Goal: Information Seeking & Learning: Find specific fact

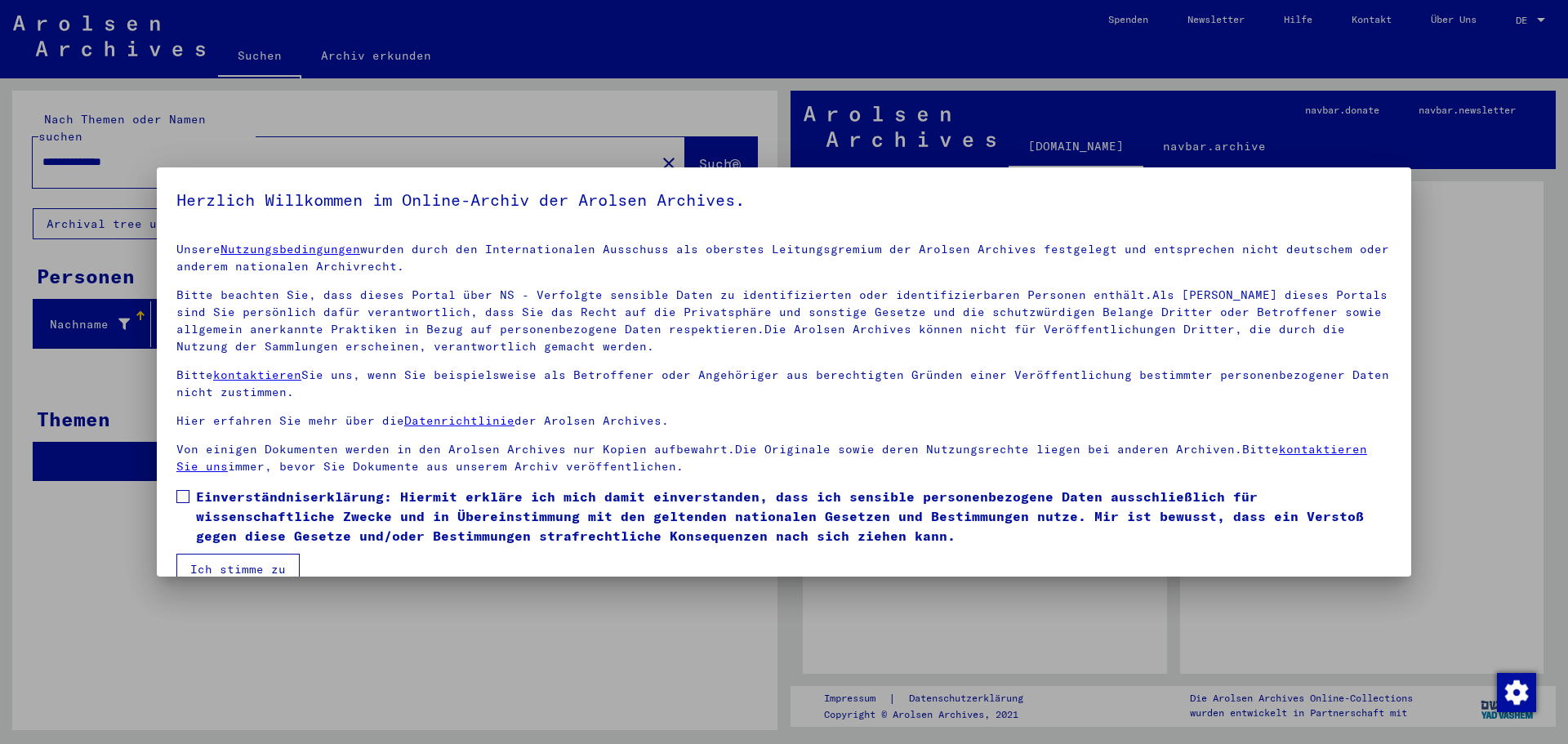
click at [185, 497] on span at bounding box center [182, 496] width 13 height 13
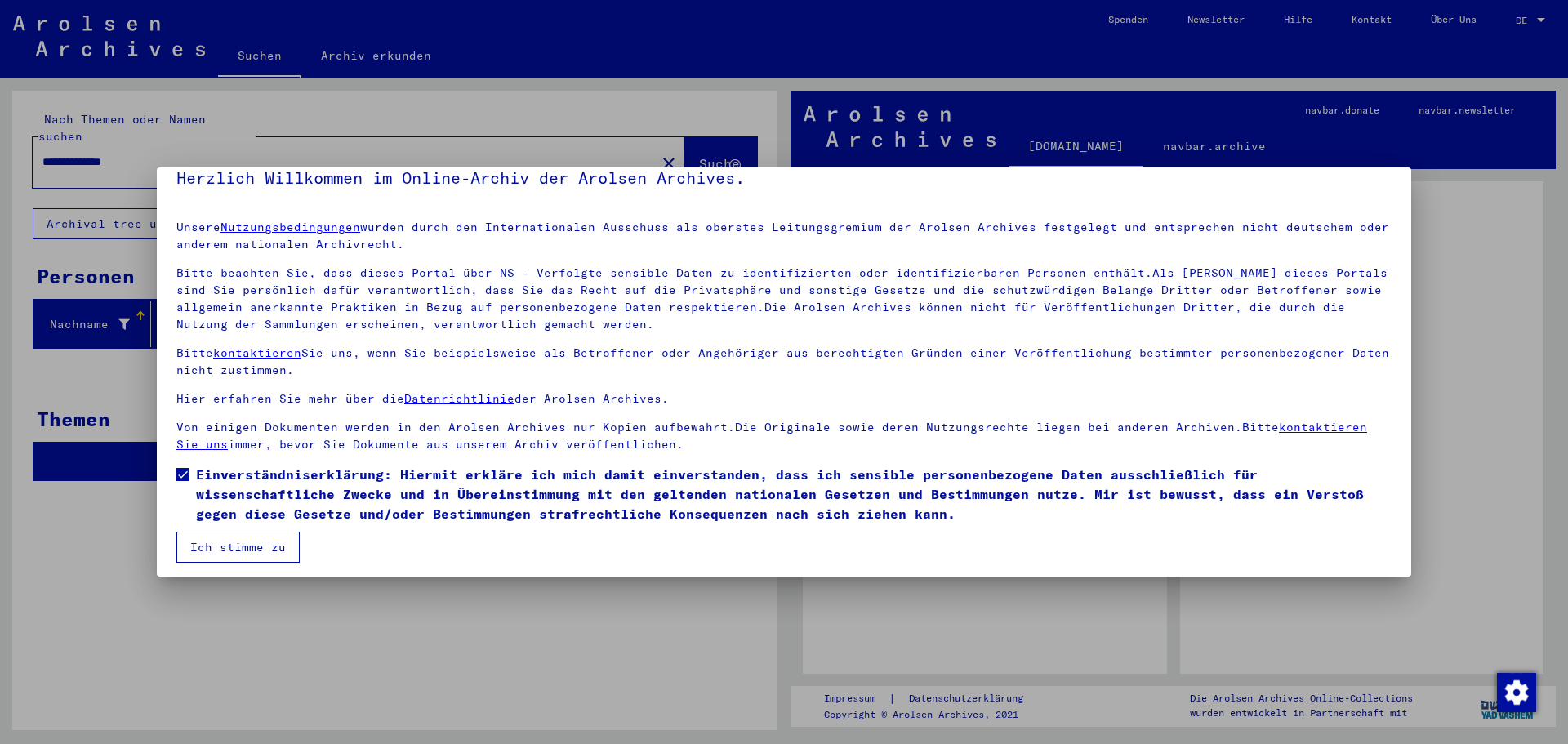
scroll to position [27, 0]
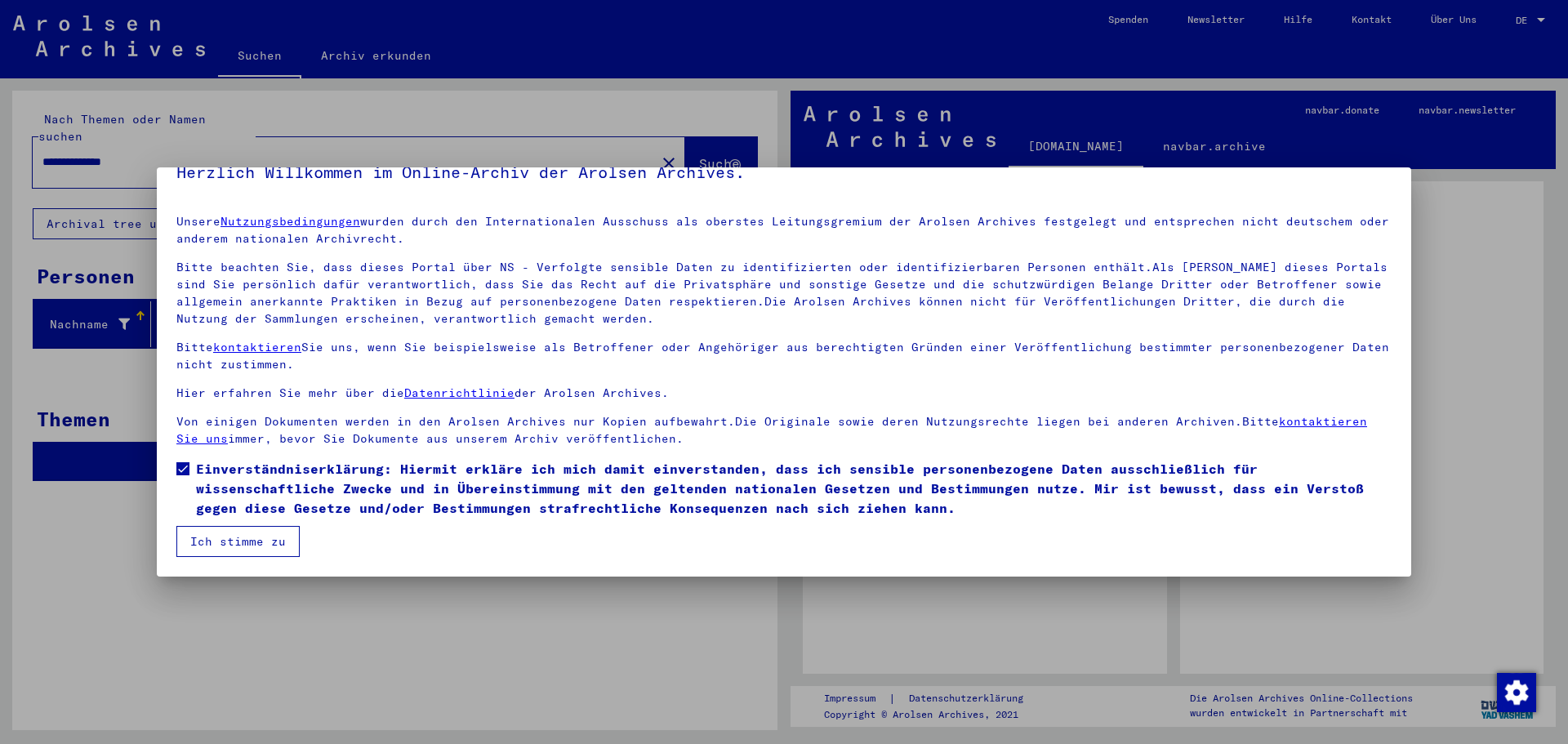
click at [244, 544] on button "Ich stimme zu" at bounding box center [238, 542] width 123 height 31
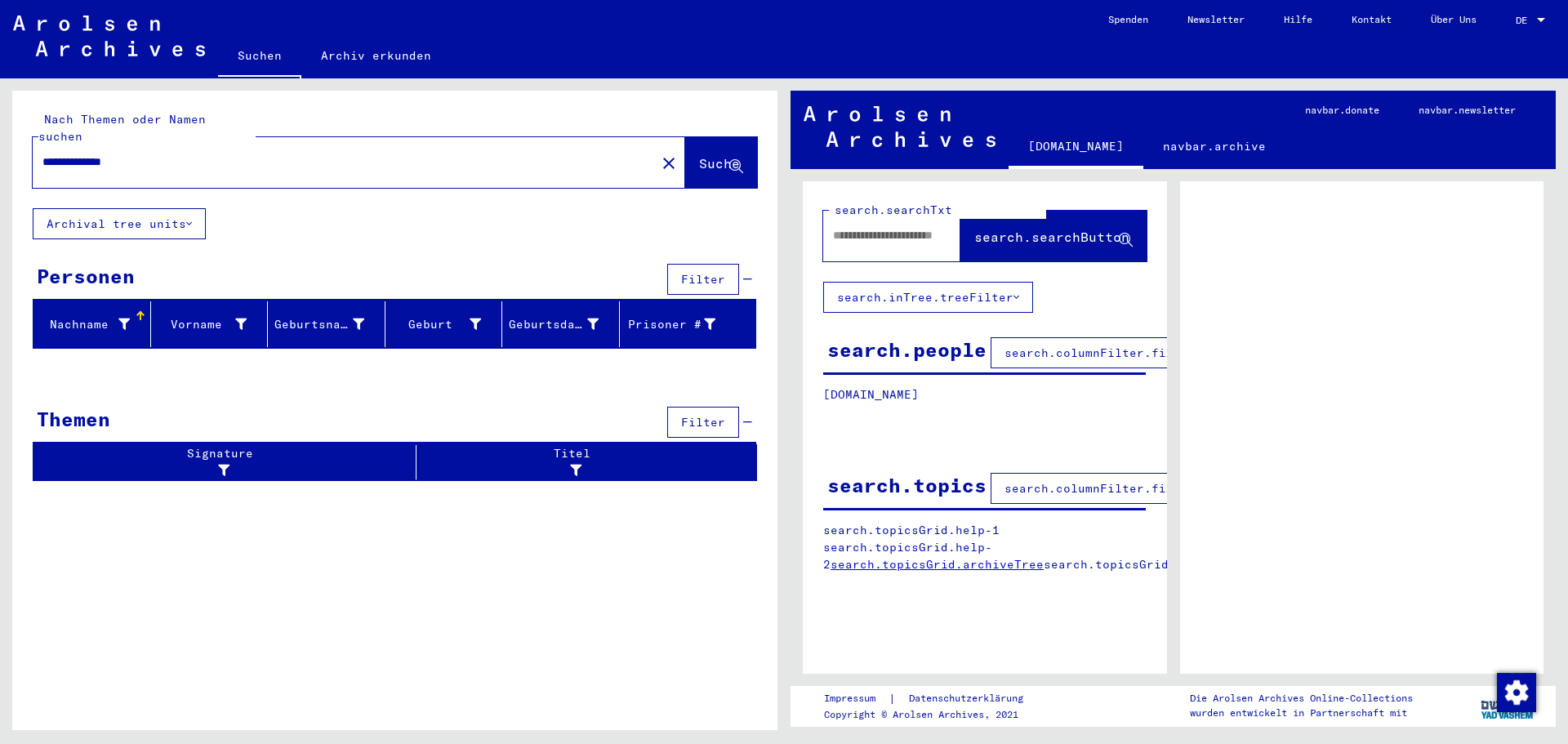
click at [699, 155] on span "Suche" at bounding box center [719, 163] width 41 height 17
click at [1531, 21] on span "DE" at bounding box center [1525, 21] width 18 height 12
click at [1510, 27] on span "English" at bounding box center [1499, 28] width 40 height 13
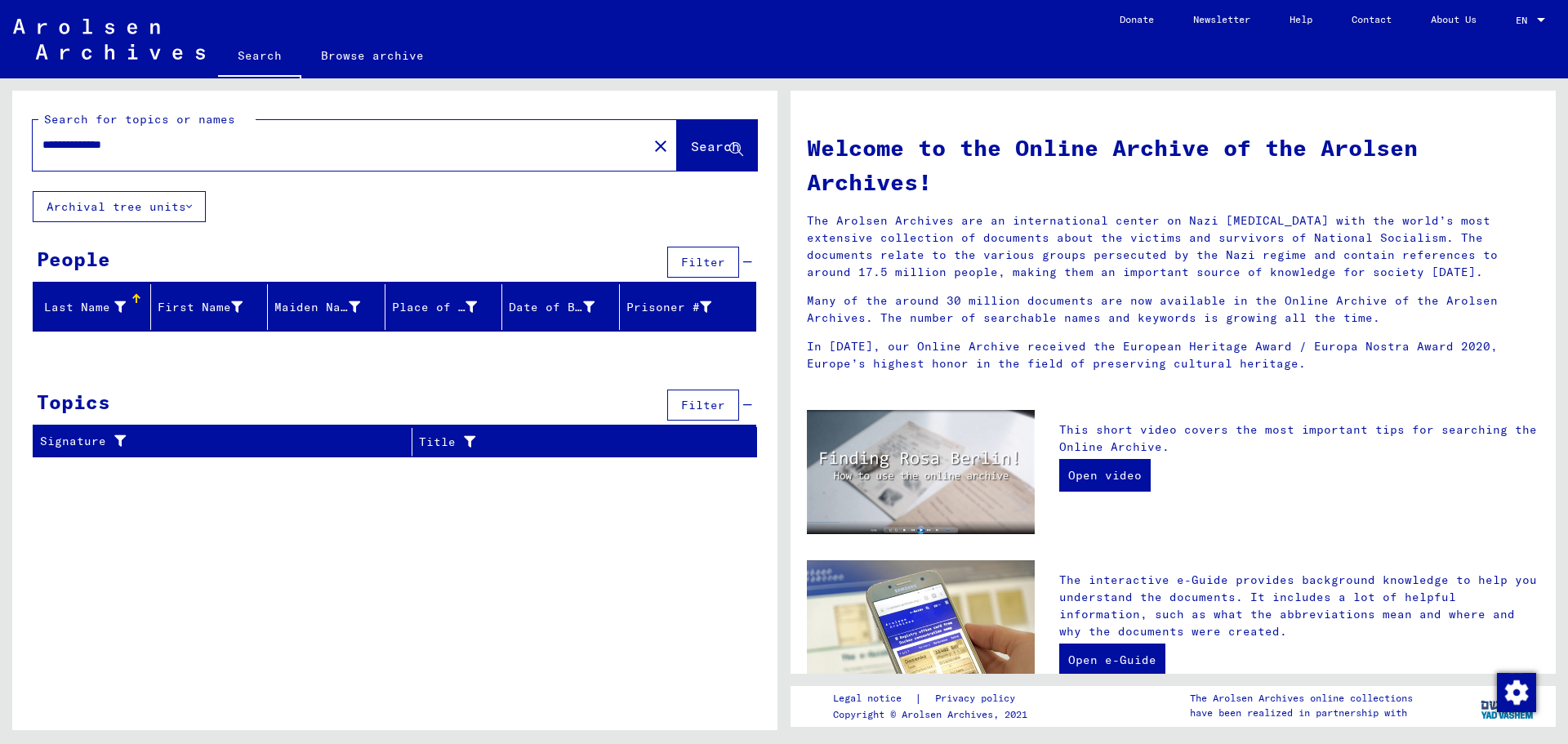
click at [194, 145] on input "**********" at bounding box center [335, 145] width 586 height 18
click at [651, 145] on mat-icon "close" at bounding box center [661, 146] width 20 height 20
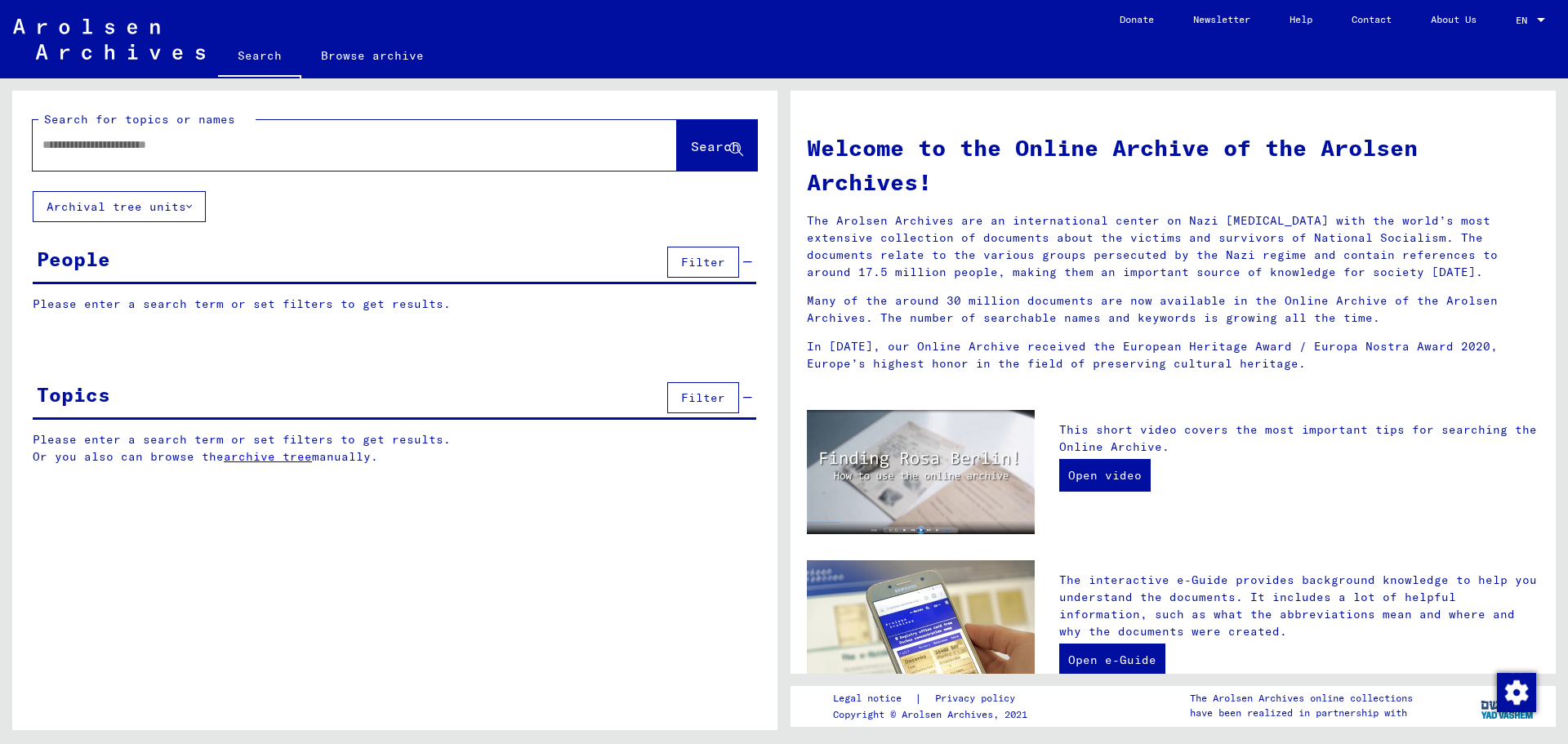
click at [236, 248] on div "People Filter" at bounding box center [394, 264] width 724 height 42
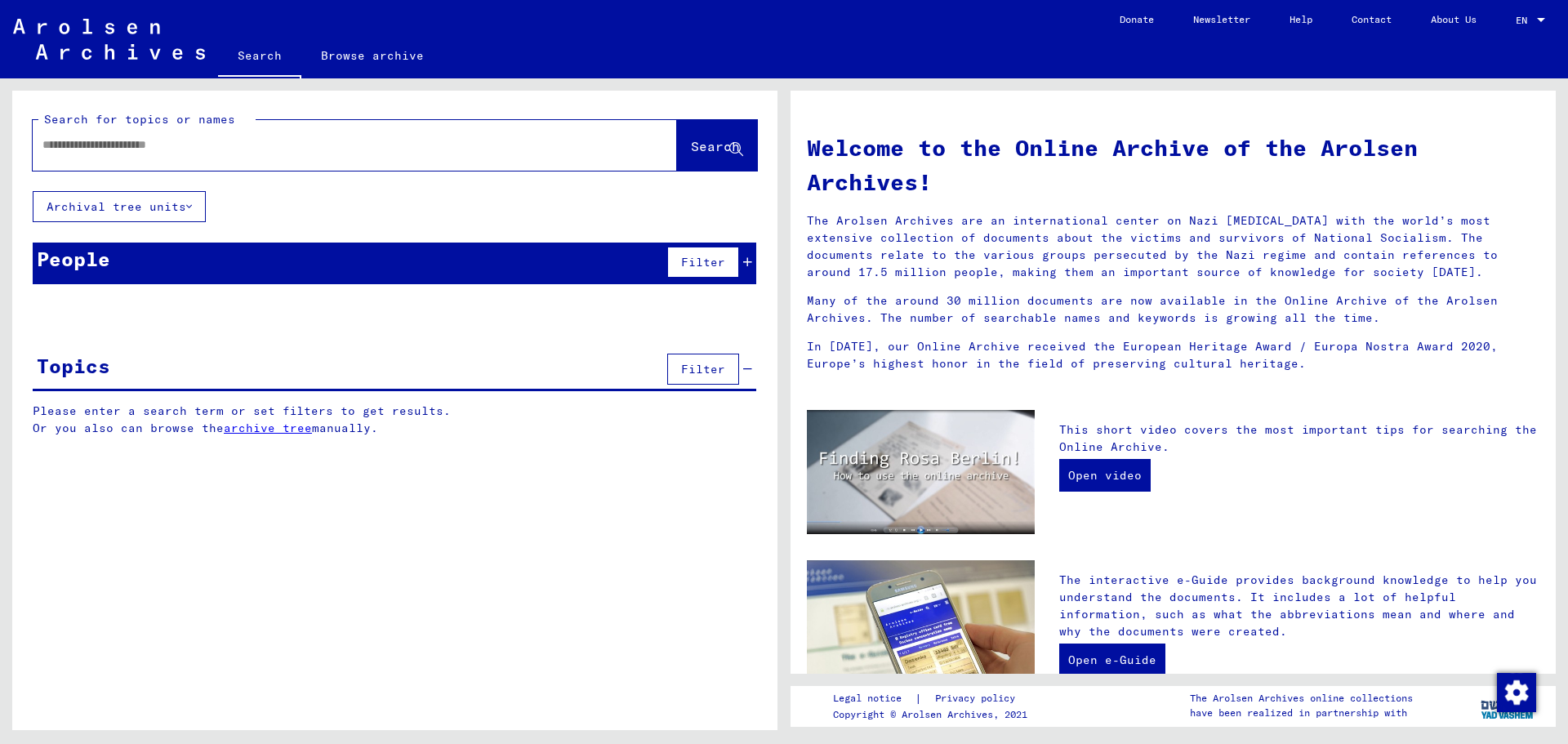
click at [231, 258] on div "People Filter" at bounding box center [394, 264] width 724 height 42
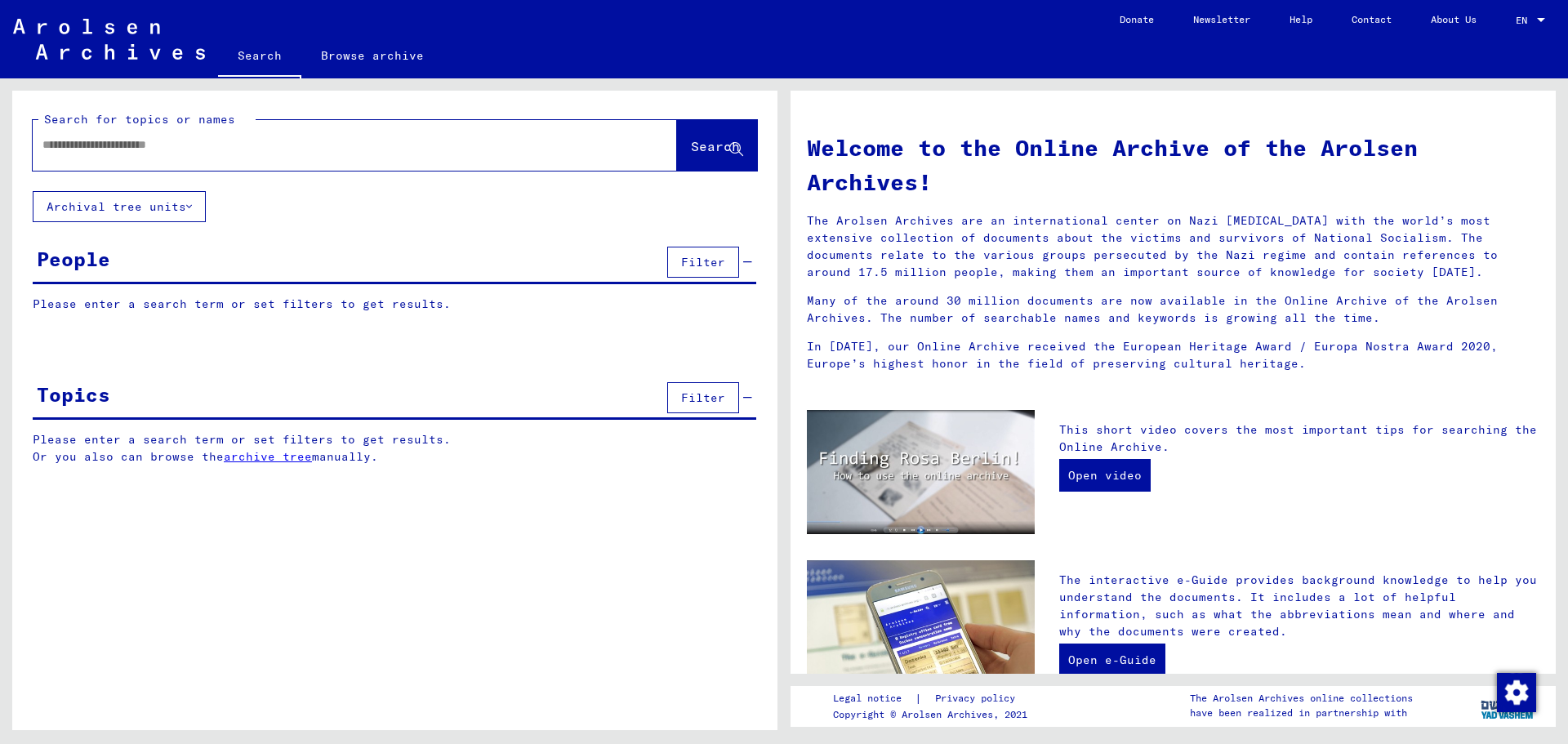
click at [218, 149] on input "text" at bounding box center [335, 145] width 586 height 18
type input "**********"
click at [679, 130] on button "Search" at bounding box center [717, 146] width 80 height 51
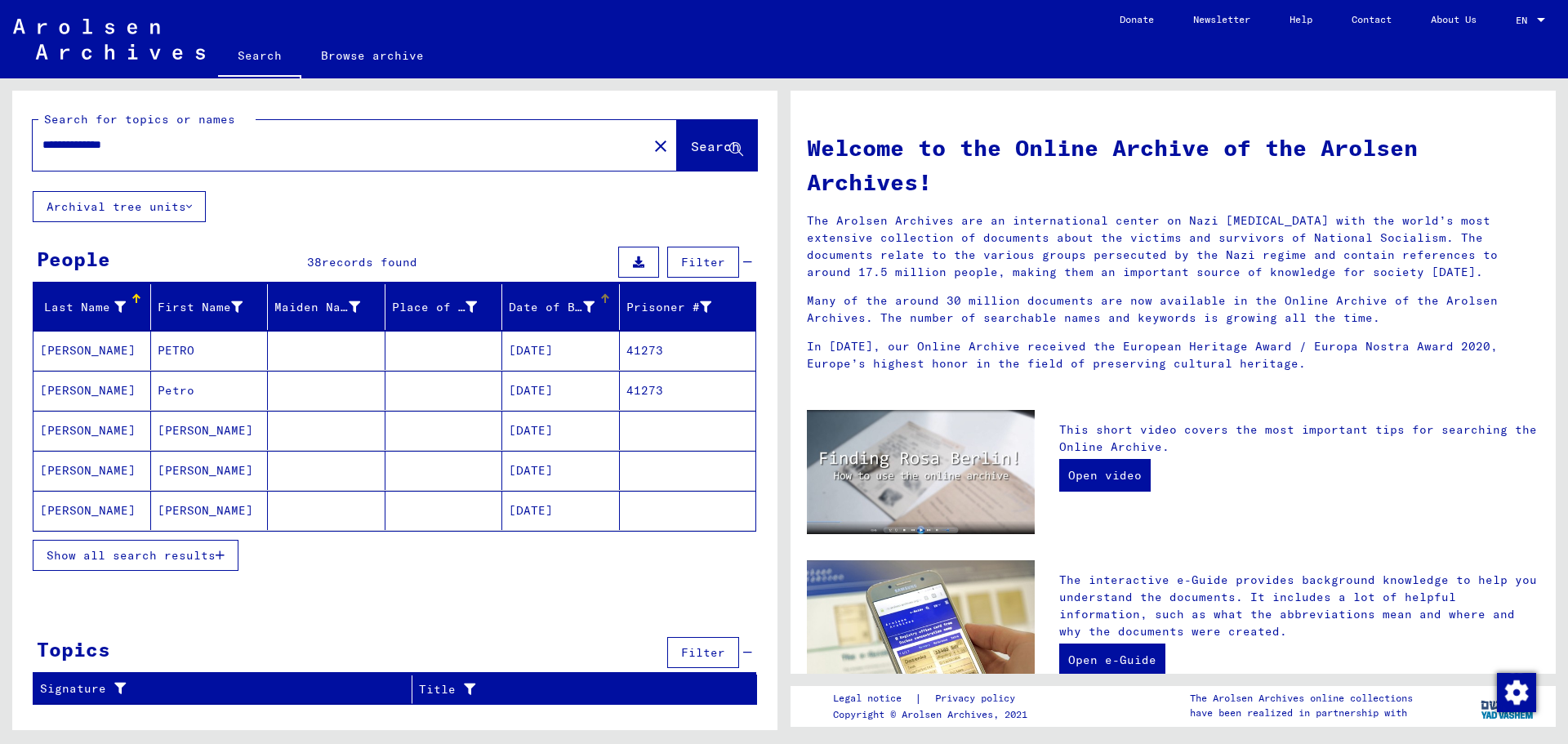
click at [589, 307] on icon at bounding box center [589, 308] width 12 height 12
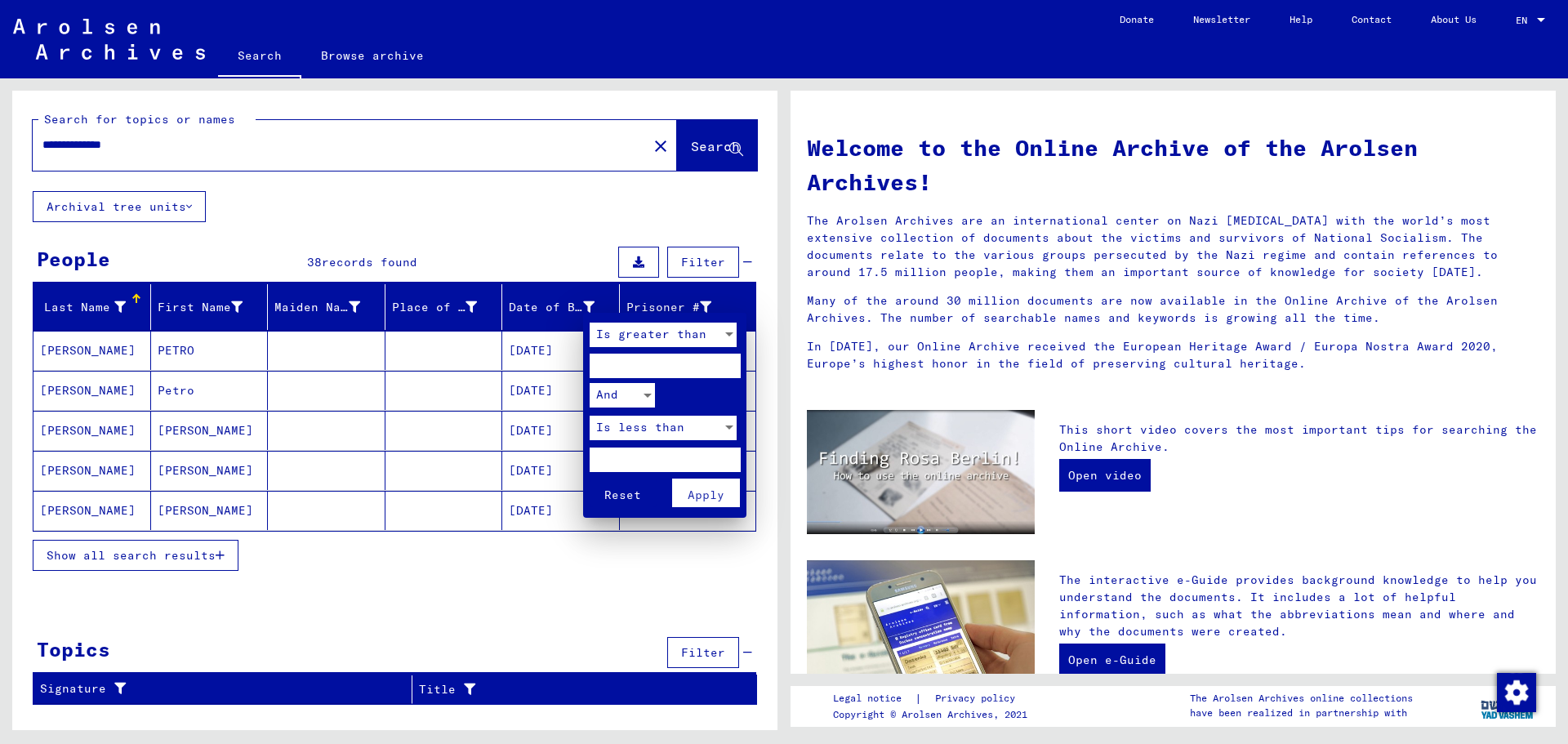
click at [513, 354] on div at bounding box center [784, 372] width 1568 height 744
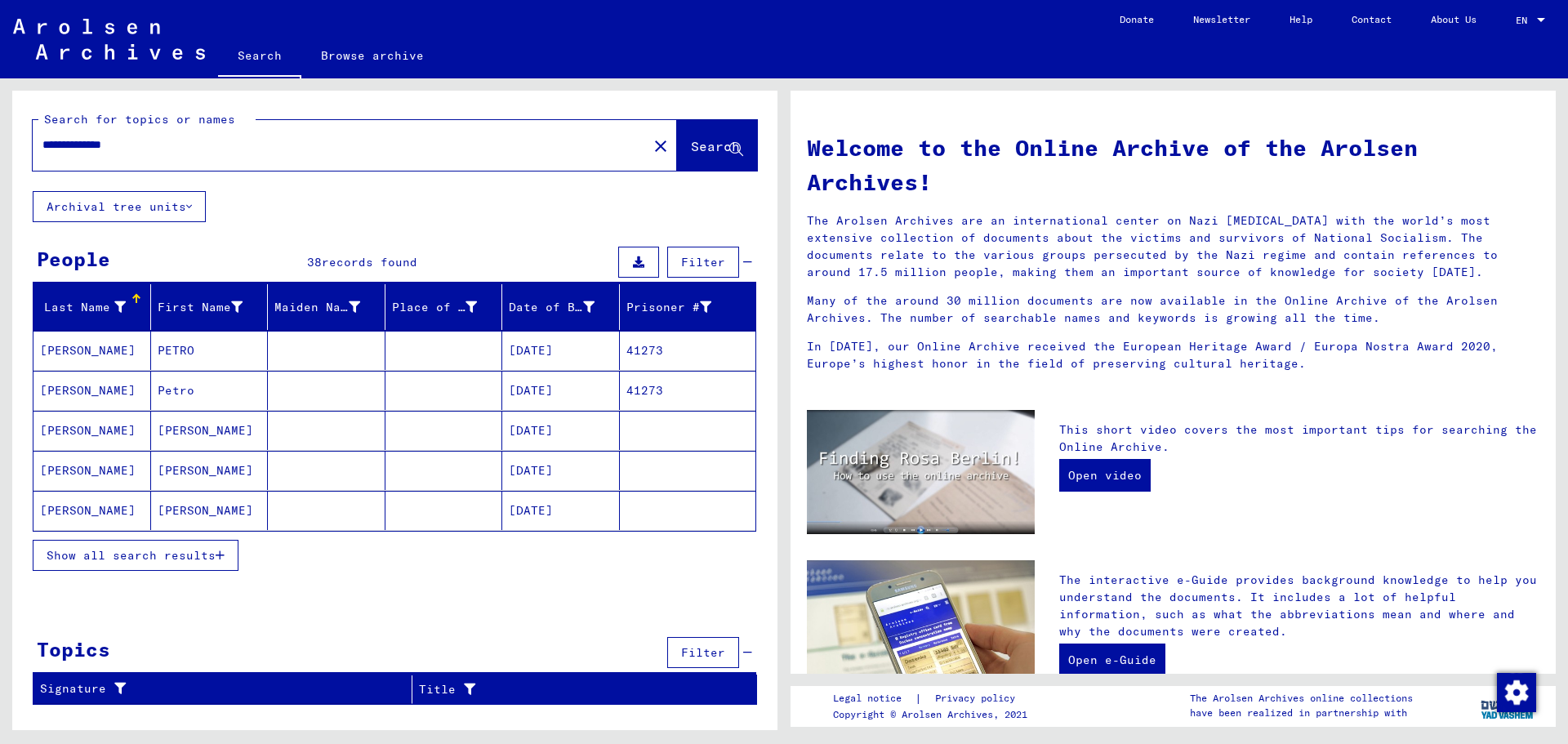
click at [189, 555] on span "Show all search results" at bounding box center [131, 555] width 170 height 15
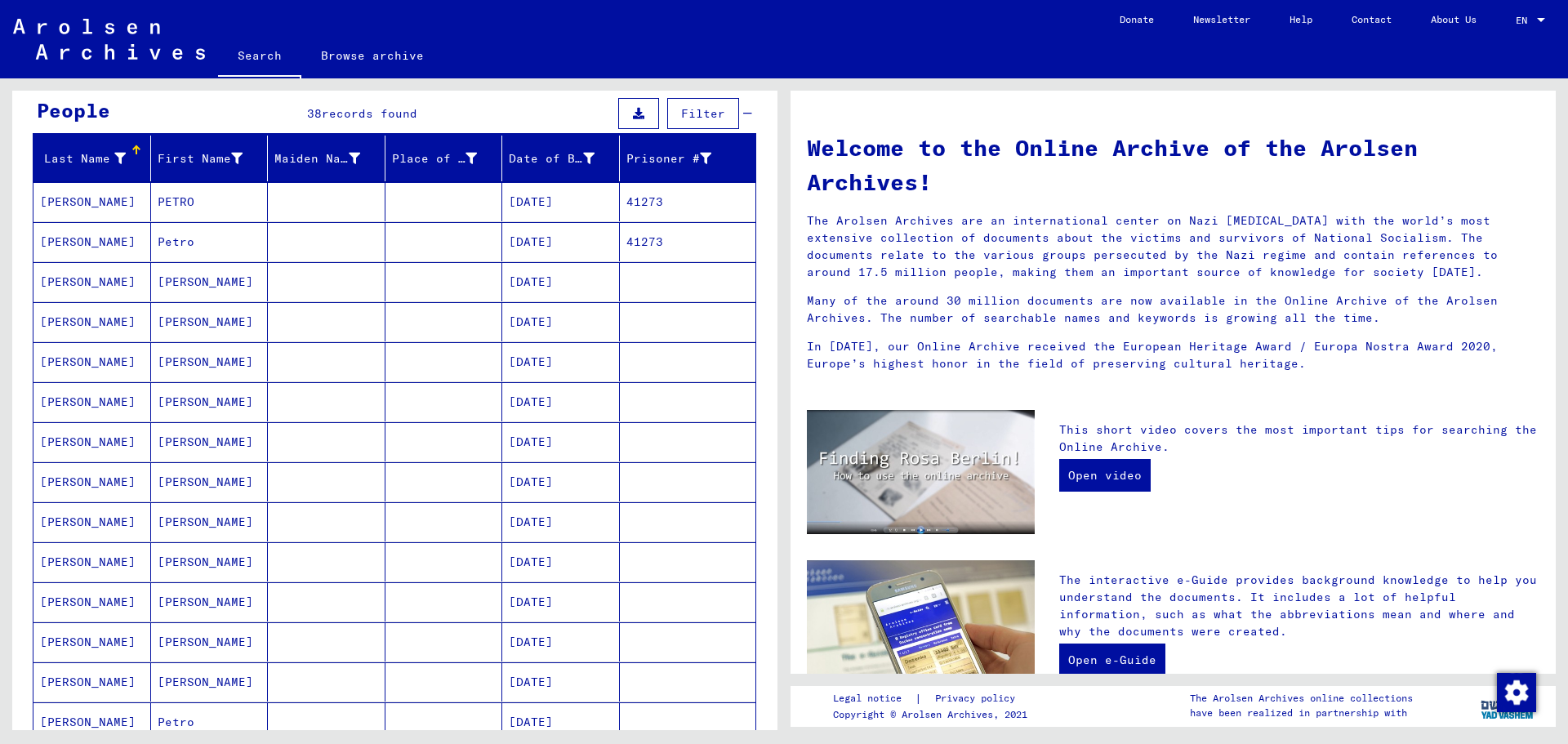
scroll to position [164, 0]
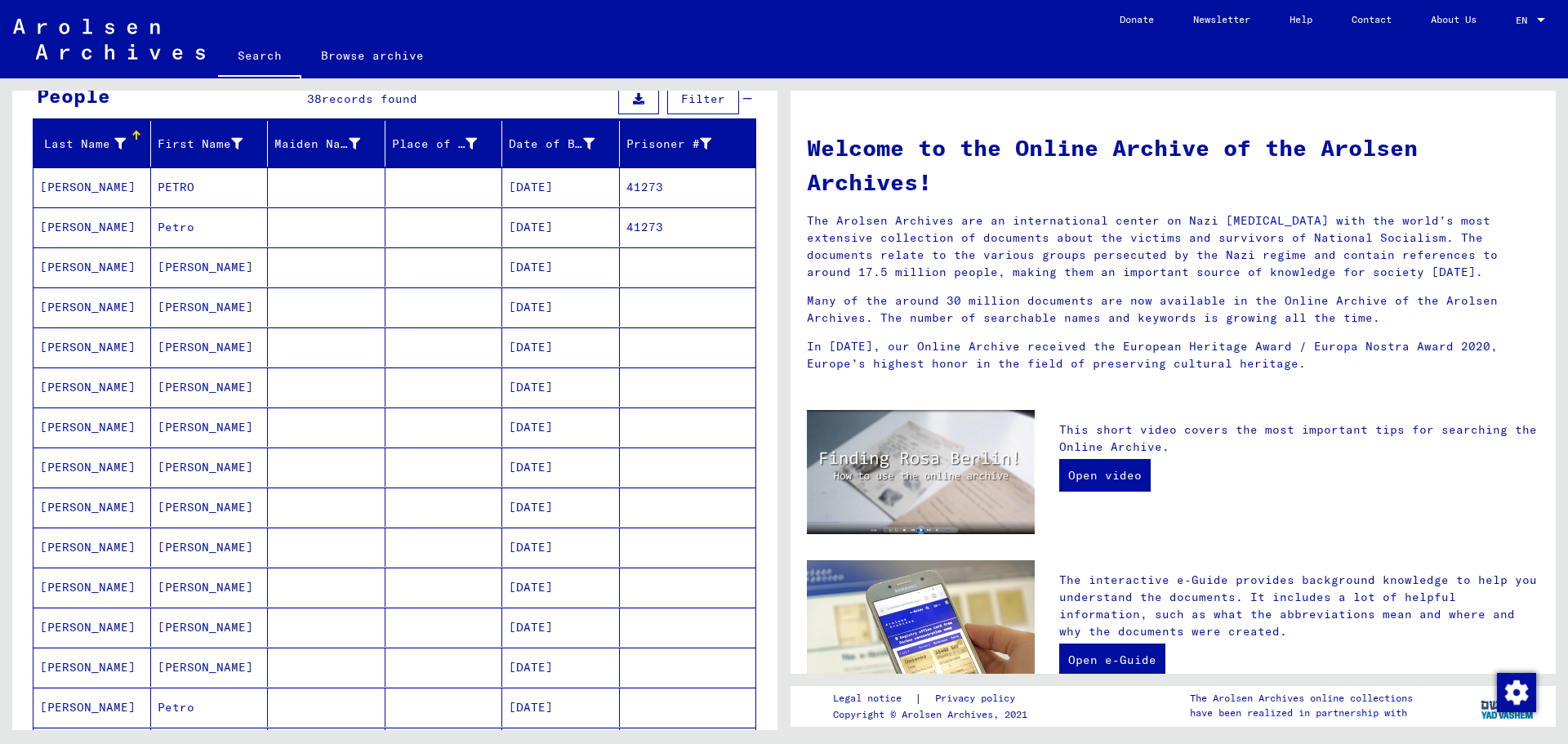
click at [531, 551] on mat-cell "[DATE]" at bounding box center [562, 547] width 118 height 39
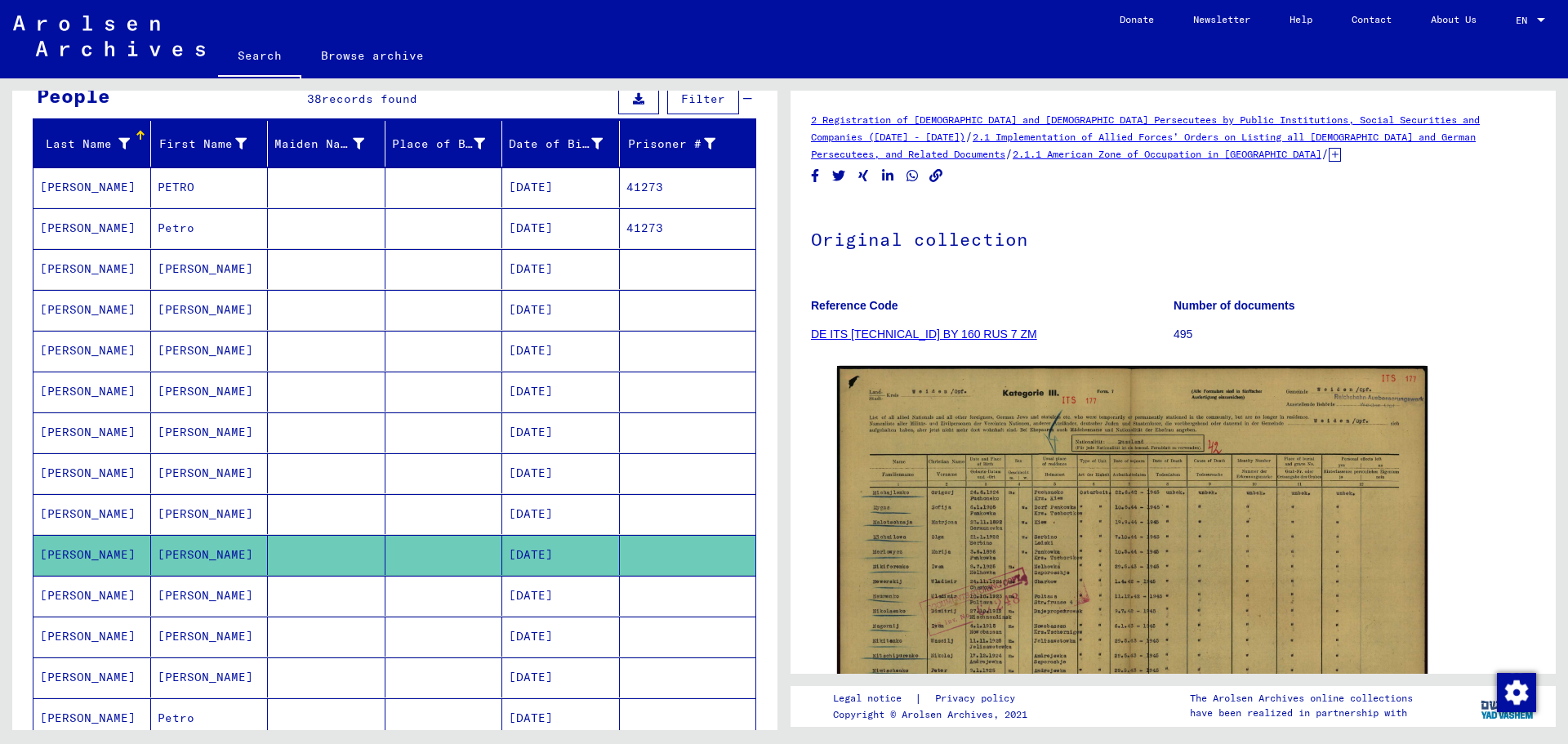
click at [529, 476] on mat-cell "[DATE]" at bounding box center [562, 473] width 118 height 40
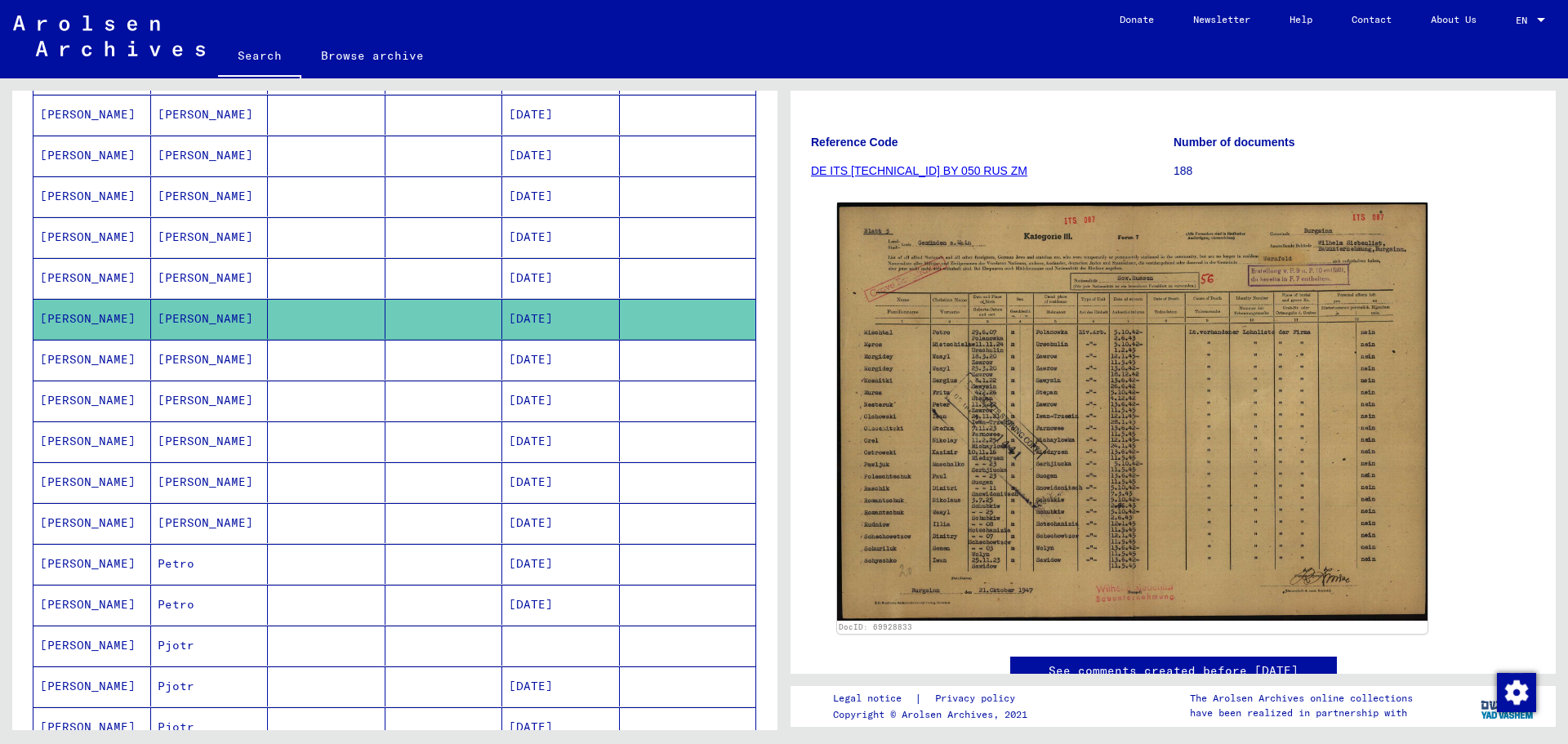
scroll to position [326, 0]
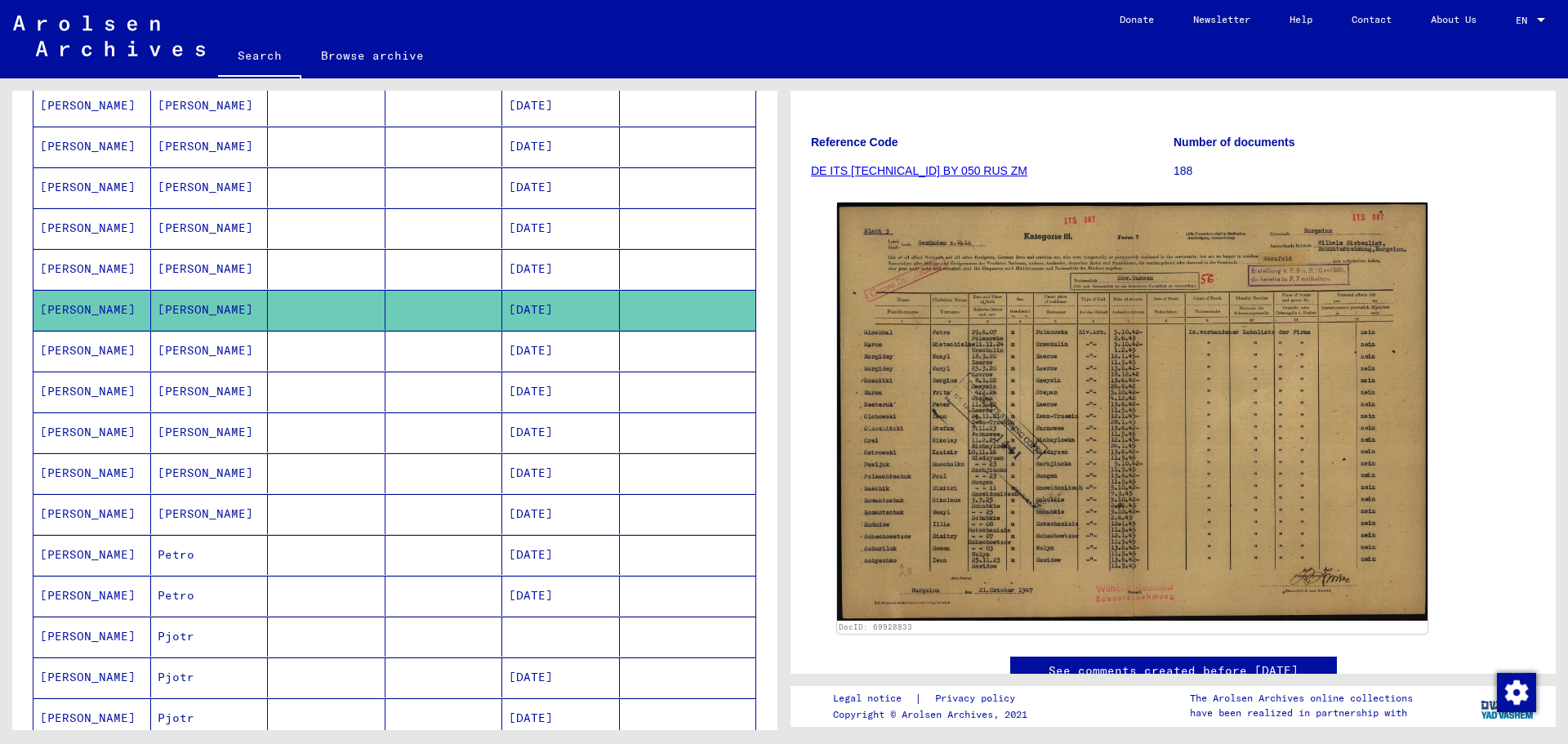
click at [522, 392] on mat-cell "[DATE]" at bounding box center [562, 391] width 118 height 40
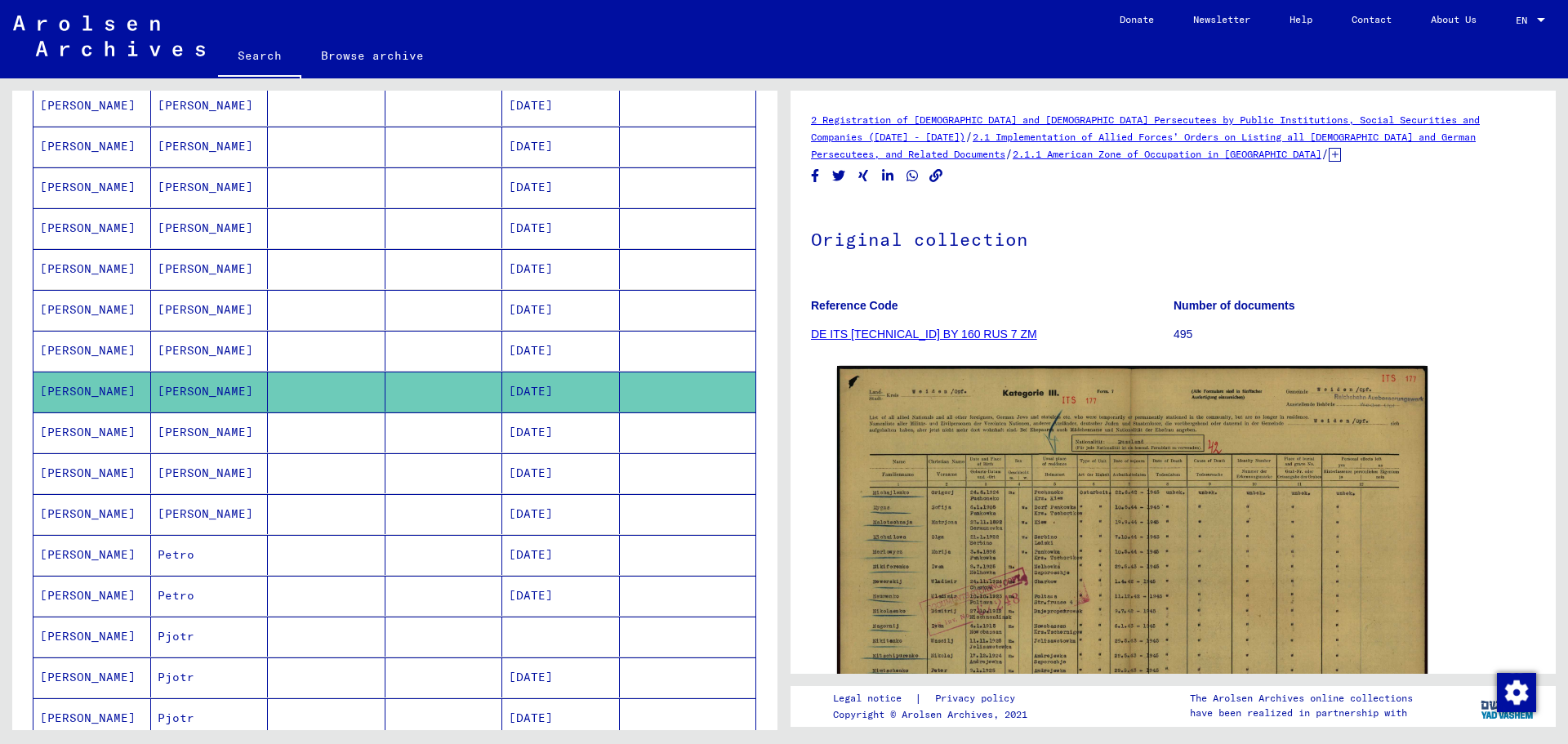
click at [519, 475] on mat-cell "[DATE]" at bounding box center [562, 473] width 118 height 40
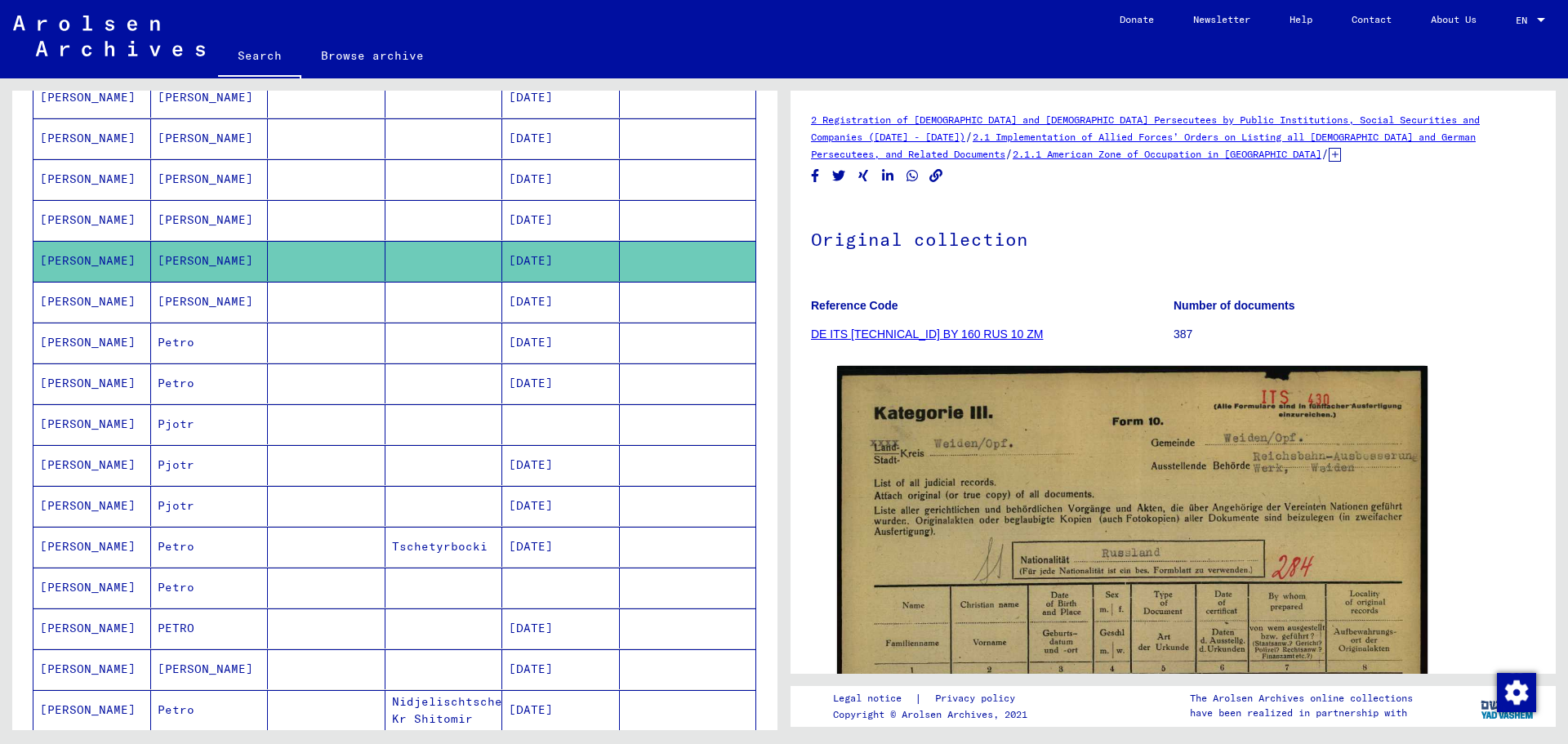
scroll to position [571, 0]
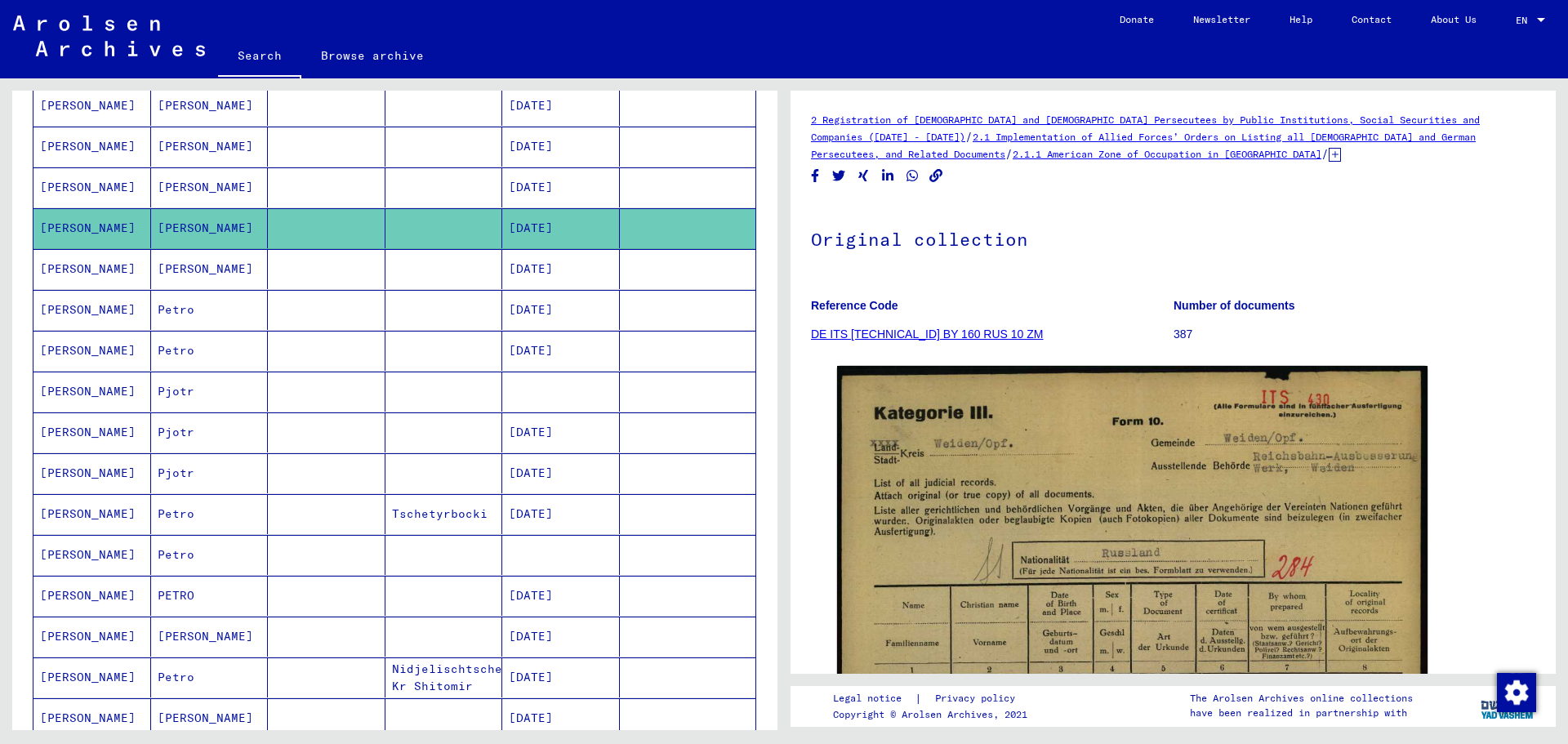
click at [528, 269] on mat-cell "[DATE]" at bounding box center [562, 269] width 118 height 40
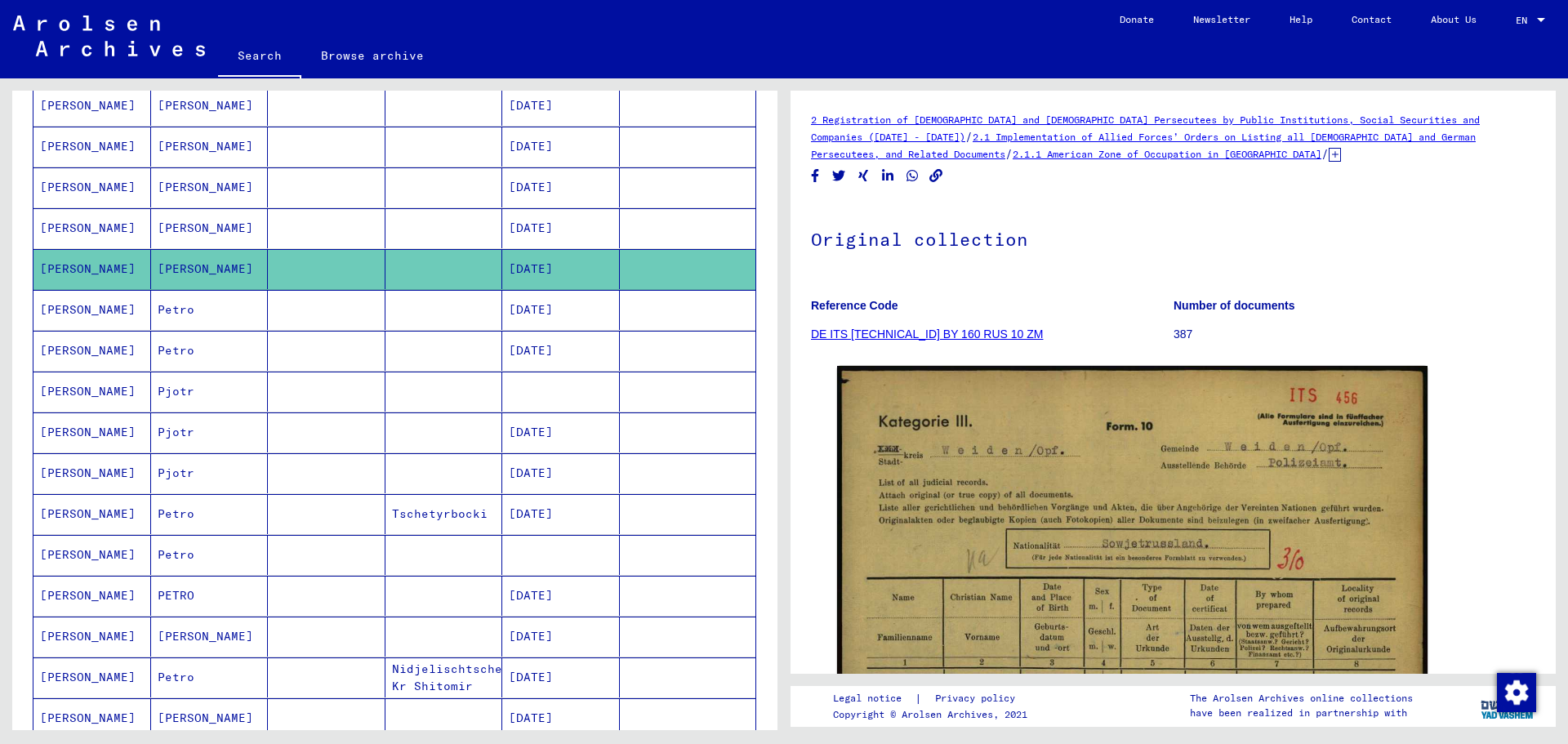
click at [532, 313] on mat-cell "[DATE]" at bounding box center [562, 310] width 118 height 40
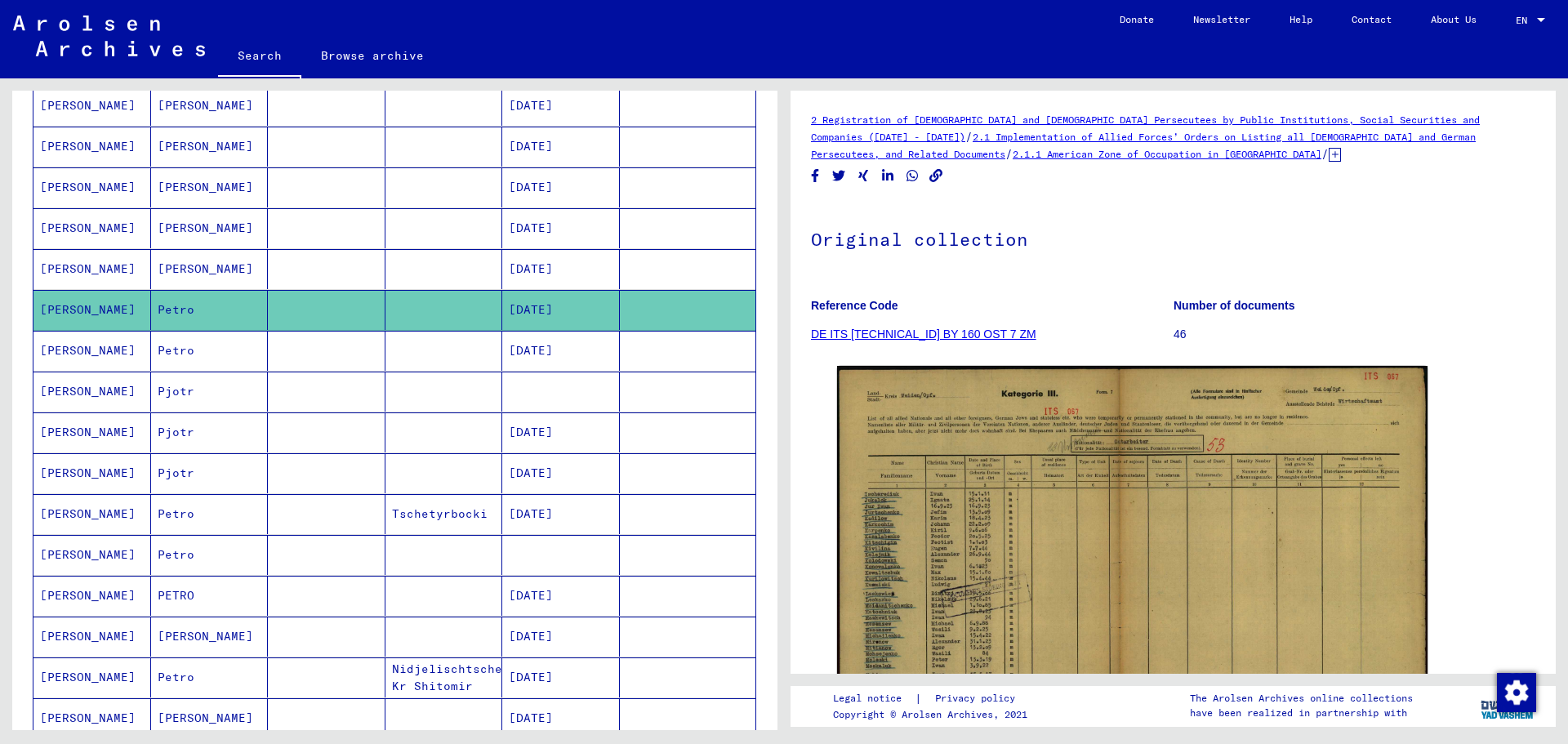
click at [530, 354] on mat-cell "[DATE]" at bounding box center [562, 351] width 118 height 40
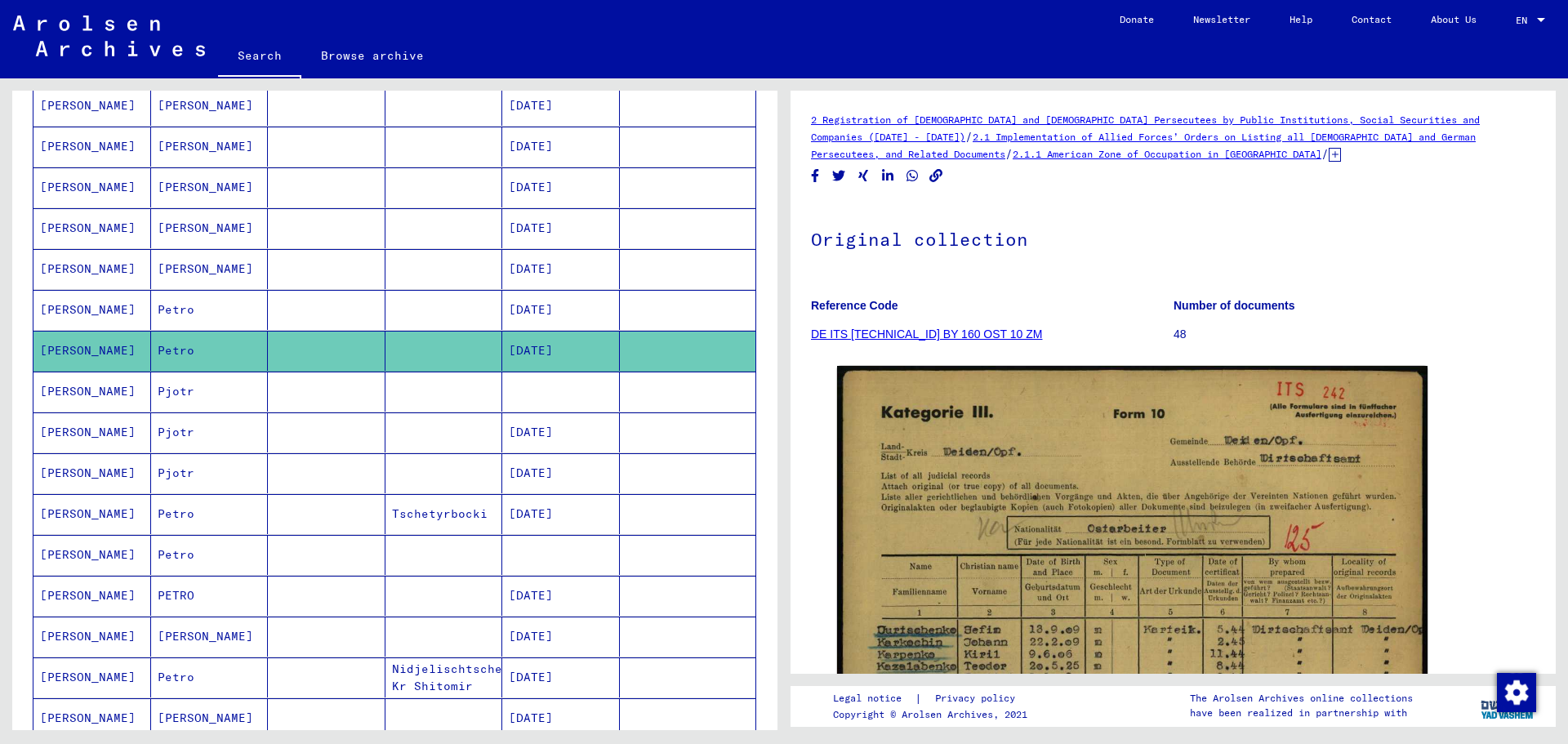
scroll to position [735, 0]
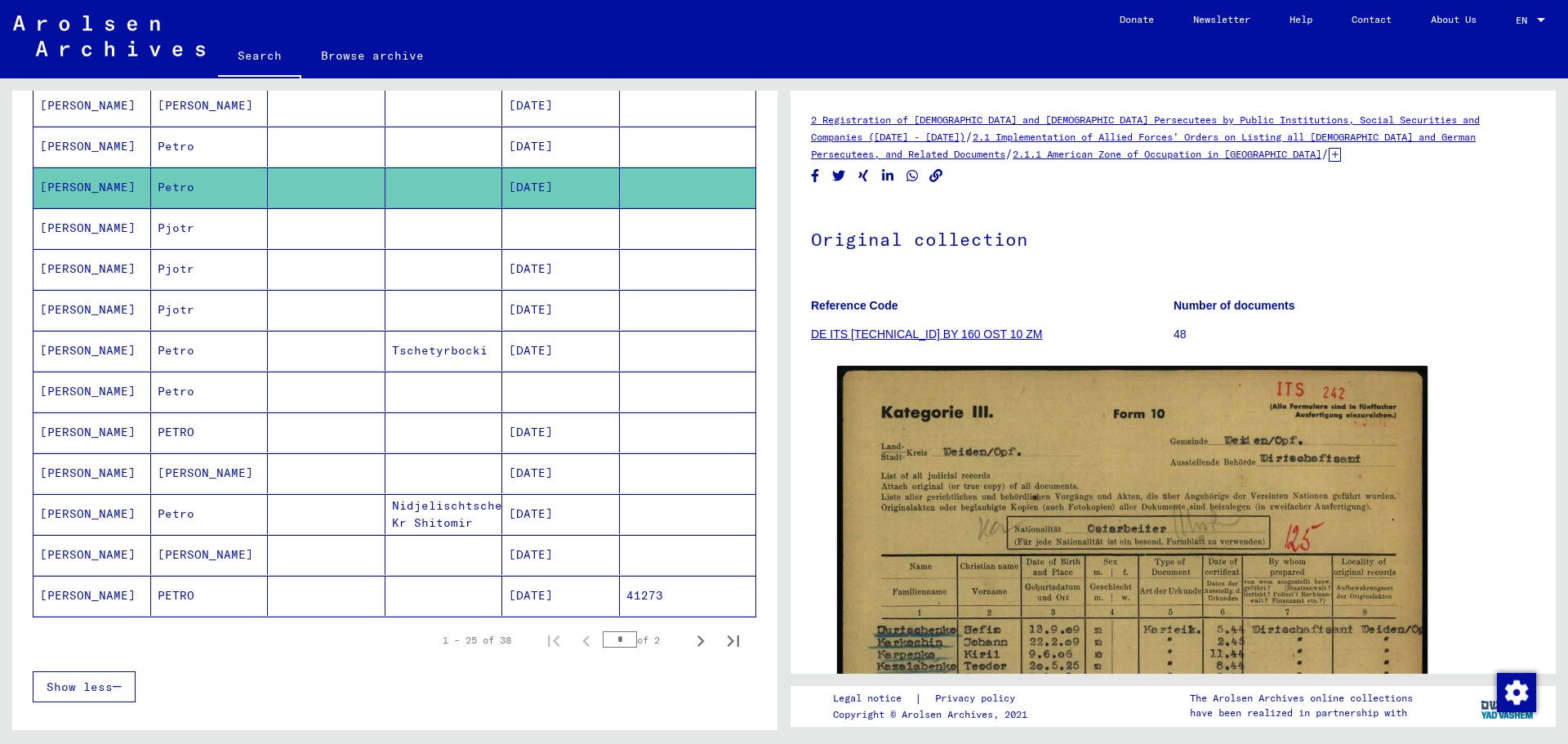
click at [522, 469] on mat-cell "[DATE]" at bounding box center [562, 473] width 118 height 40
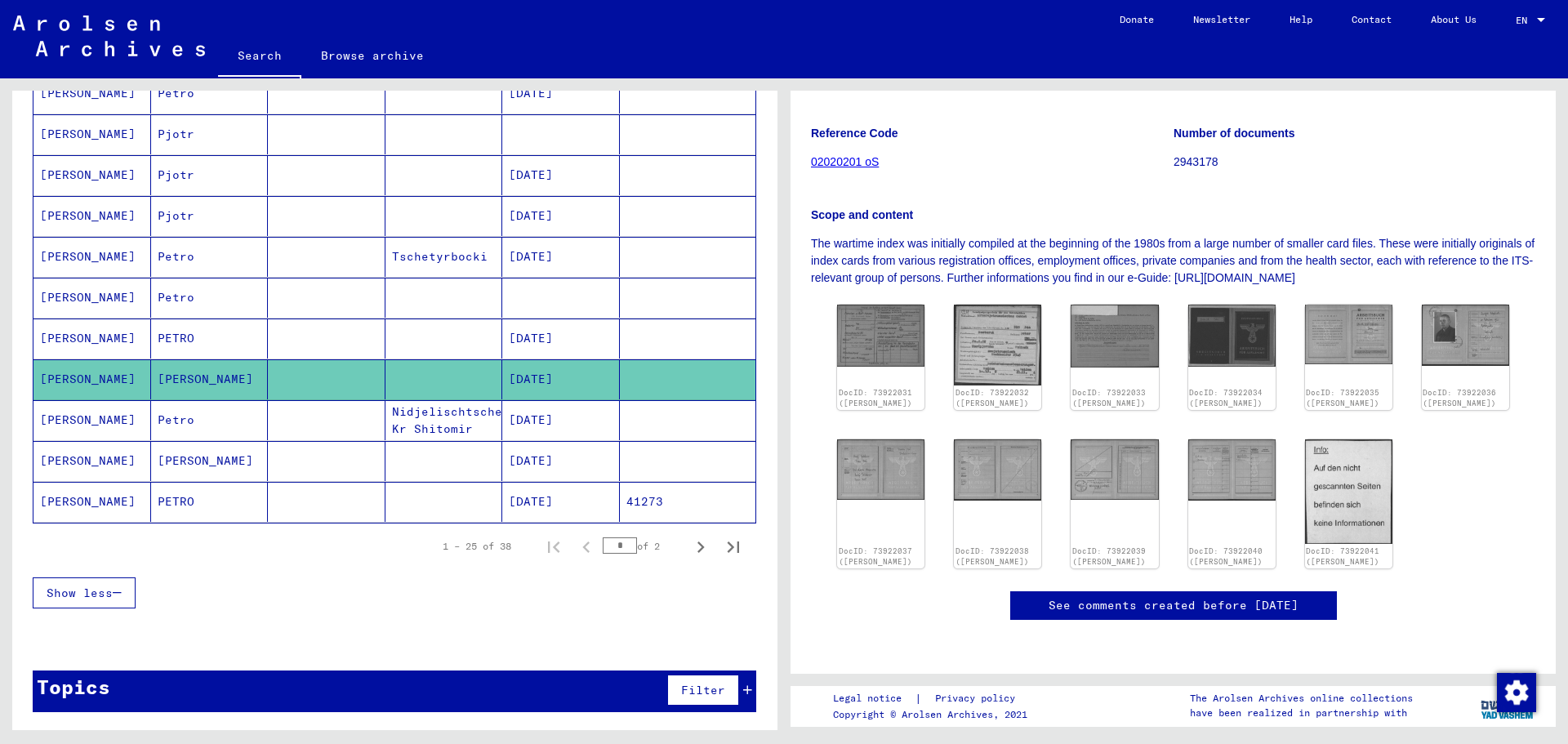
scroll to position [245, 0]
click at [991, 436] on img at bounding box center [998, 469] width 92 height 65
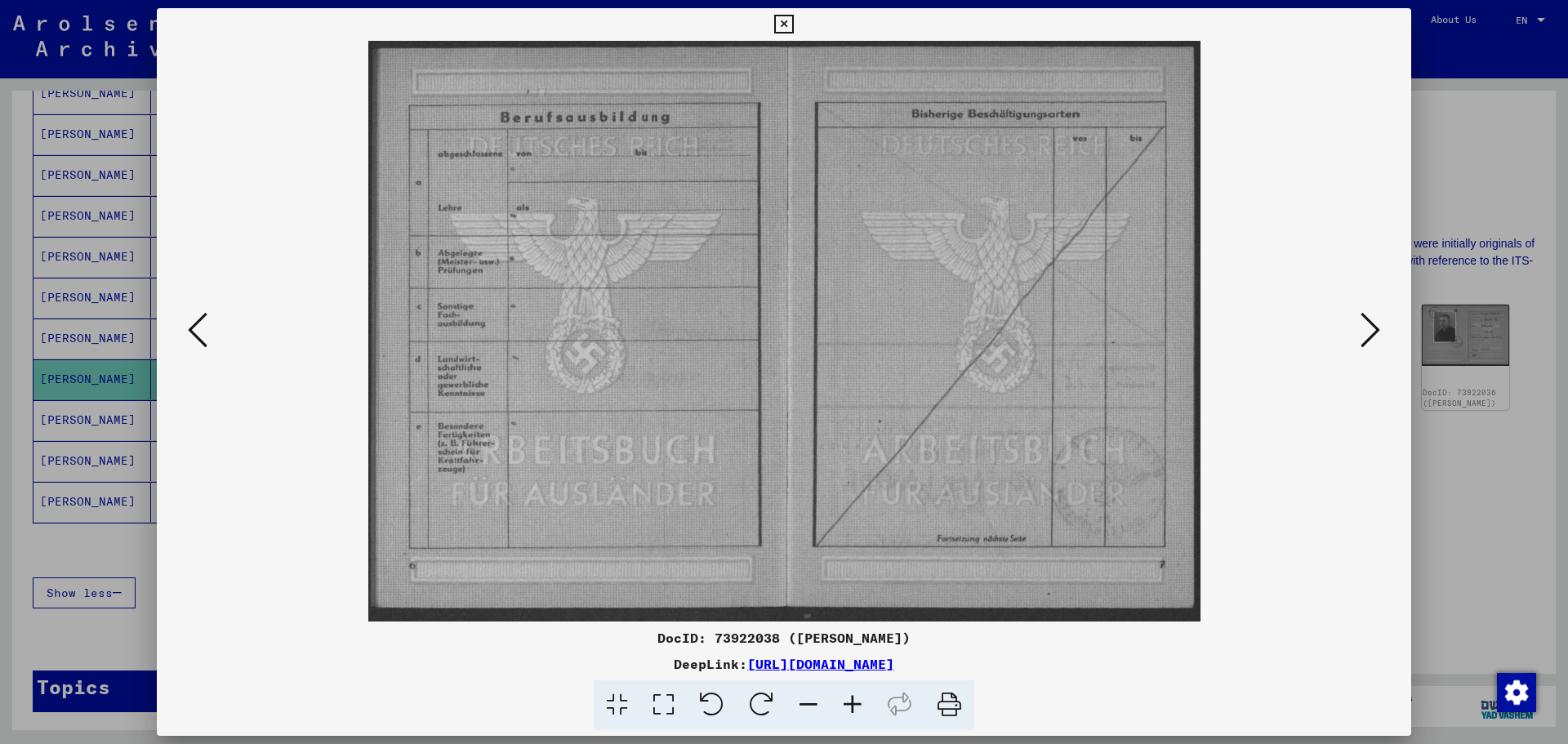
click at [657, 700] on icon at bounding box center [663, 705] width 47 height 50
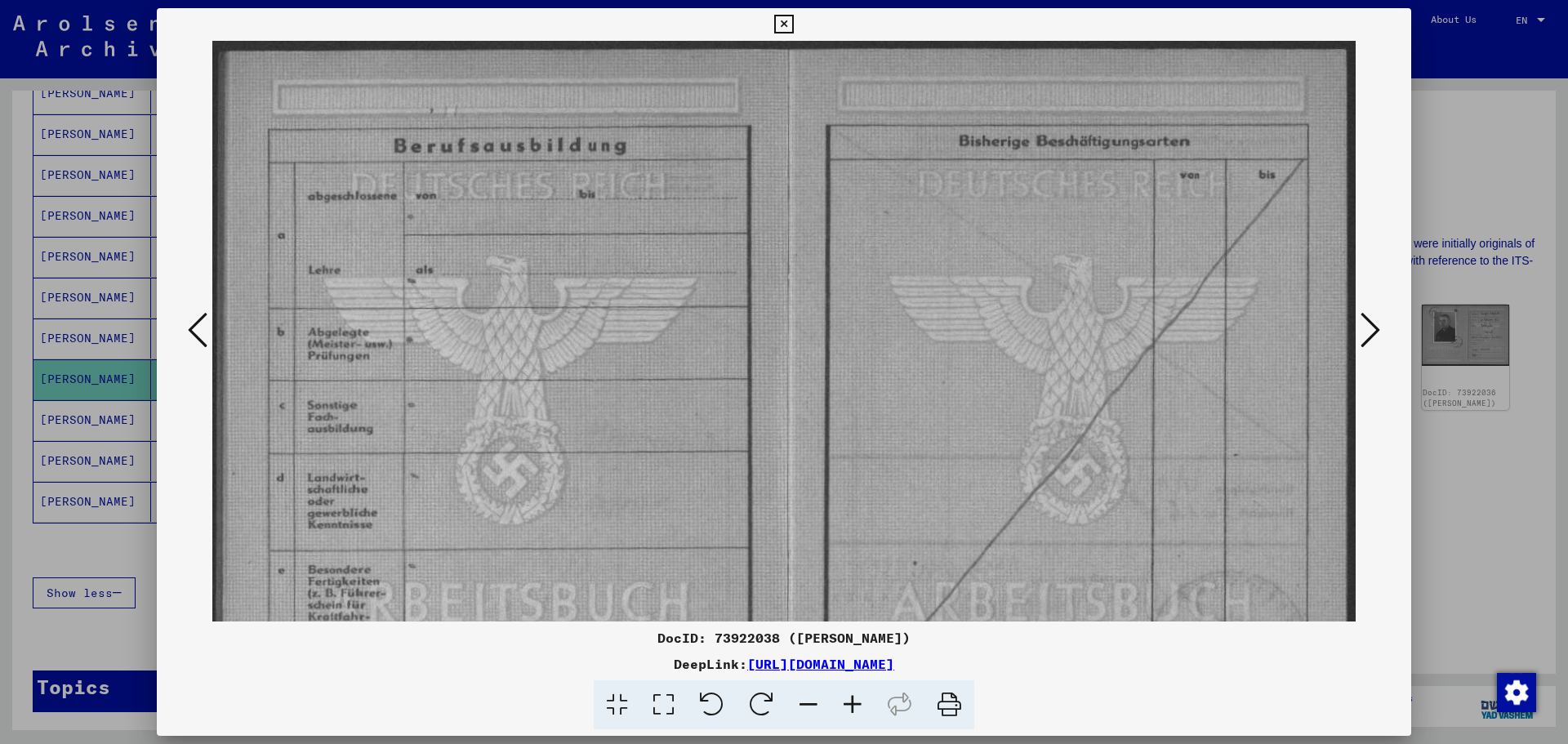
click at [828, 223] on img at bounding box center [784, 440] width 1144 height 798
click at [782, 25] on icon at bounding box center [783, 25] width 19 height 20
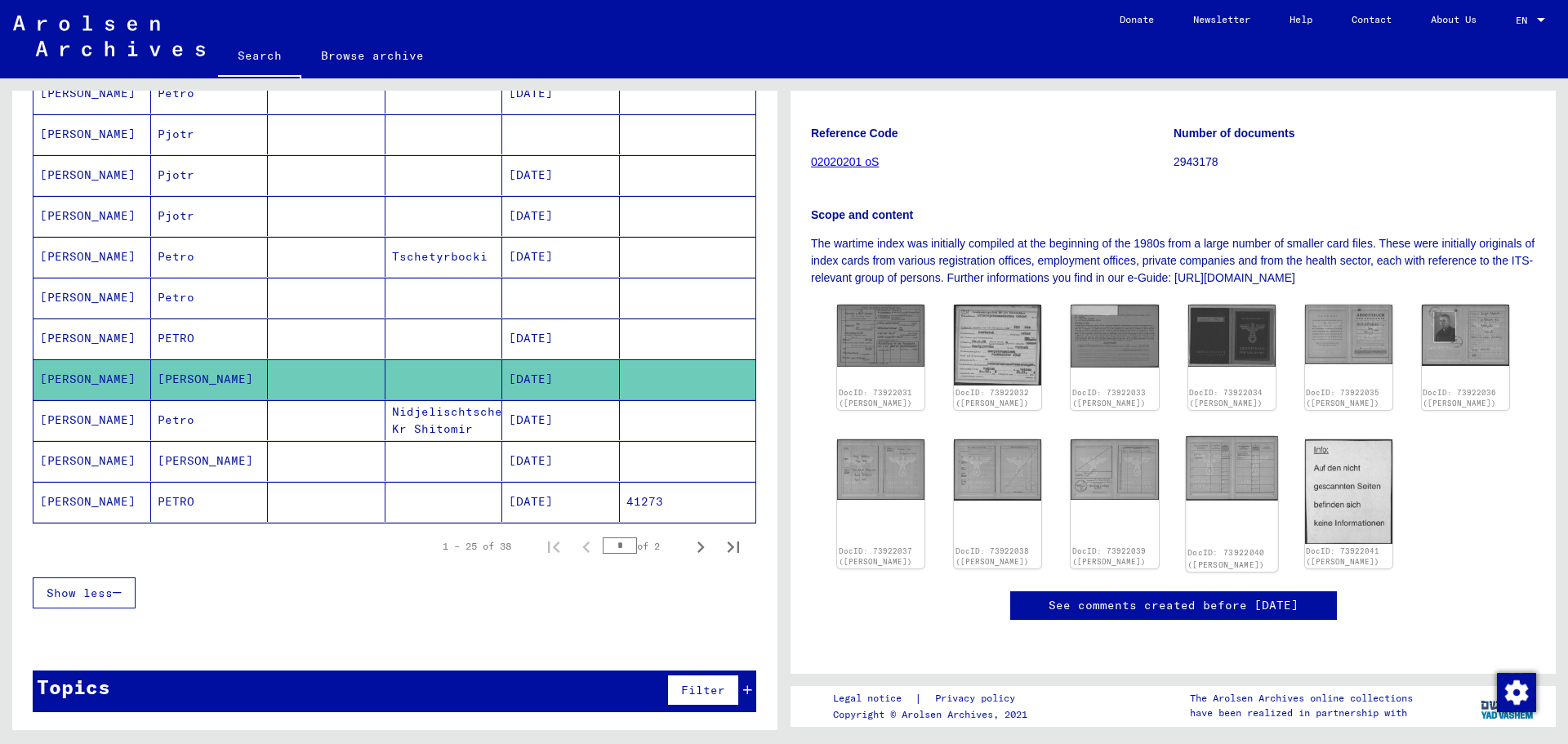
click at [1223, 436] on img at bounding box center [1232, 469] width 92 height 65
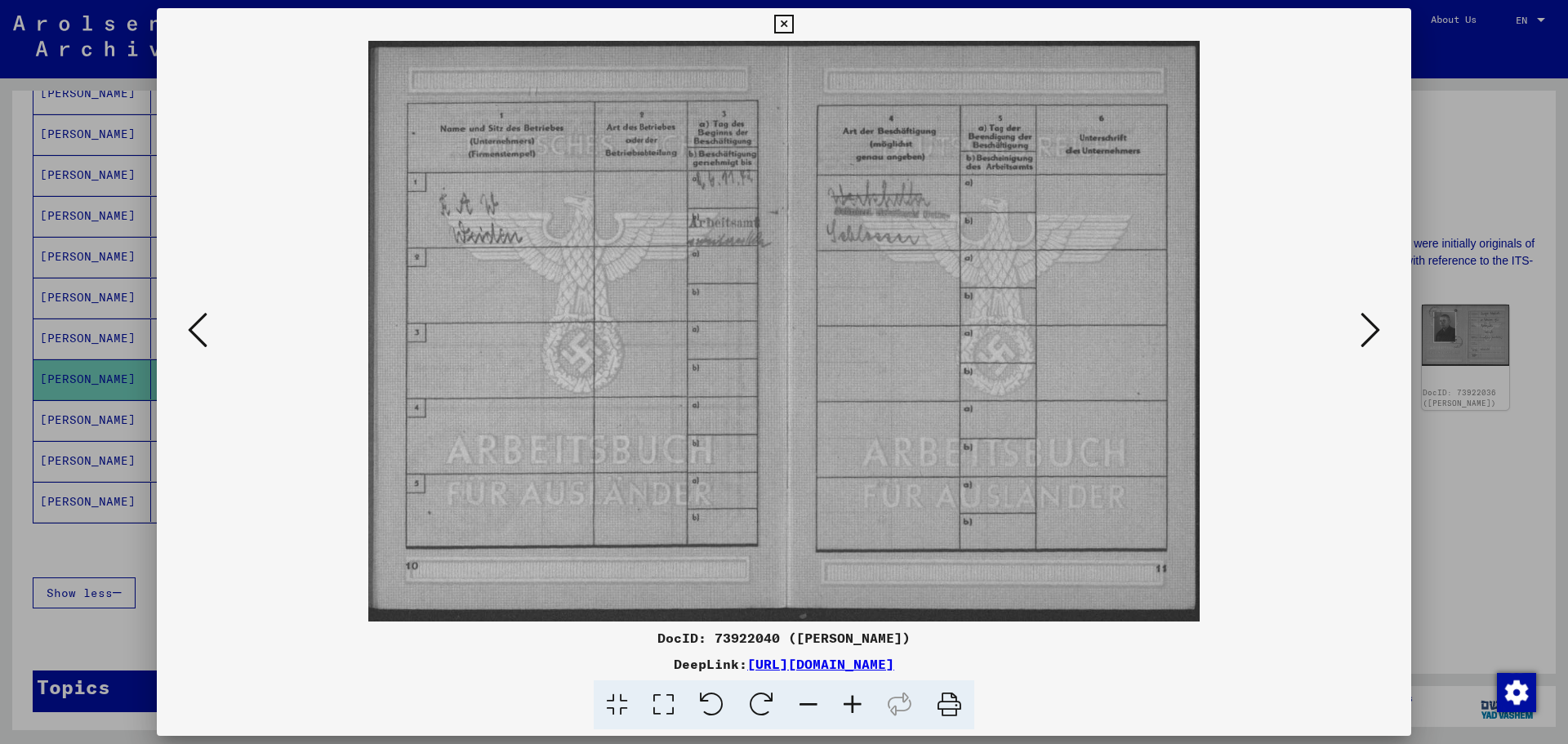
click at [1258, 165] on img at bounding box center [784, 331] width 1144 height 581
click at [1219, 105] on img at bounding box center [784, 331] width 1144 height 581
click at [1214, 91] on img at bounding box center [784, 331] width 1144 height 581
click at [785, 18] on icon at bounding box center [783, 25] width 19 height 20
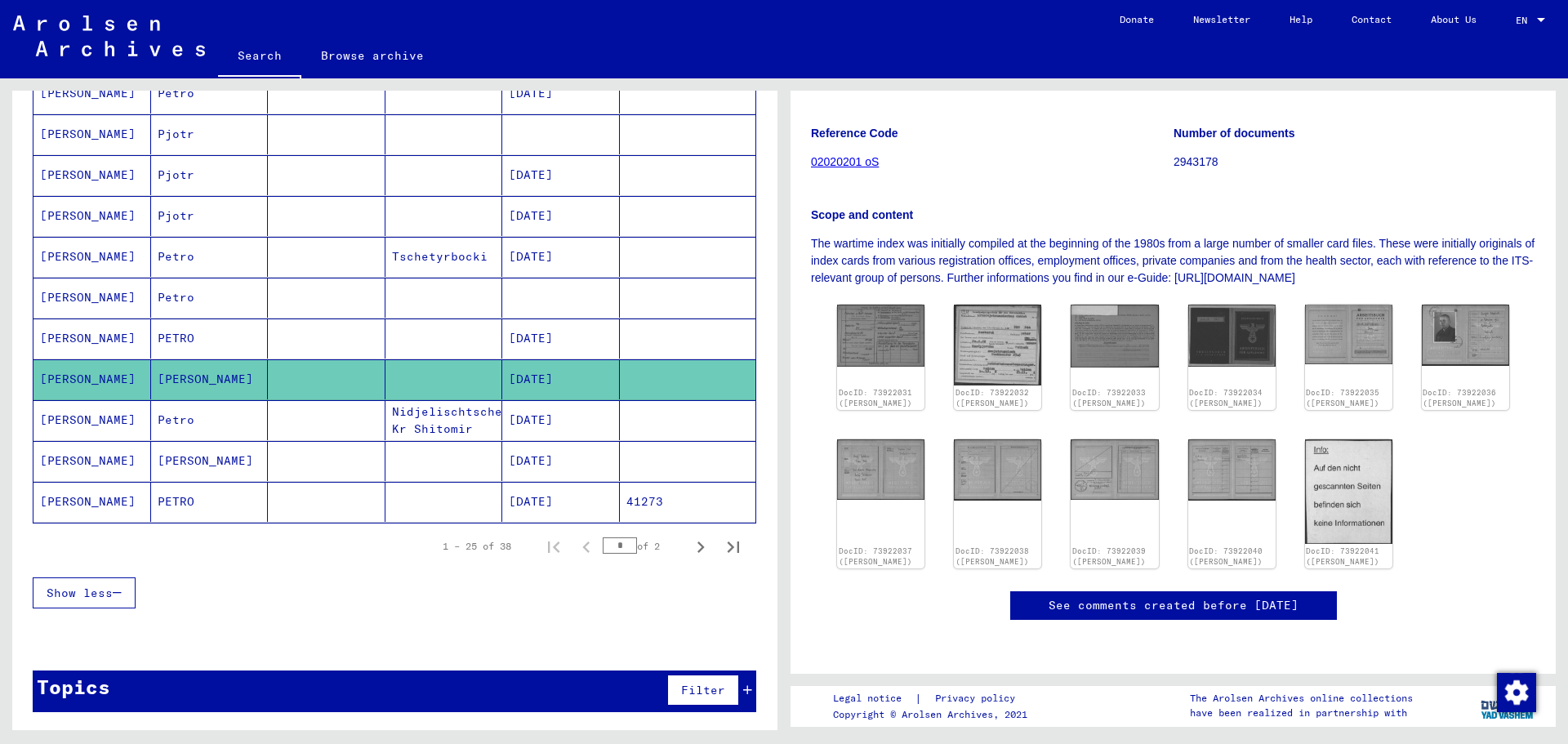
click at [1424, 449] on div "DocID: 73922031 ([PERSON_NAME]) DocID: 73922032 ([PERSON_NAME]) DocID: 73922033…" at bounding box center [1173, 436] width 685 height 277
click at [1205, 597] on link "See comments created before [DATE]" at bounding box center [1173, 606] width 250 height 18
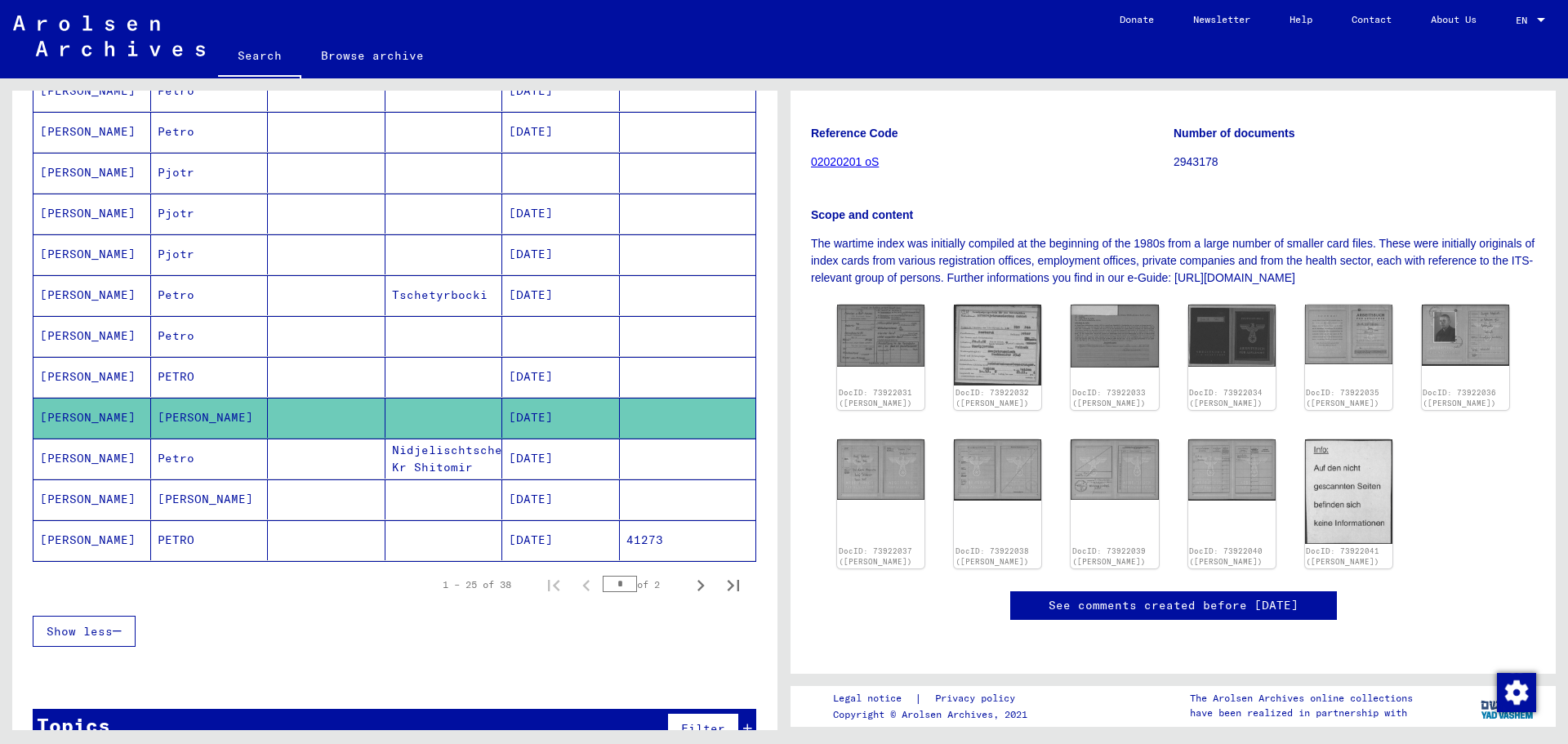
scroll to position [829, 0]
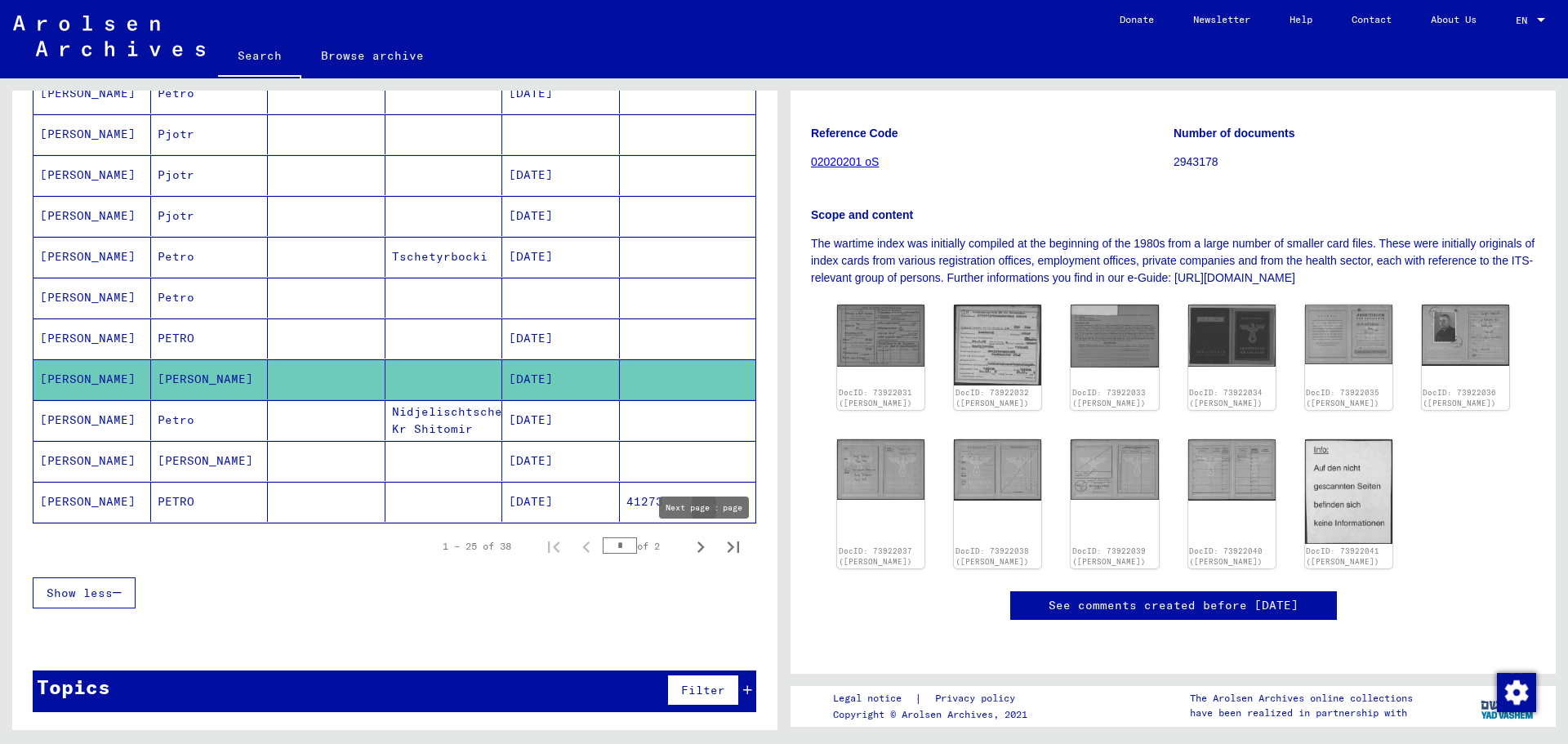
click at [698, 548] on icon "Next page" at bounding box center [702, 548] width 8 height 12
type input "*"
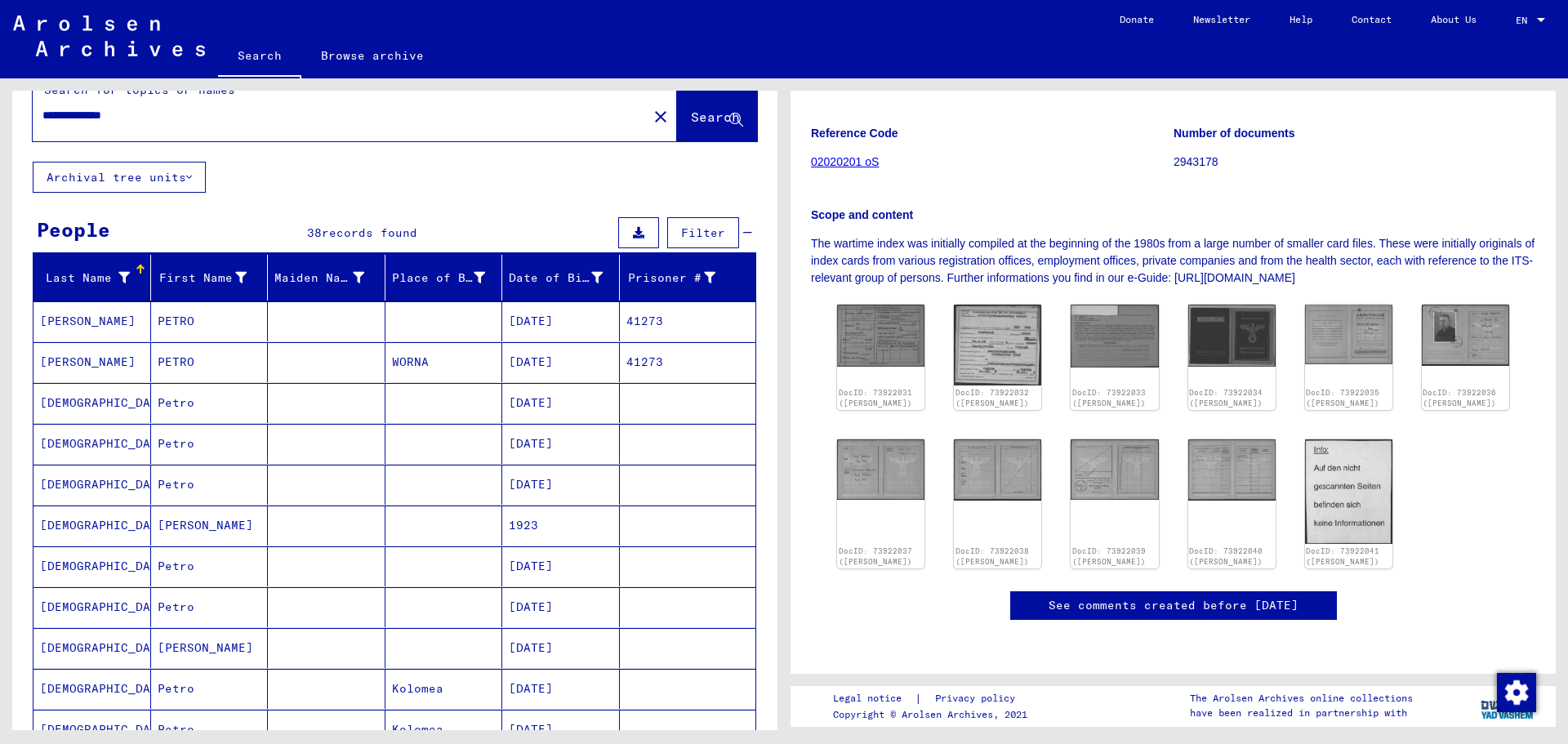
scroll to position [0, 0]
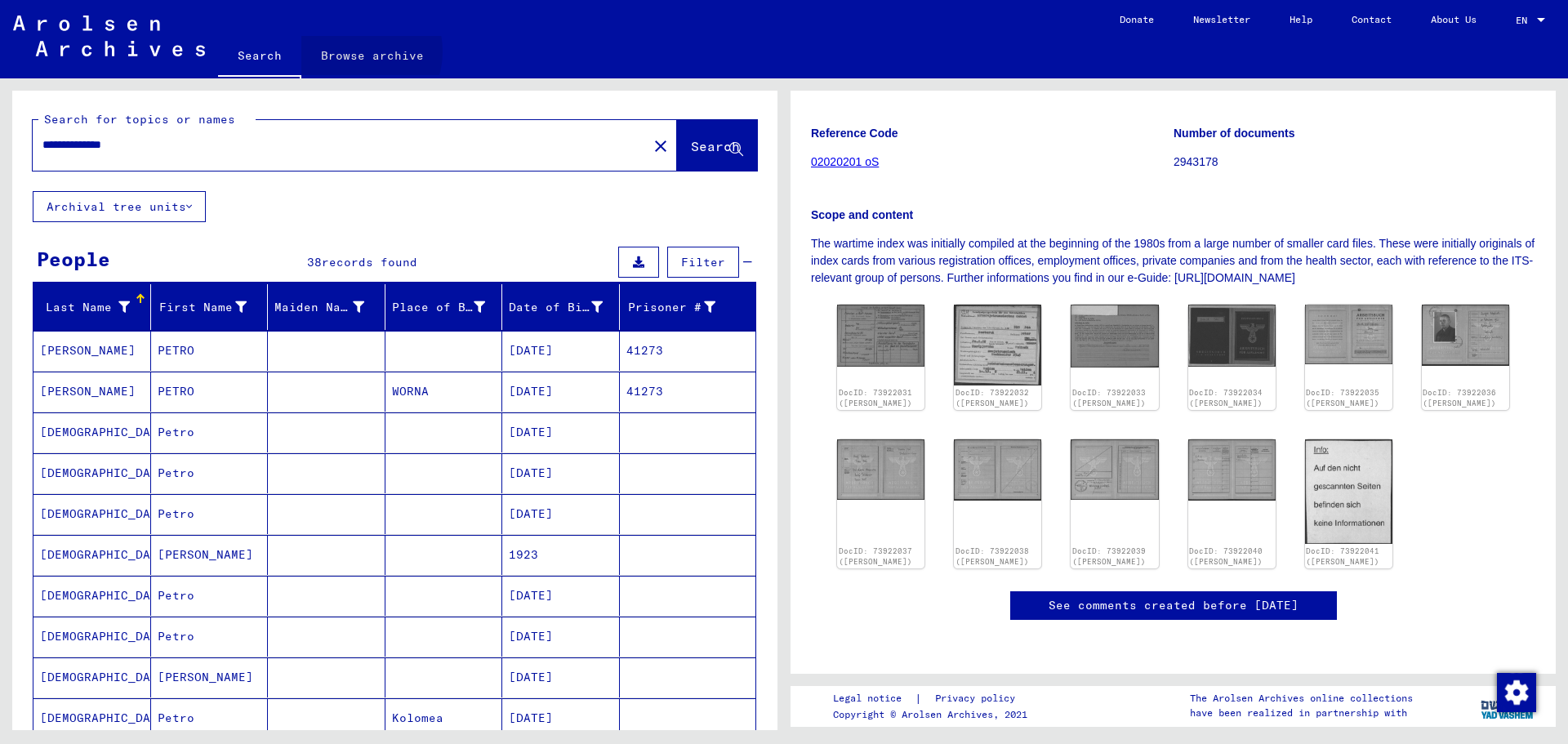
click at [352, 52] on link "Browse archive" at bounding box center [372, 56] width 142 height 39
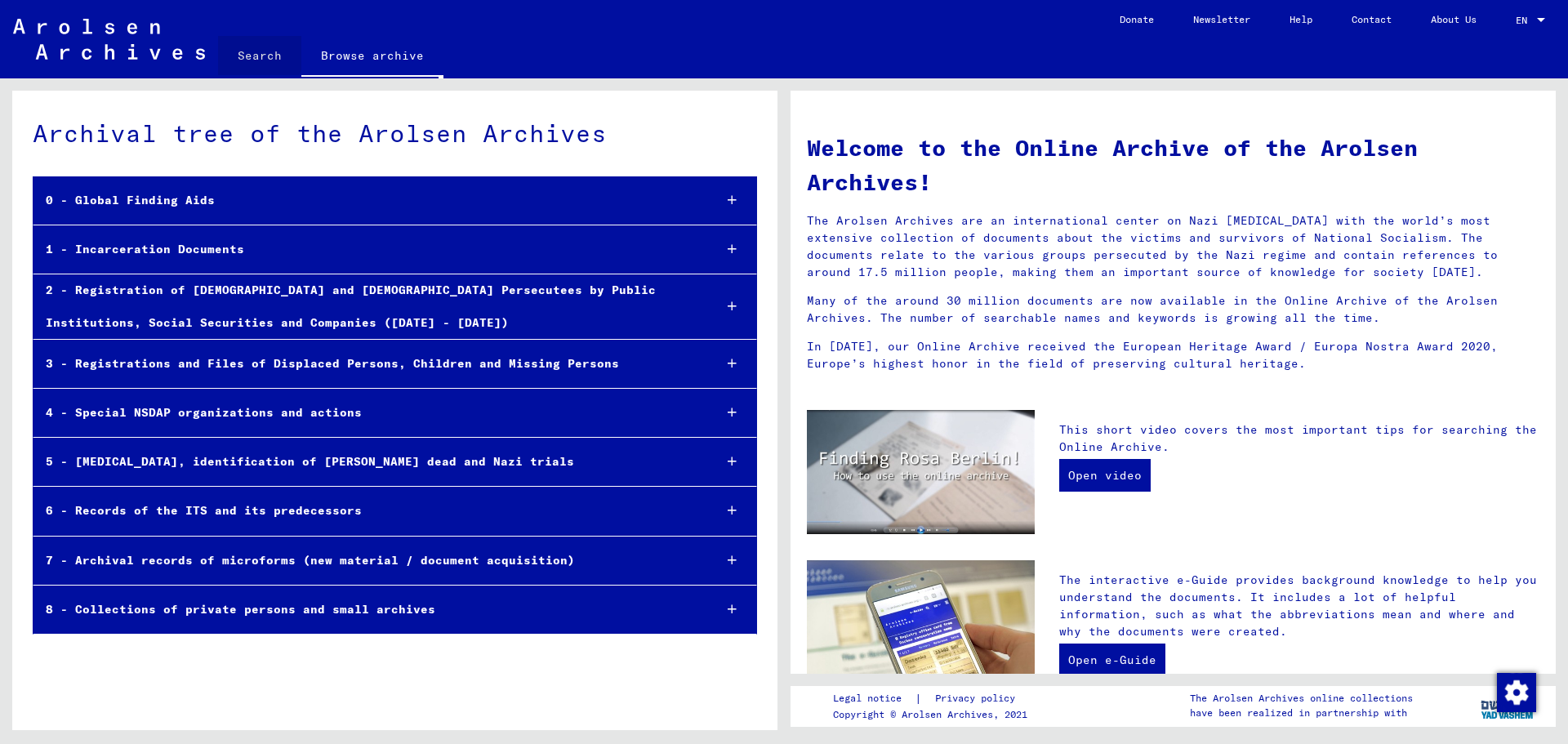
click at [241, 52] on link "Search" at bounding box center [260, 56] width 83 height 39
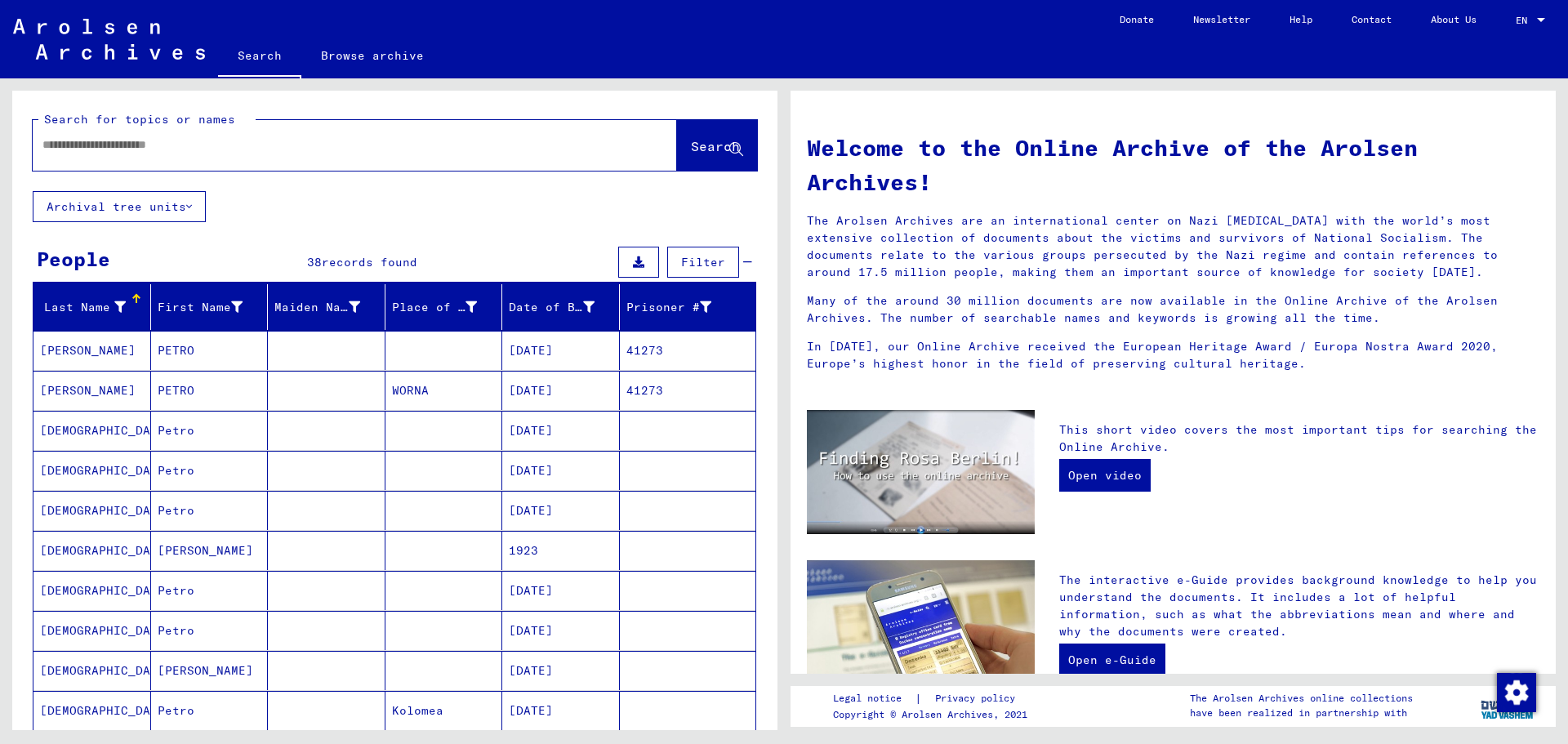
click at [238, 145] on input "text" at bounding box center [335, 145] width 586 height 18
click at [691, 146] on span "Search" at bounding box center [715, 146] width 49 height 17
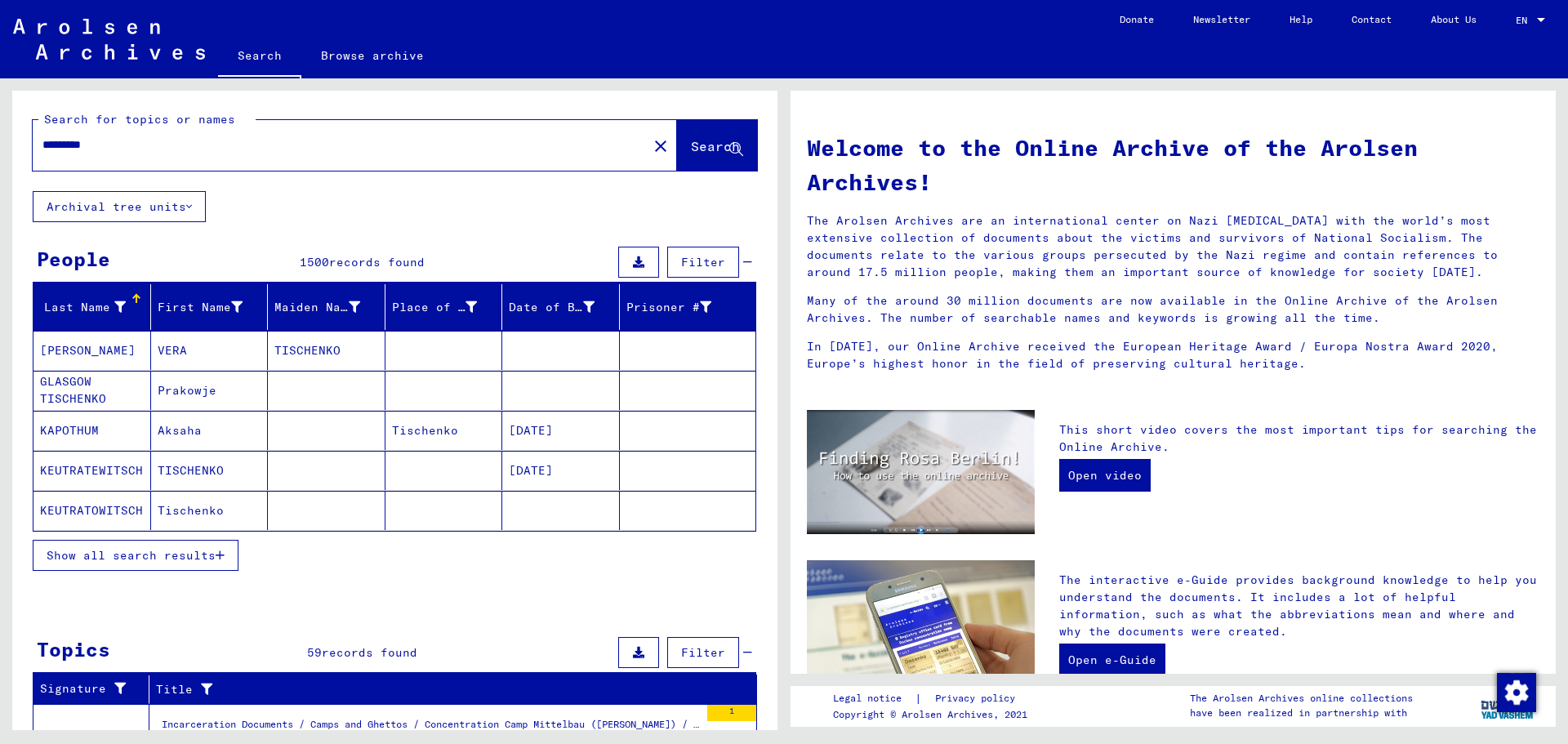
click at [214, 469] on mat-cell "TISCHENKO" at bounding box center [210, 471] width 118 height 39
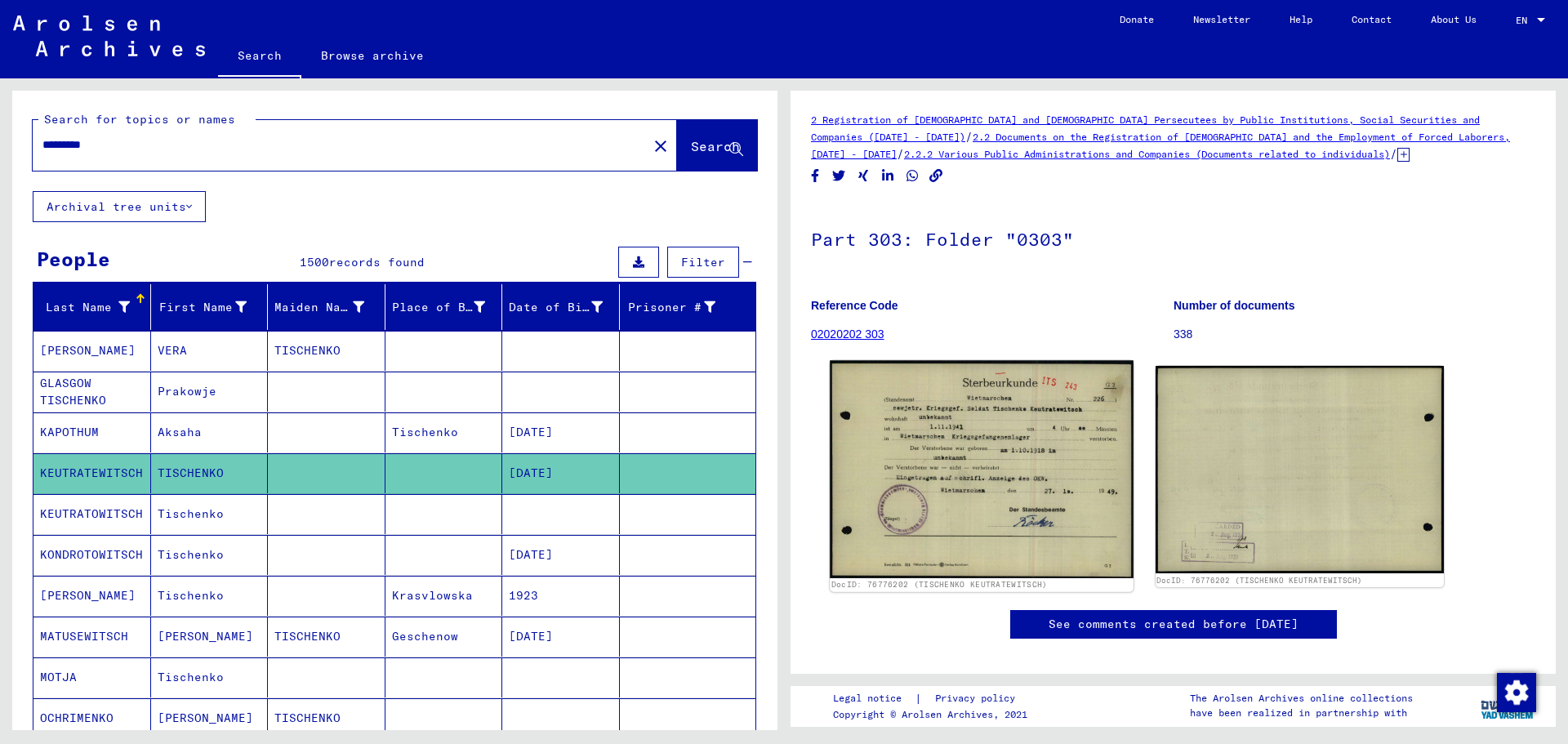
click at [980, 465] on img at bounding box center [981, 470] width 303 height 218
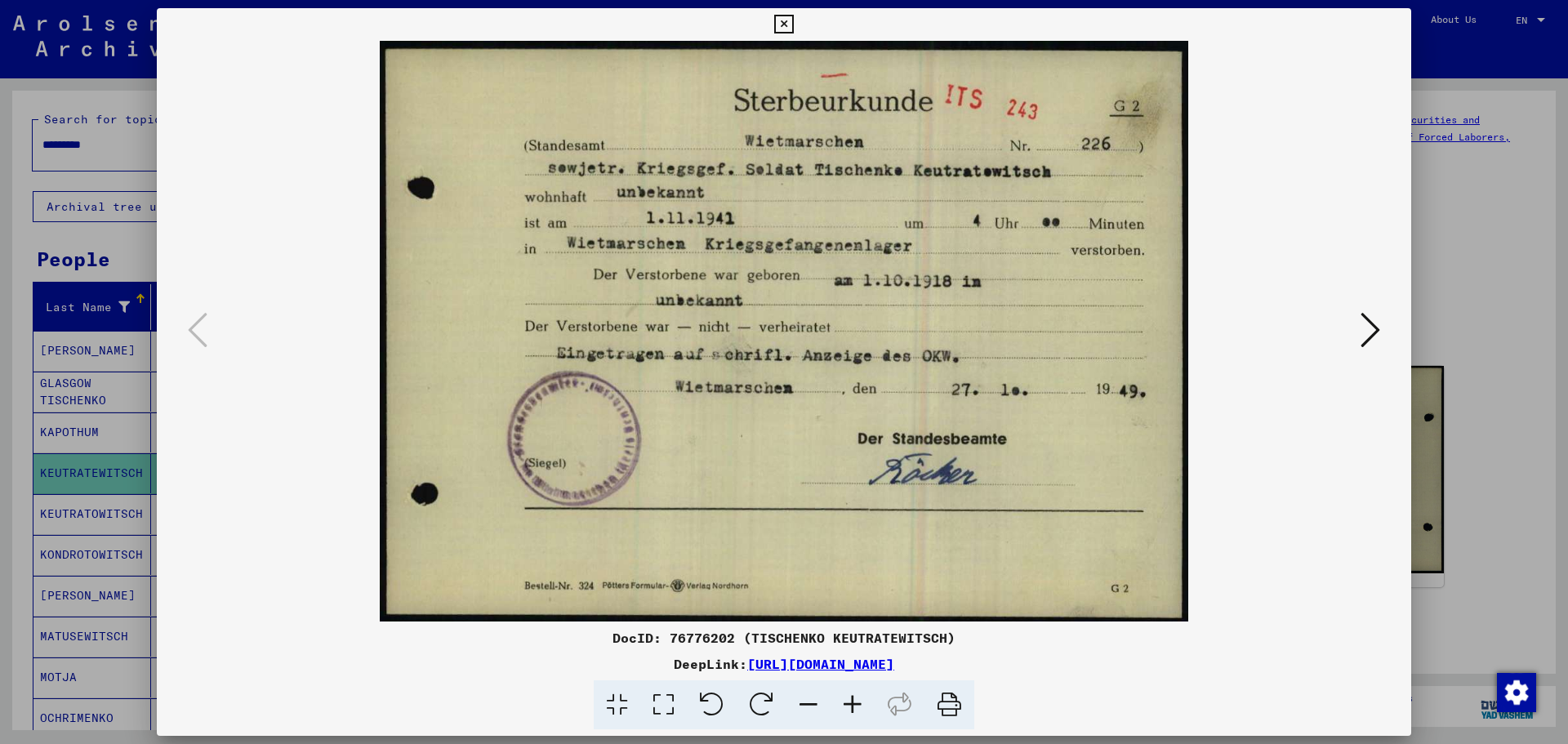
click at [1251, 210] on img at bounding box center [784, 331] width 1144 height 581
click at [1451, 227] on div at bounding box center [784, 372] width 1568 height 744
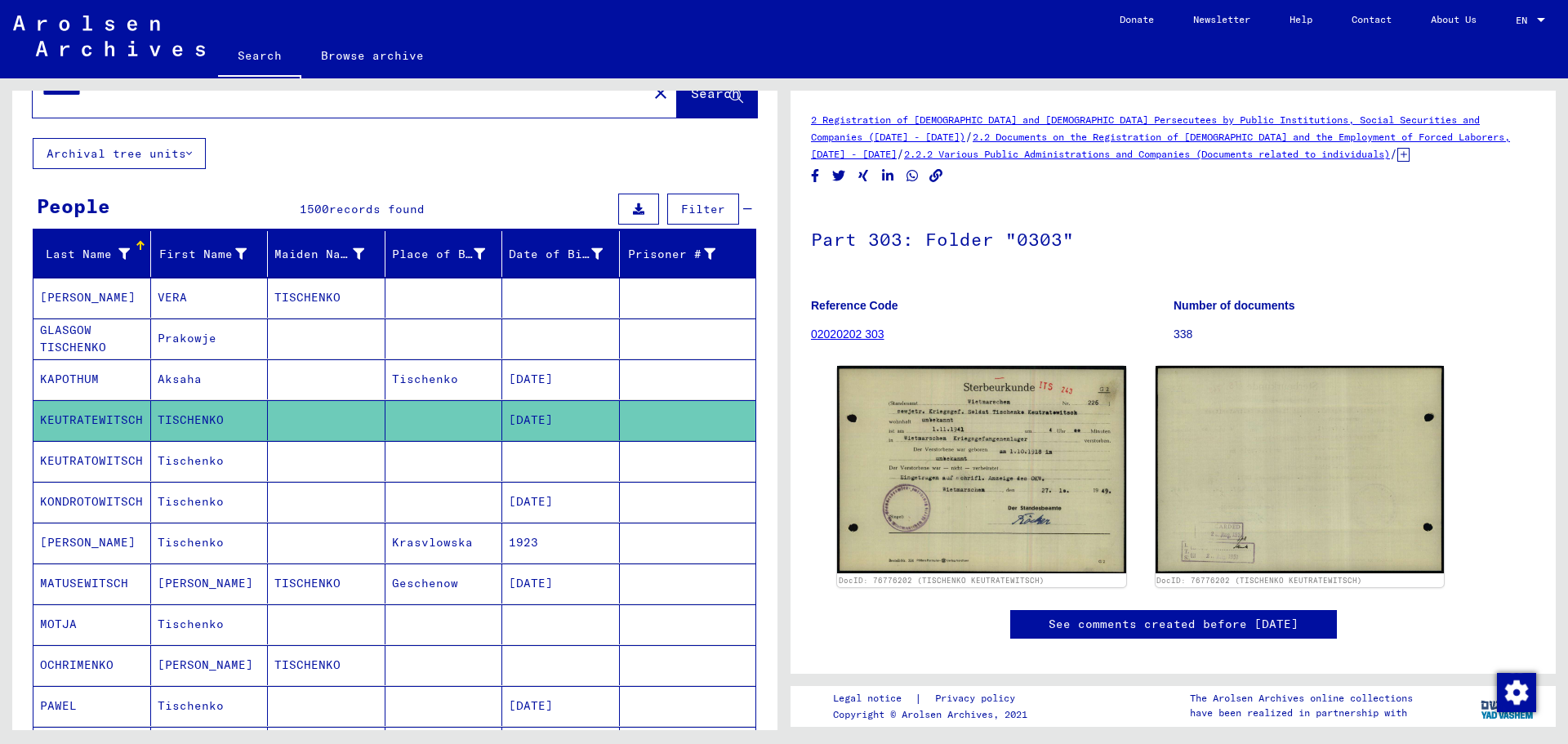
scroll to position [81, 0]
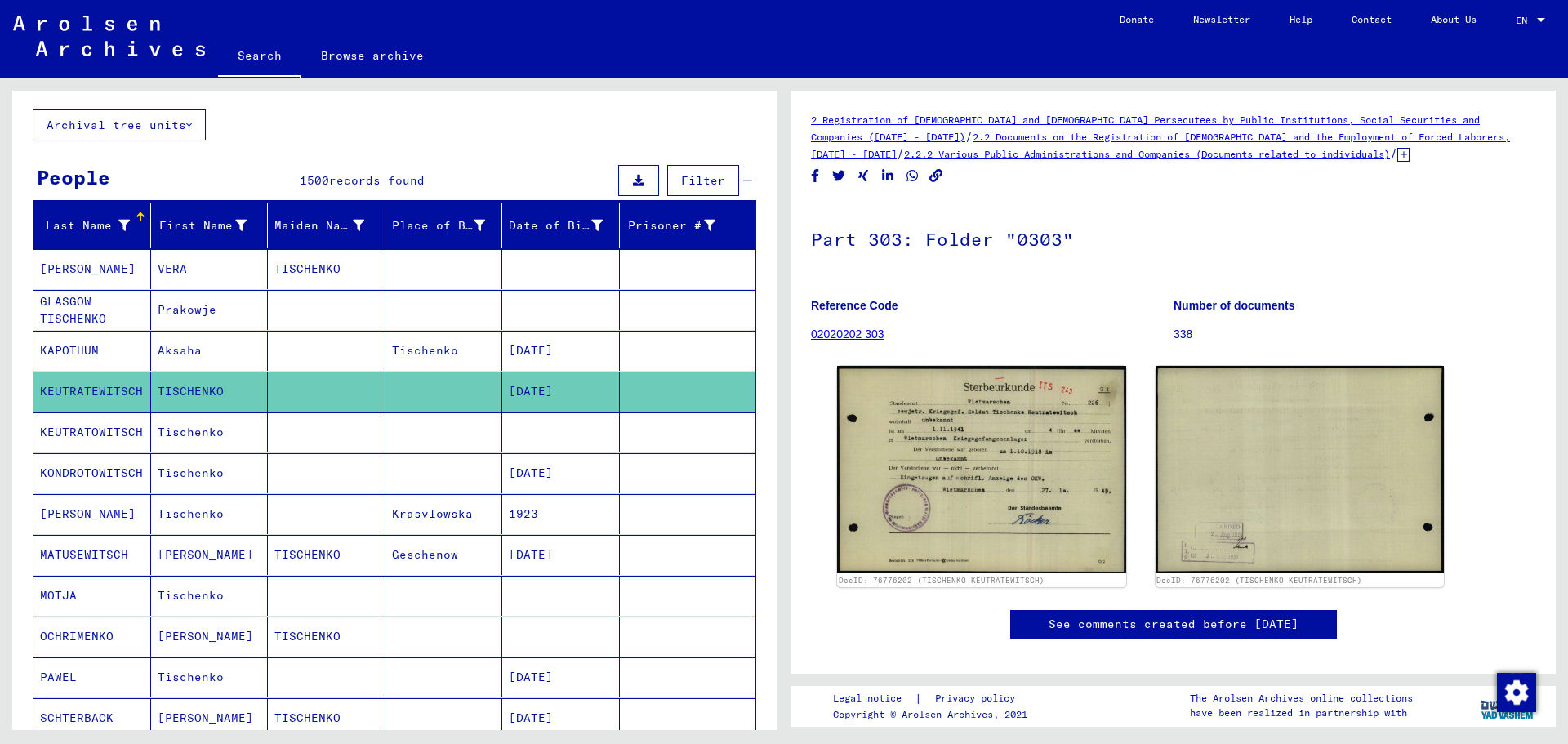
click at [227, 475] on mat-cell "Tischenko" at bounding box center [210, 473] width 118 height 40
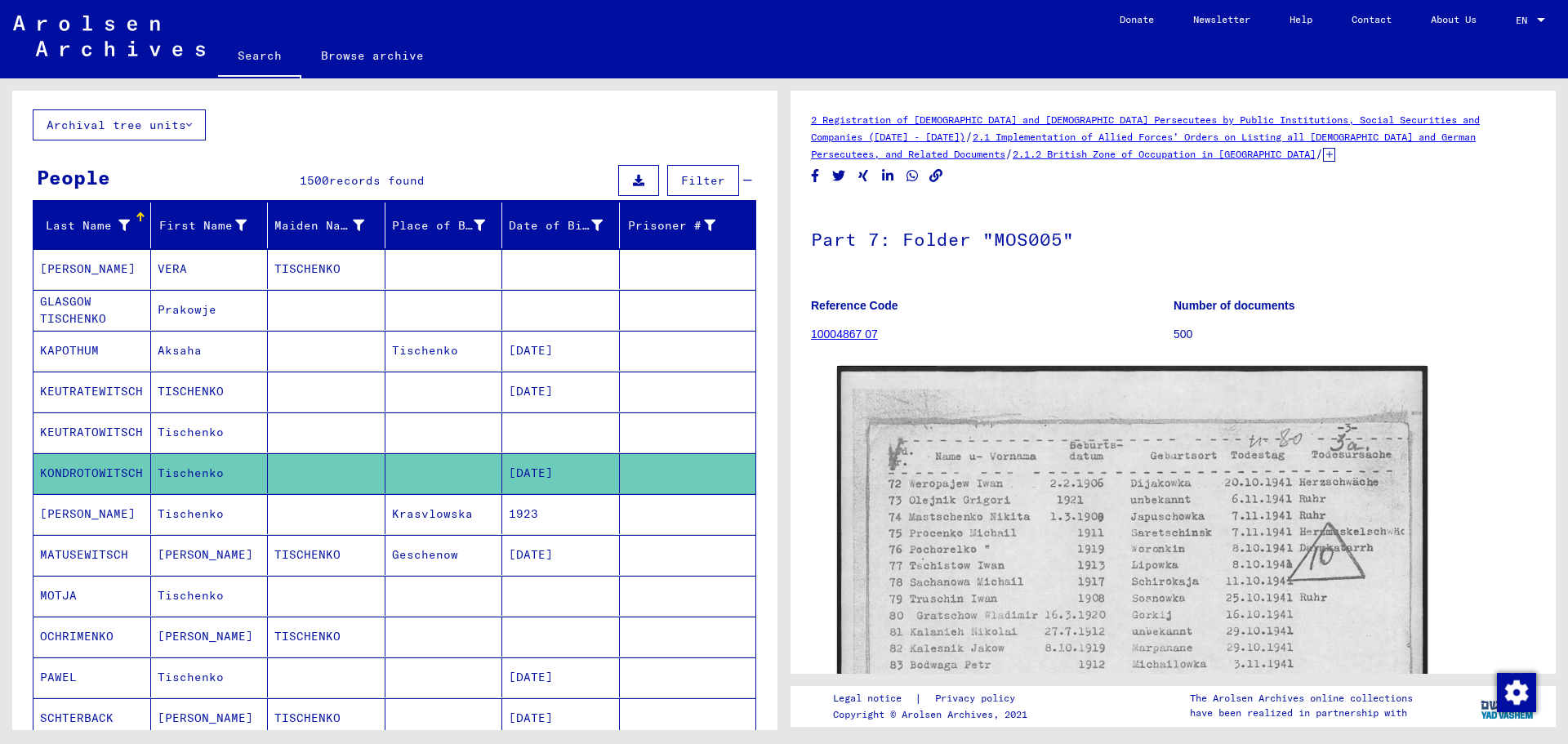
click at [194, 513] on mat-cell "Tischenko" at bounding box center [210, 514] width 118 height 40
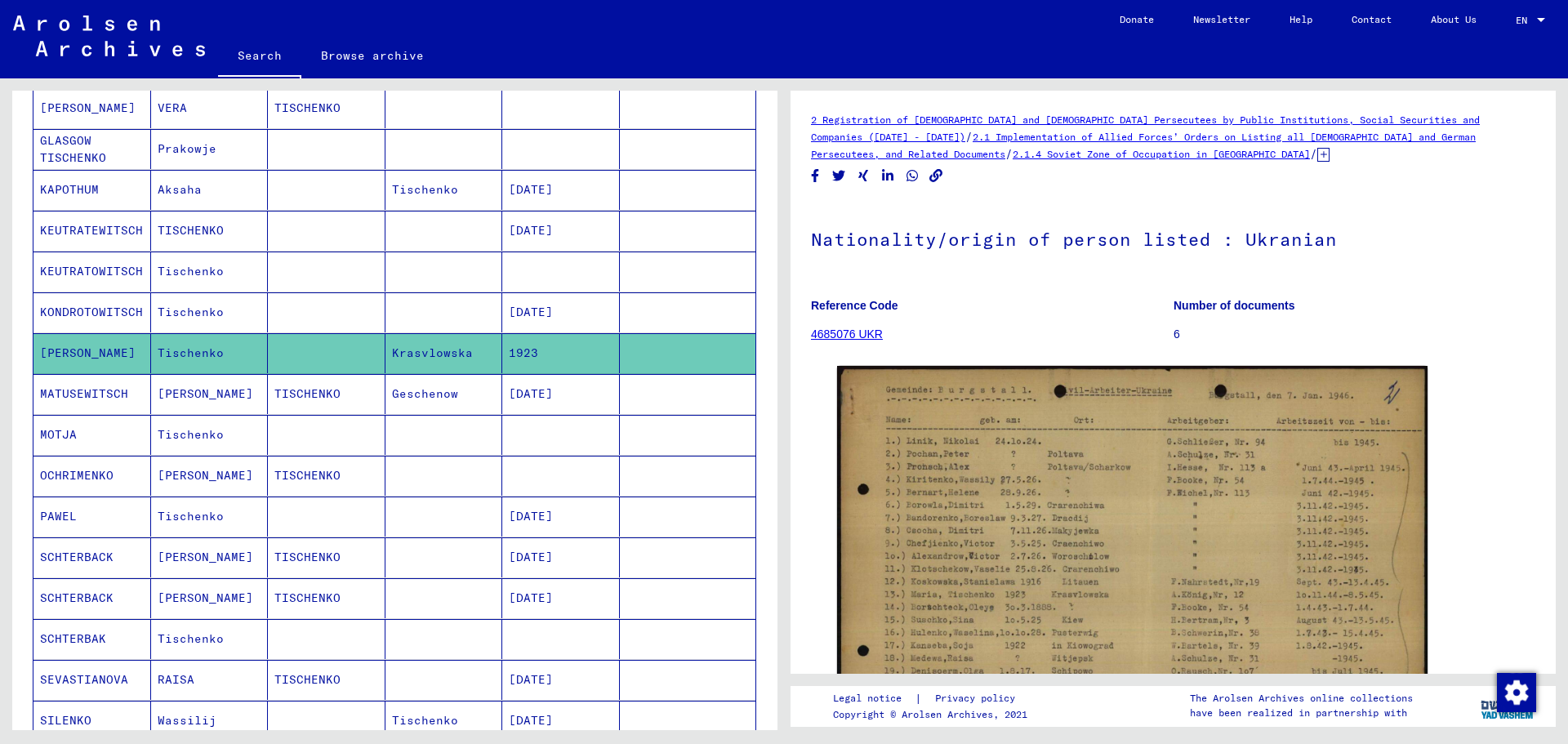
scroll to position [245, 0]
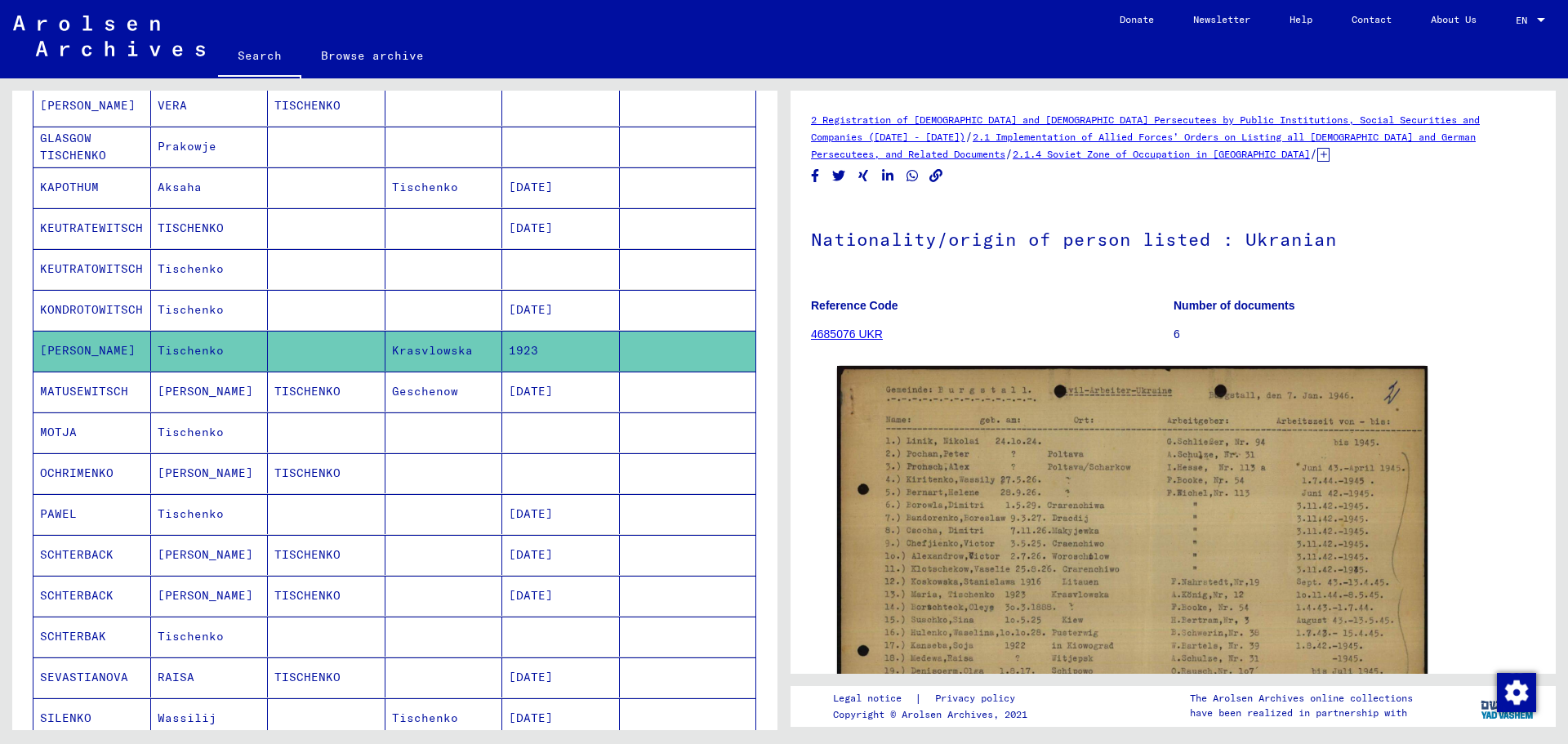
click at [200, 511] on mat-cell "Tischenko" at bounding box center [210, 514] width 118 height 40
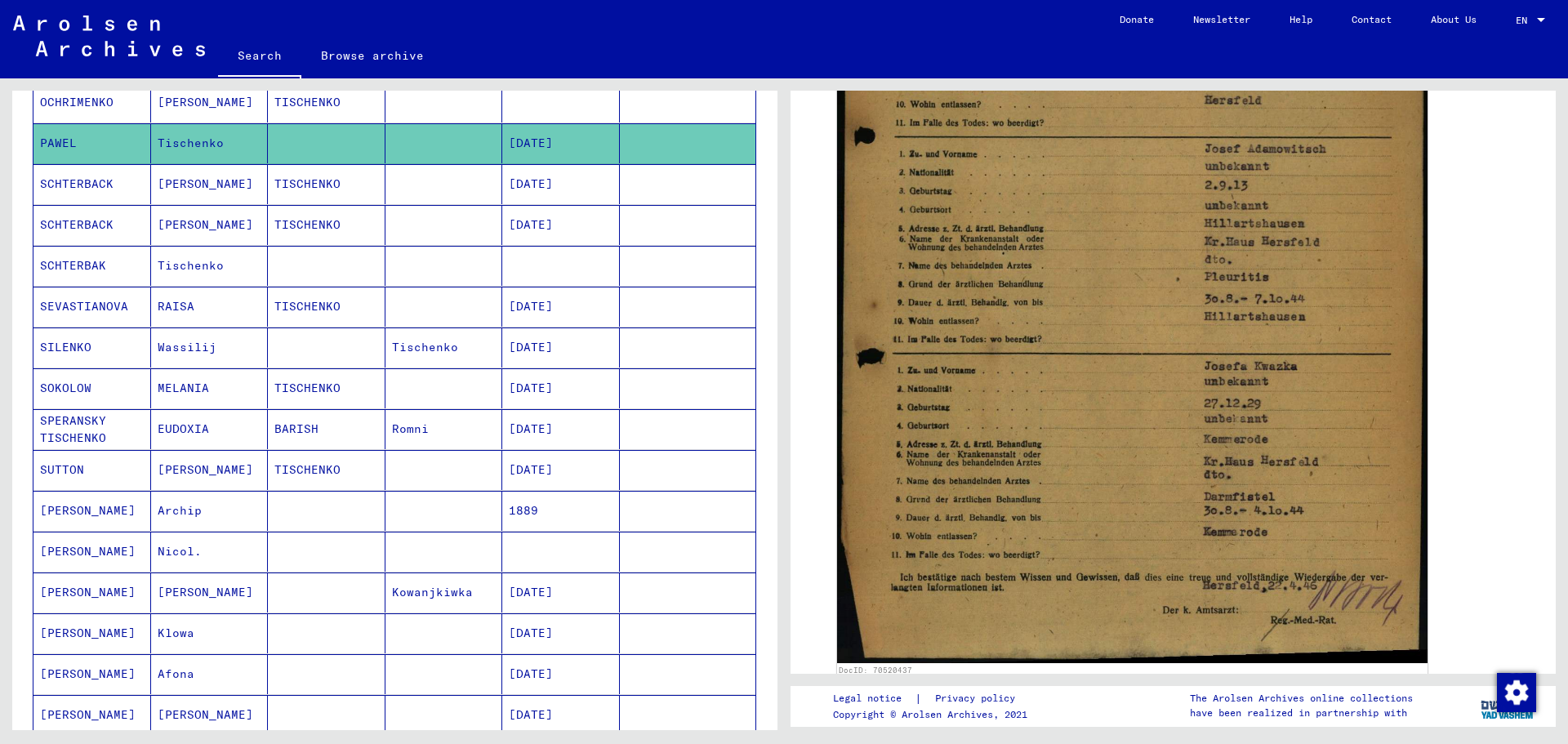
scroll to position [654, 0]
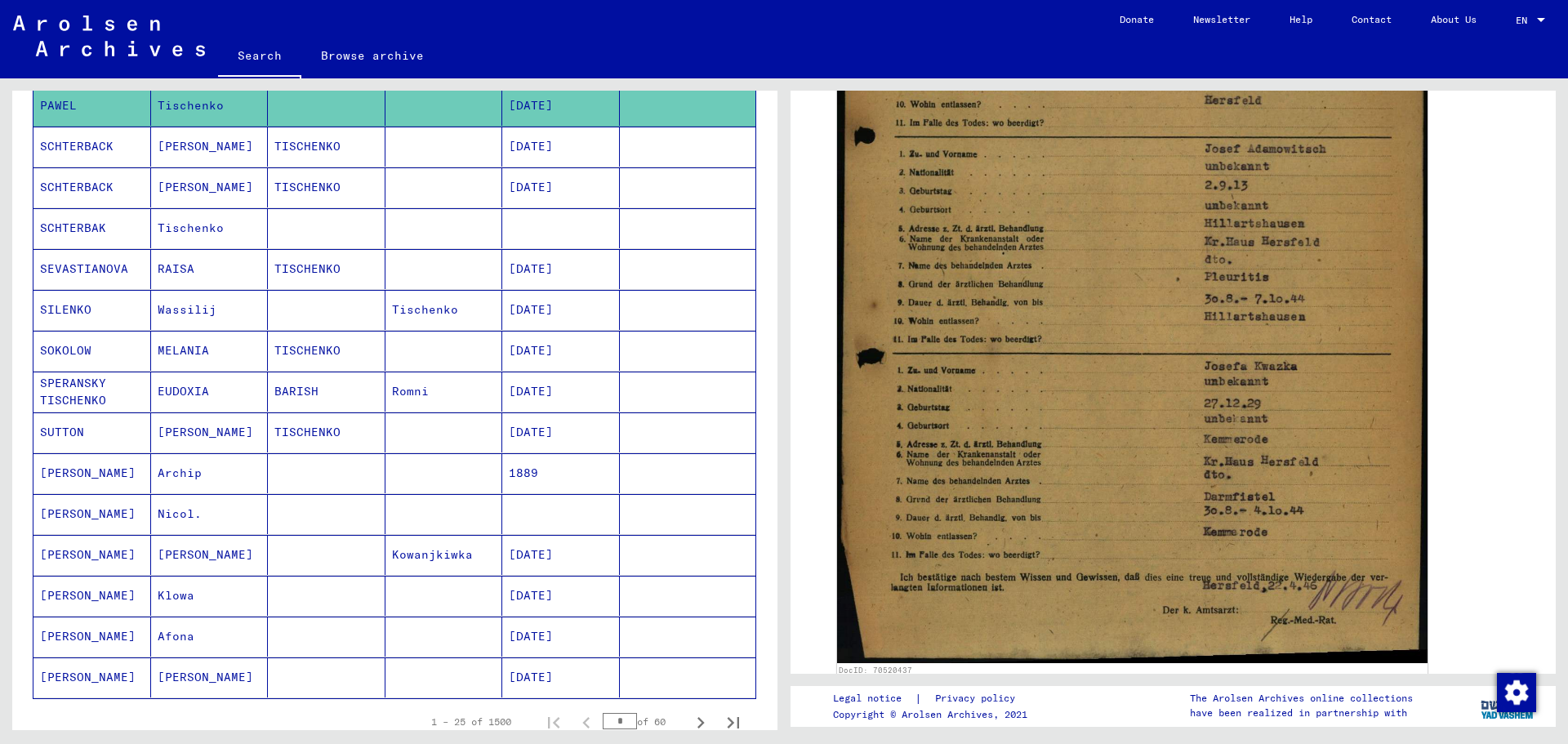
click at [228, 557] on mat-cell "[PERSON_NAME]" at bounding box center [210, 555] width 118 height 40
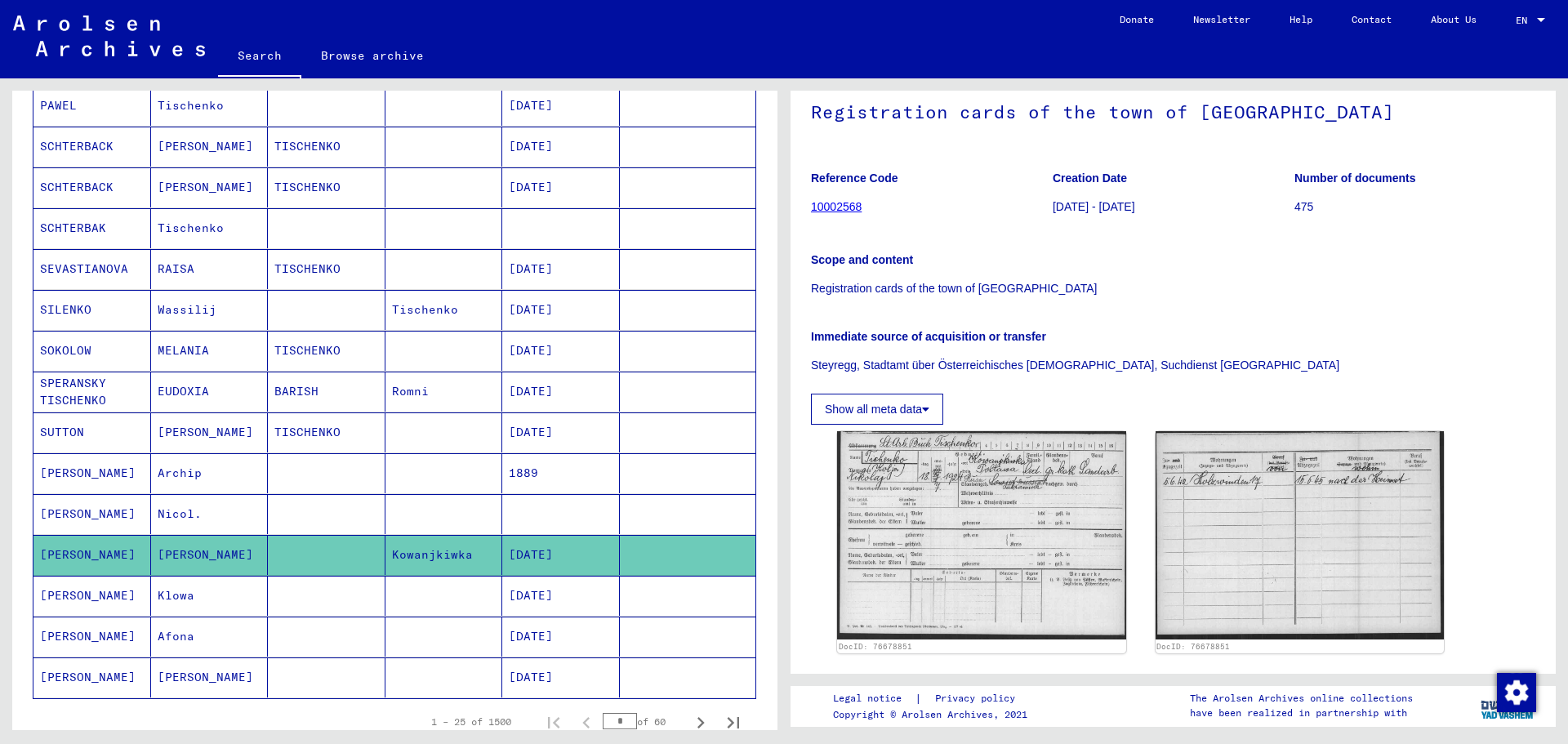
scroll to position [164, 0]
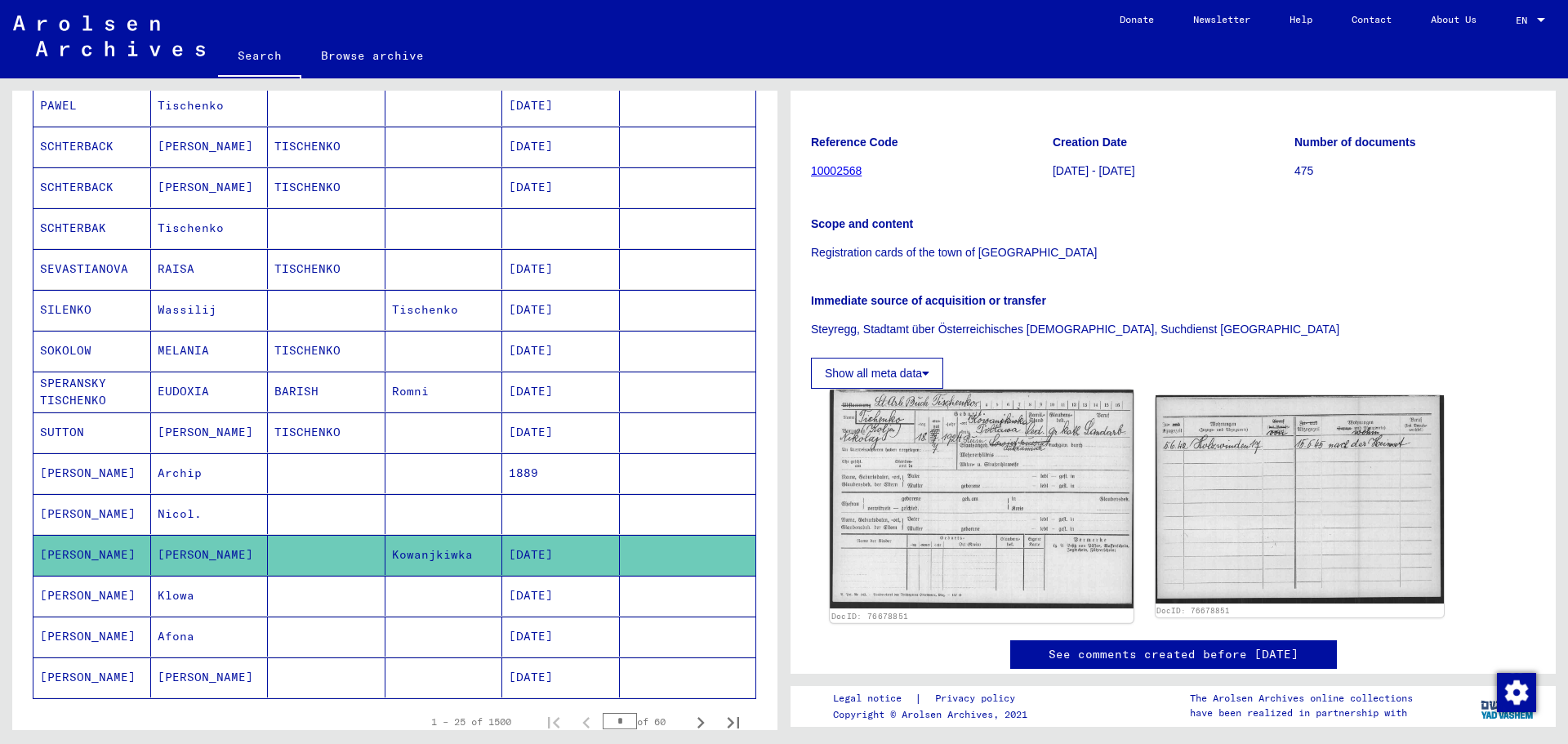
click at [986, 459] on img at bounding box center [981, 499] width 303 height 219
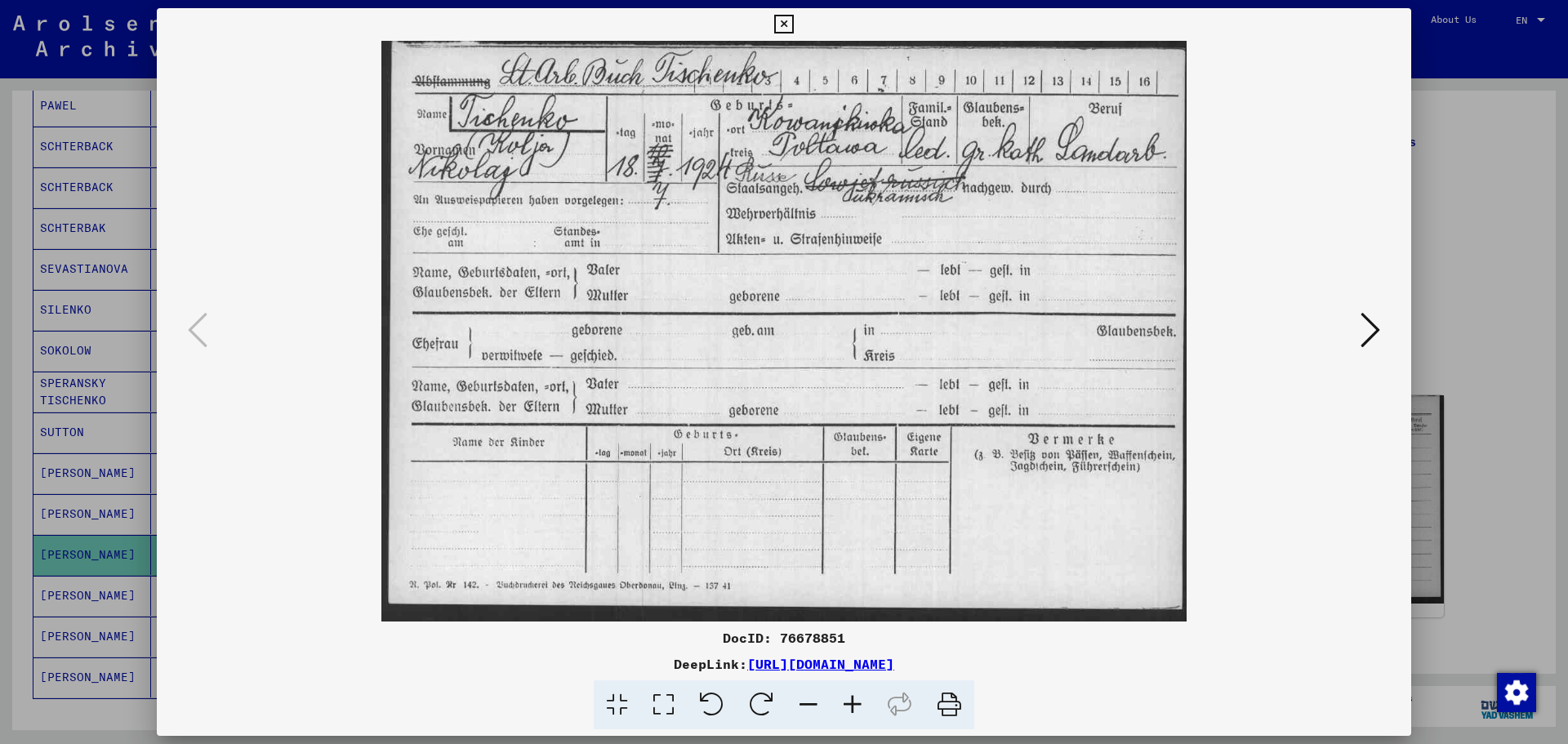
click at [1244, 145] on img at bounding box center [784, 331] width 1144 height 581
click at [1440, 185] on div at bounding box center [784, 372] width 1568 height 744
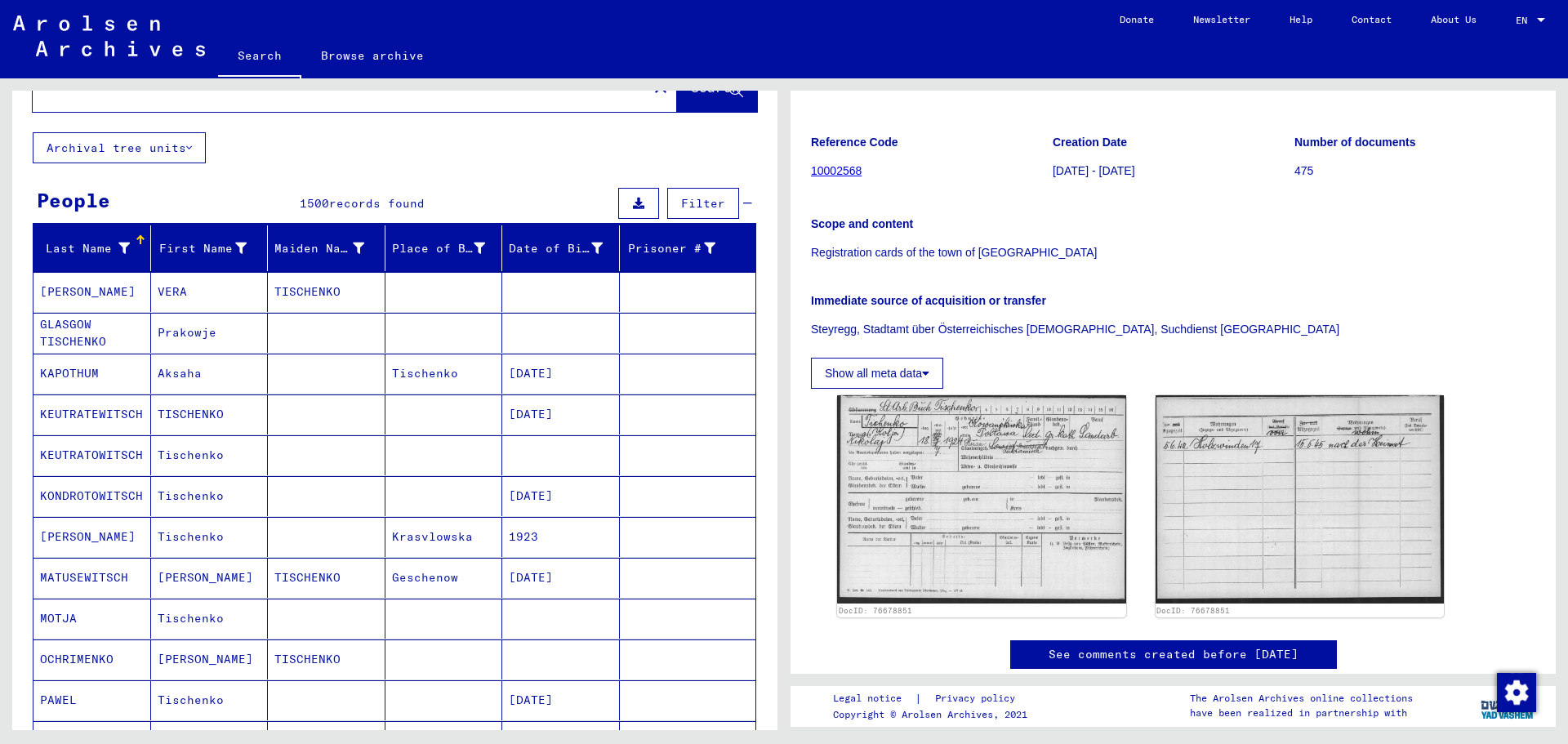
scroll to position [0, 0]
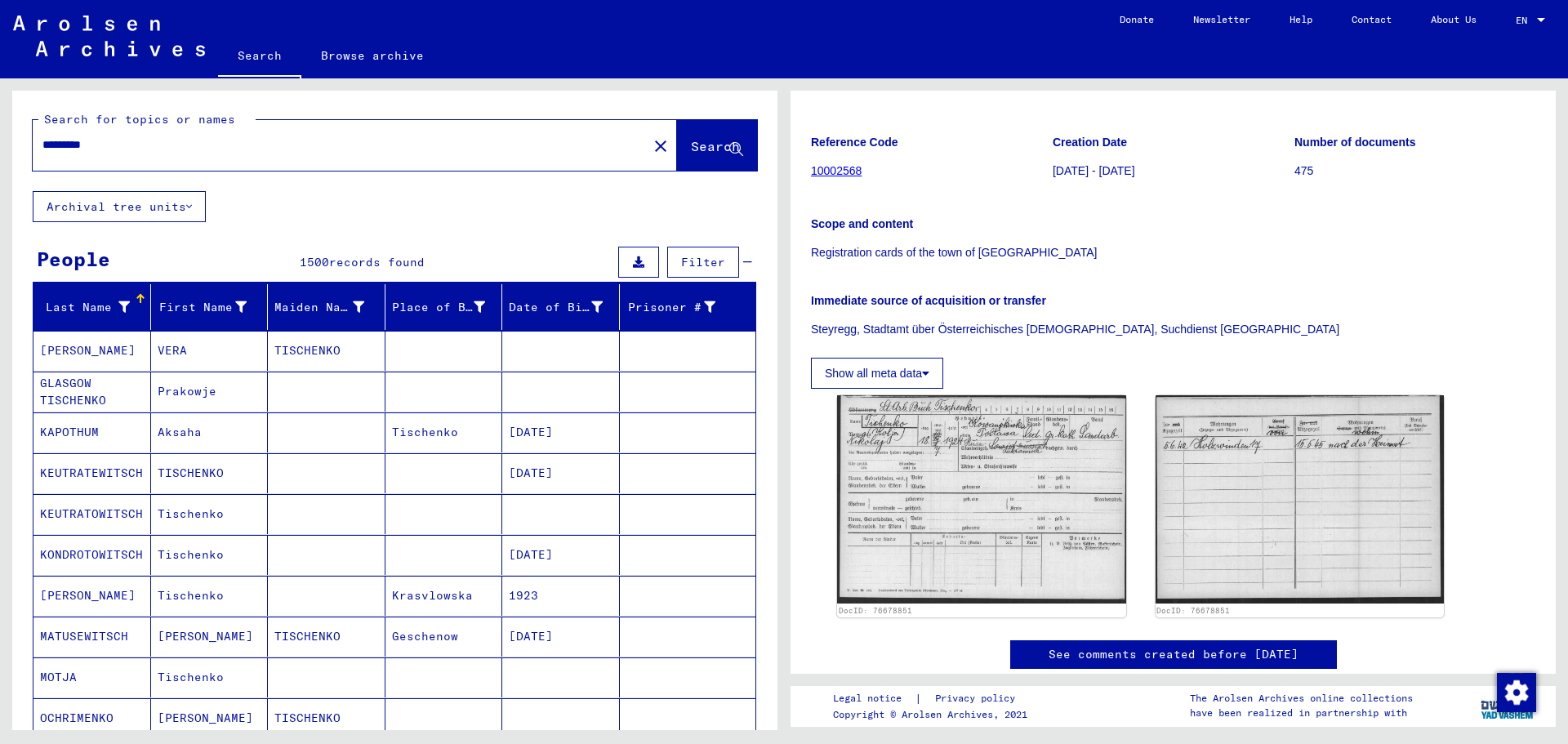
click at [64, 142] on input "*********" at bounding box center [340, 145] width 596 height 18
type input "**********"
click at [677, 133] on button "Search" at bounding box center [717, 146] width 80 height 51
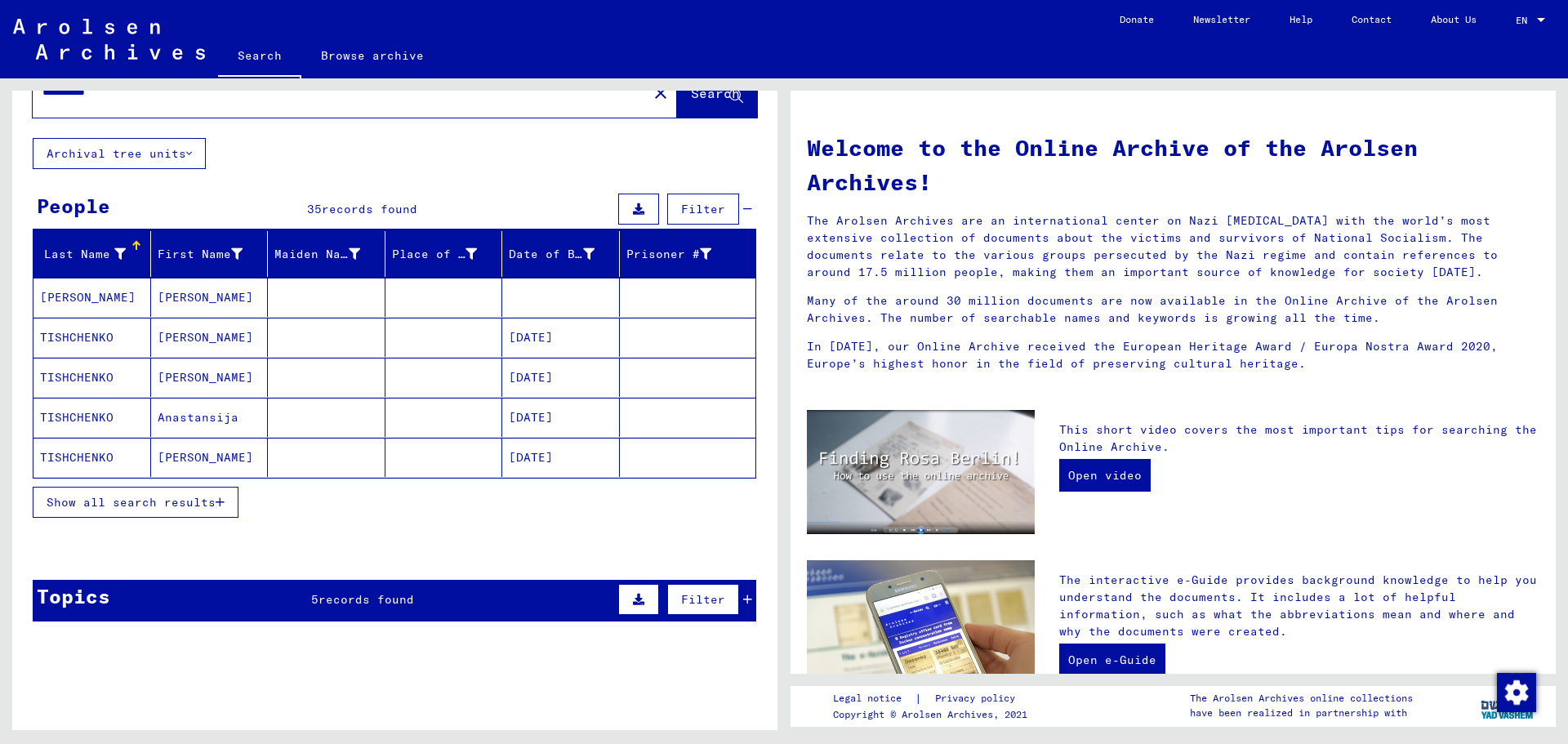
scroll to position [81, 0]
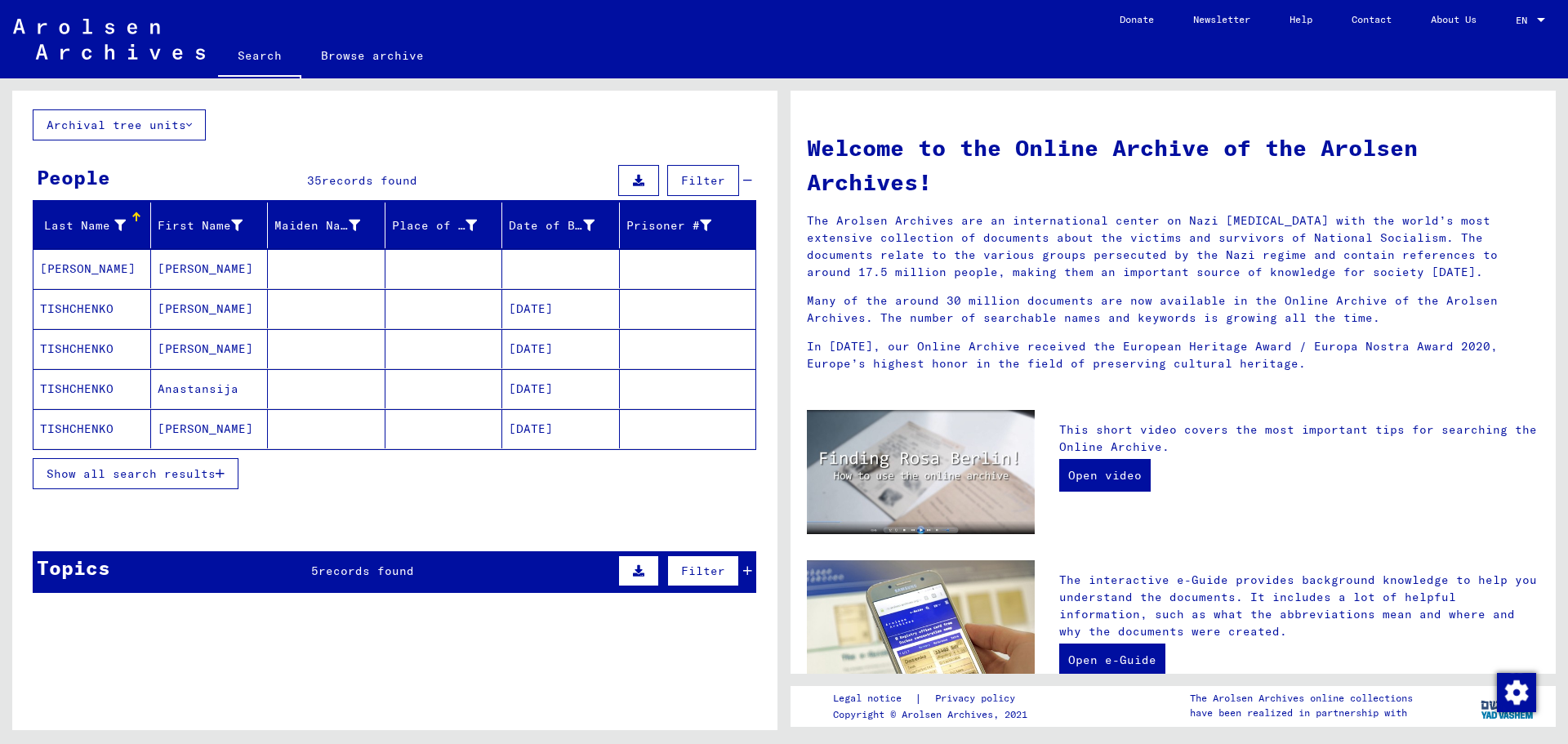
click at [228, 337] on mat-cell "[PERSON_NAME]" at bounding box center [210, 349] width 118 height 39
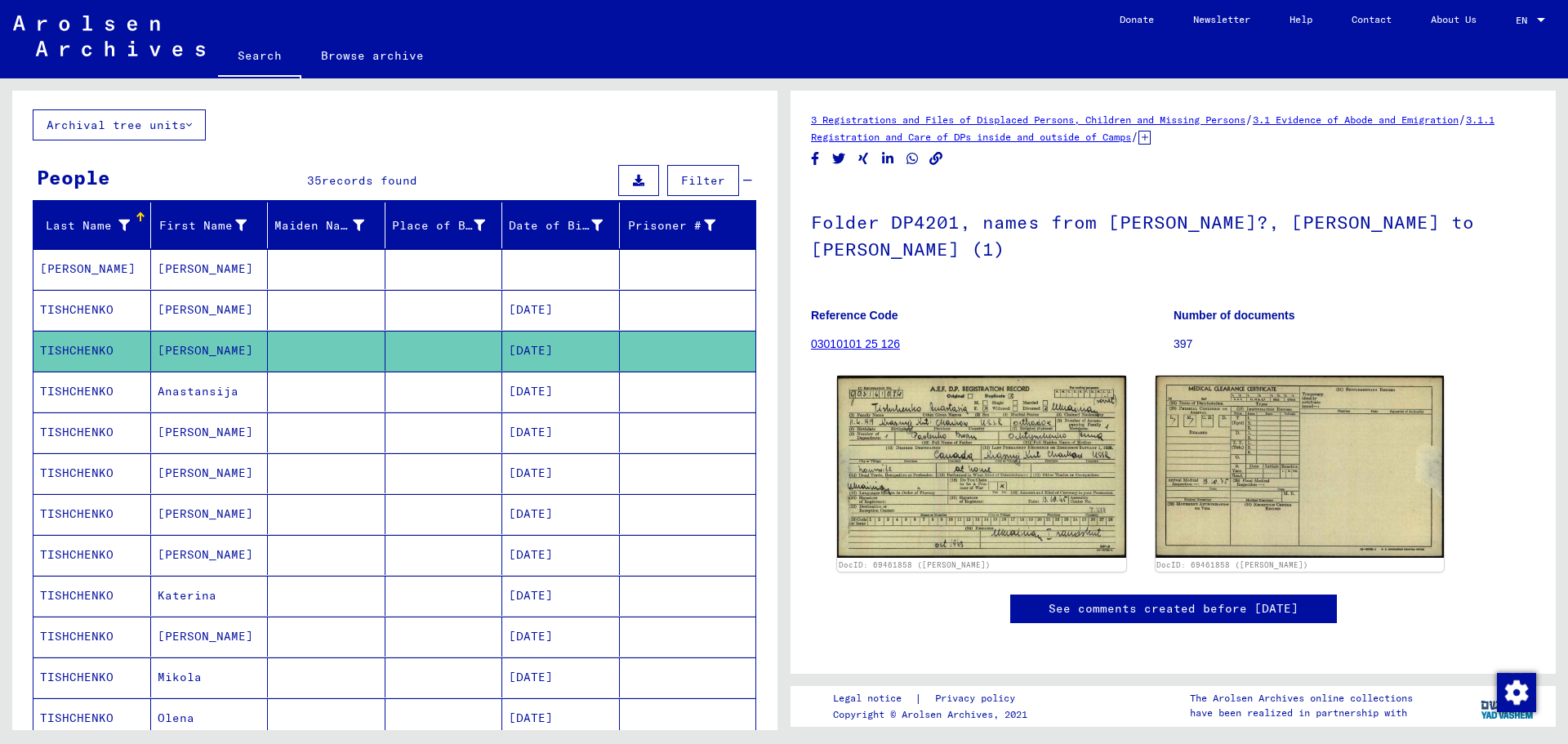
click at [206, 427] on mat-cell "[PERSON_NAME]" at bounding box center [210, 432] width 118 height 40
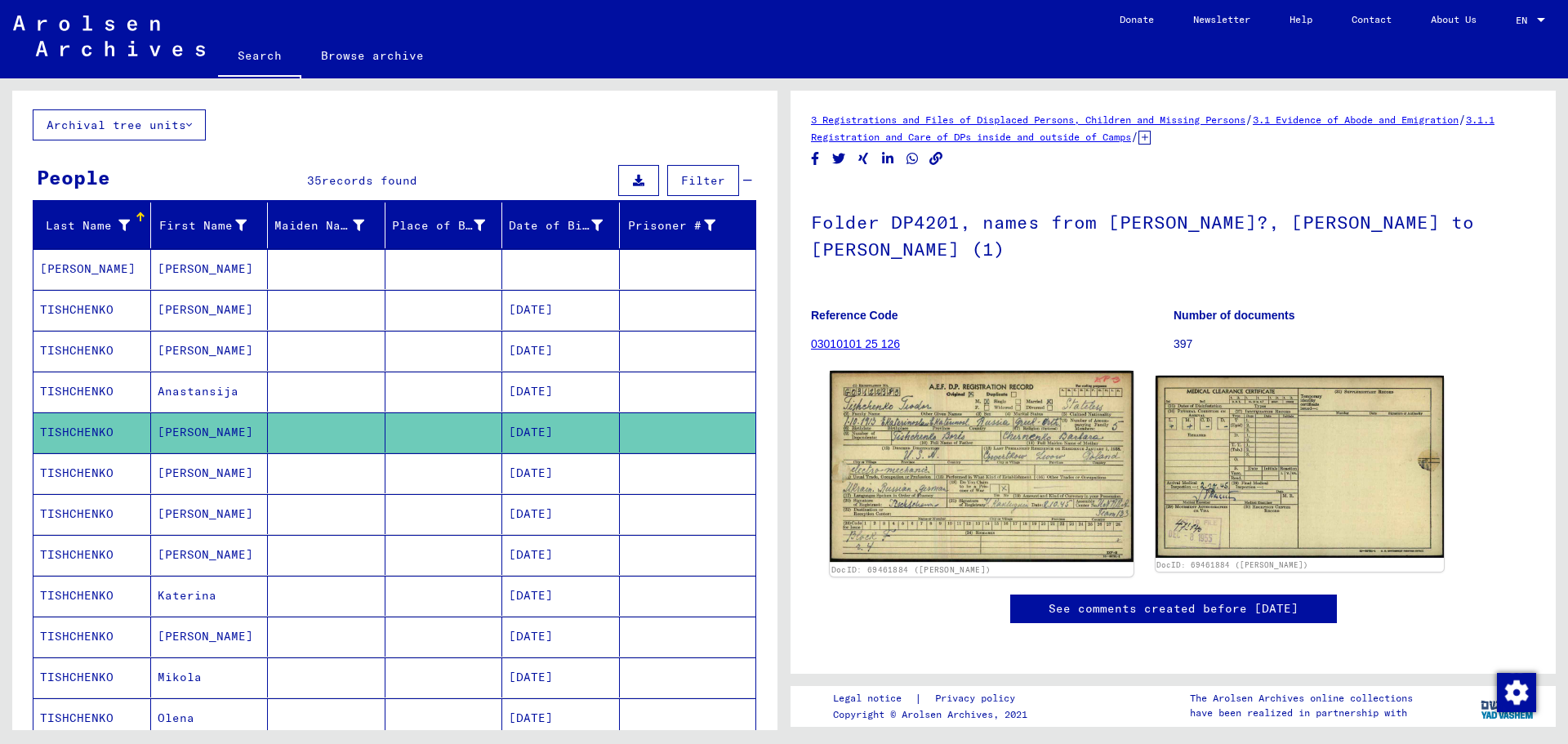
click at [953, 392] on img at bounding box center [981, 466] width 303 height 191
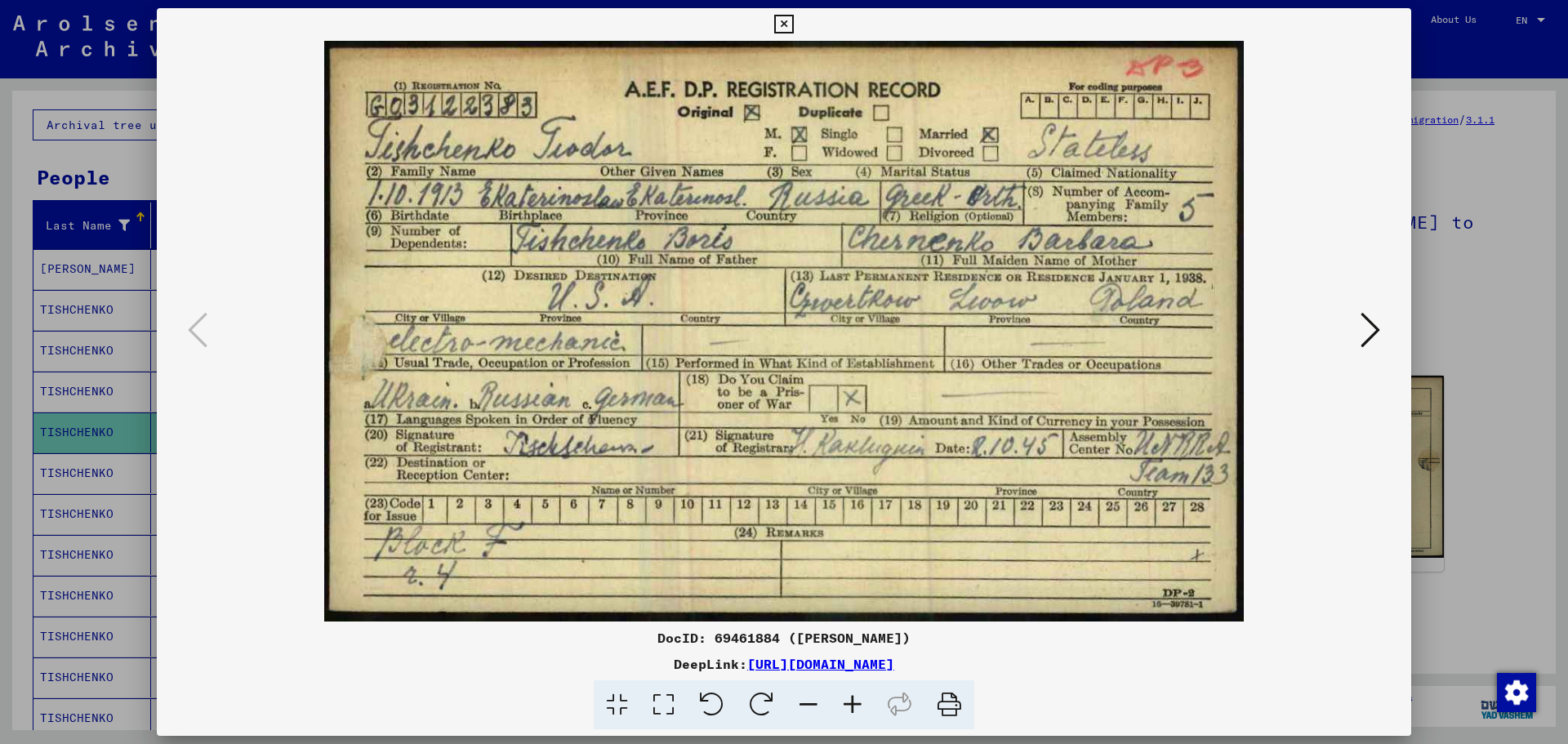
click at [786, 22] on icon at bounding box center [783, 25] width 19 height 20
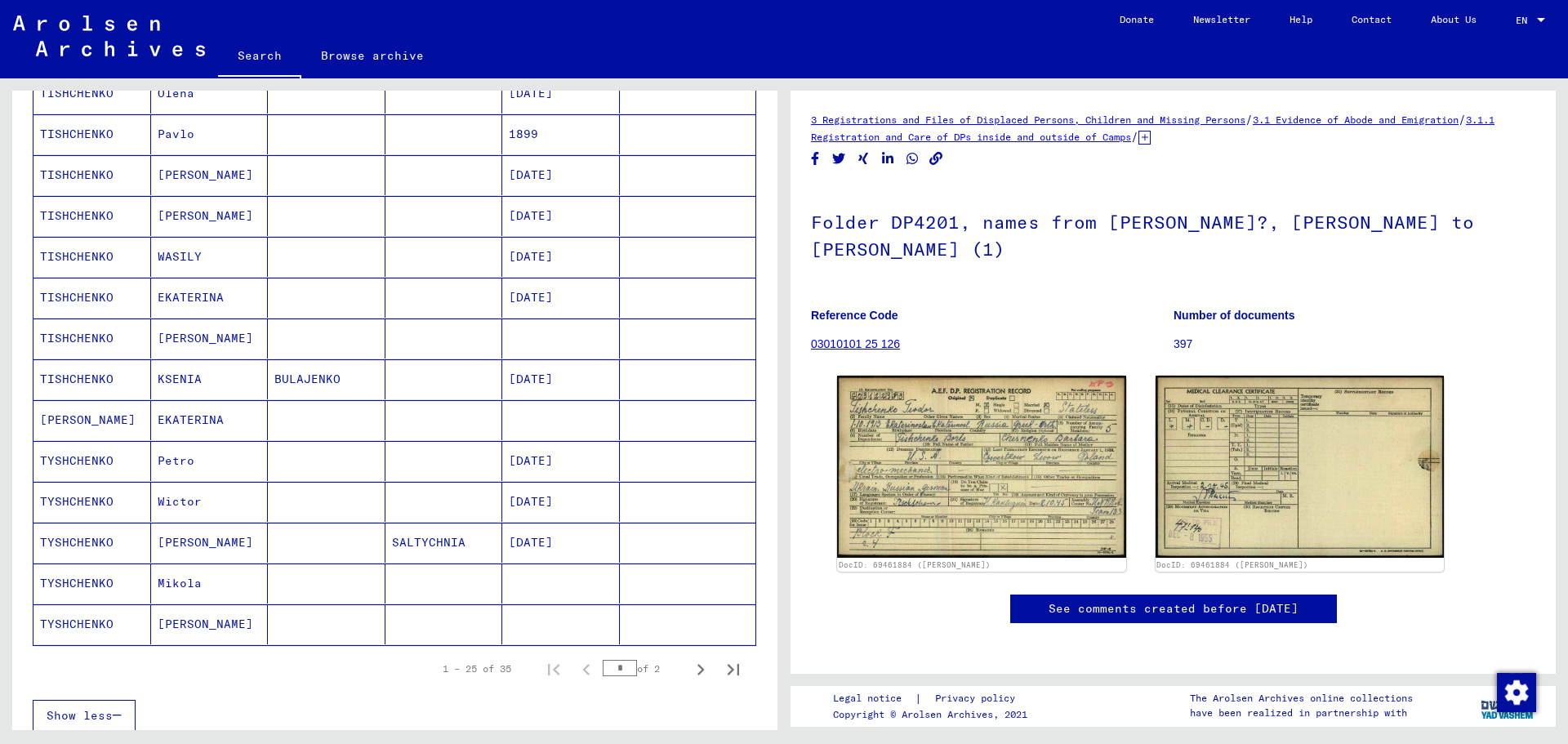
scroll to position [735, 0]
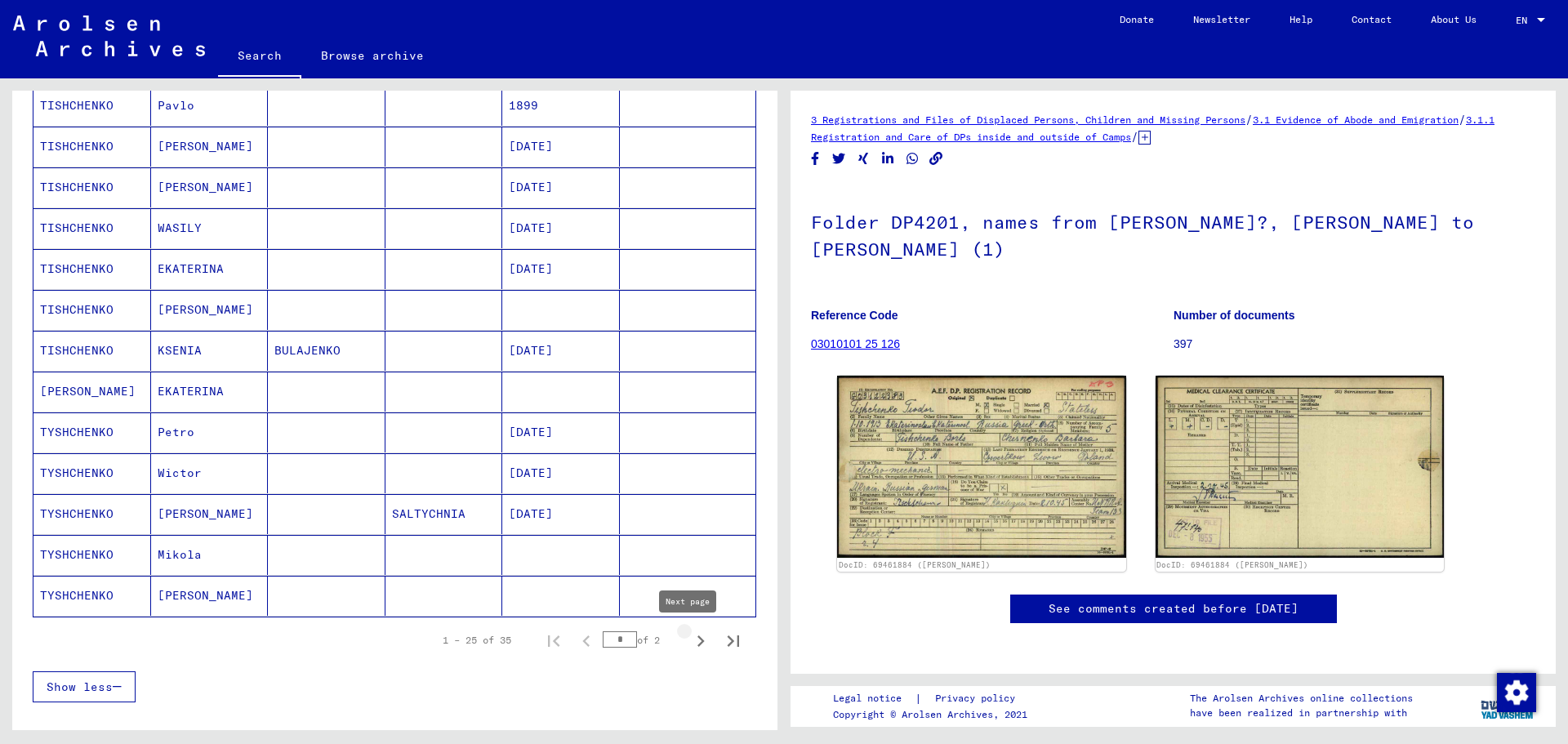
click at [692, 642] on icon "Next page" at bounding box center [700, 641] width 23 height 23
type input "*"
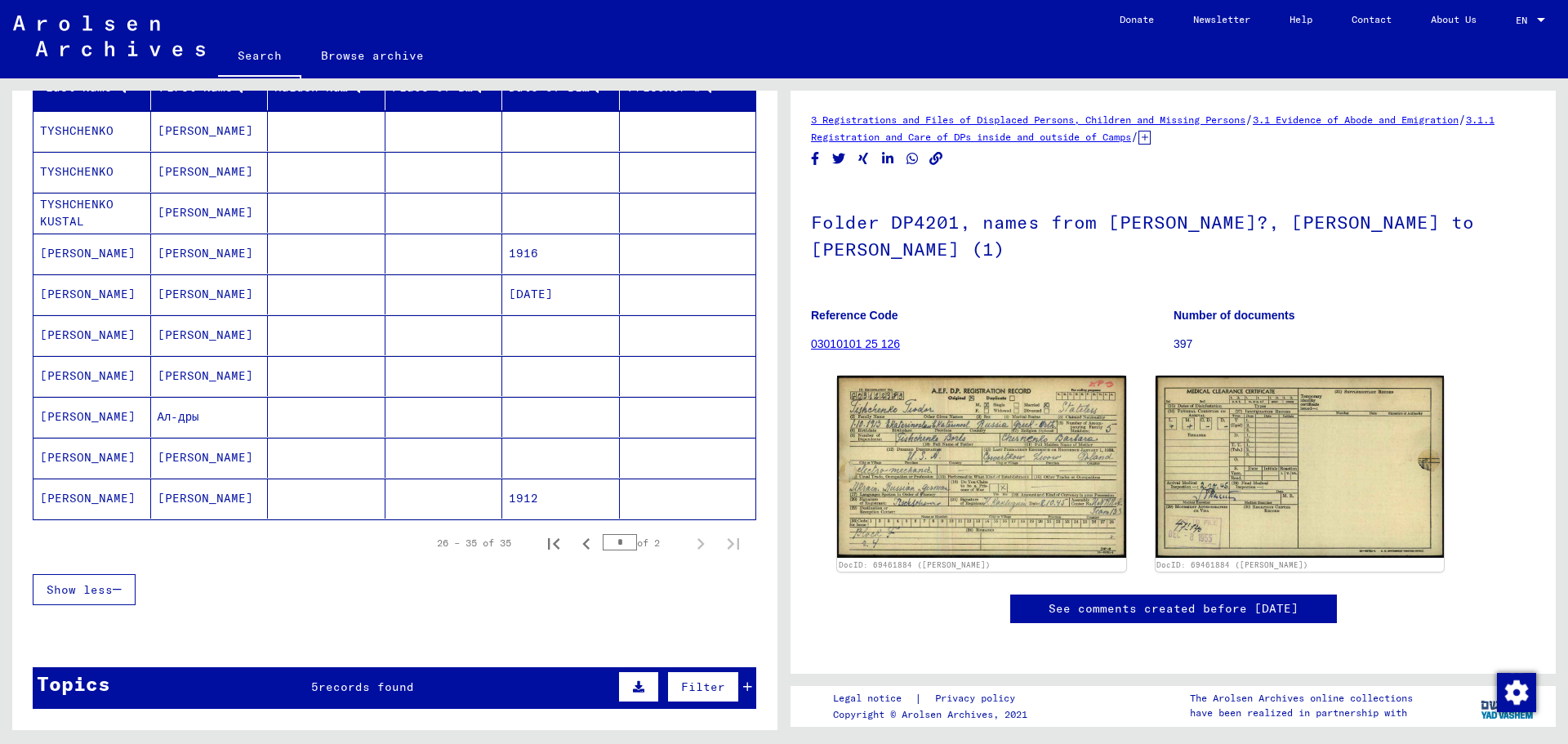
scroll to position [150, 0]
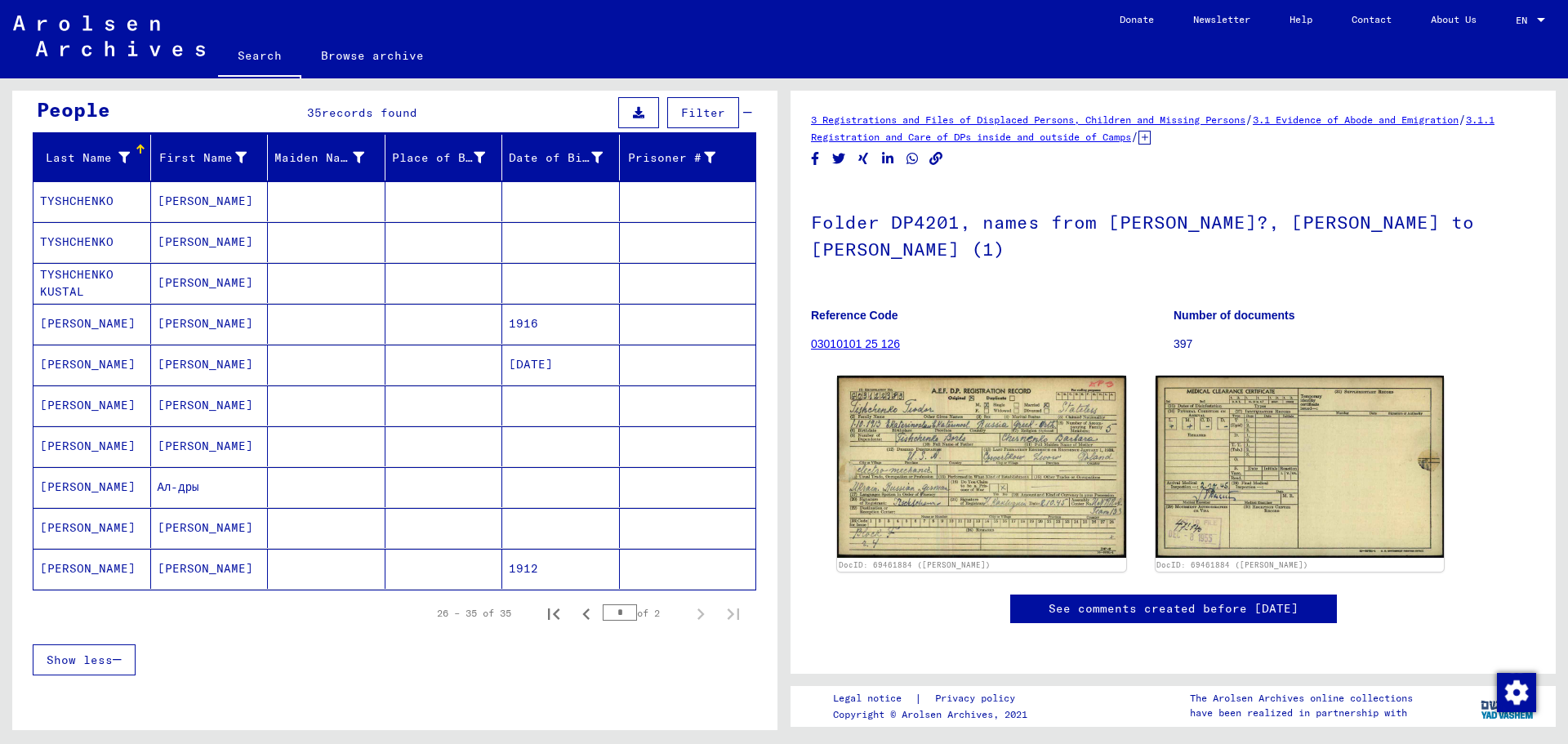
click at [176, 194] on mat-cell "[PERSON_NAME]" at bounding box center [210, 201] width 118 height 40
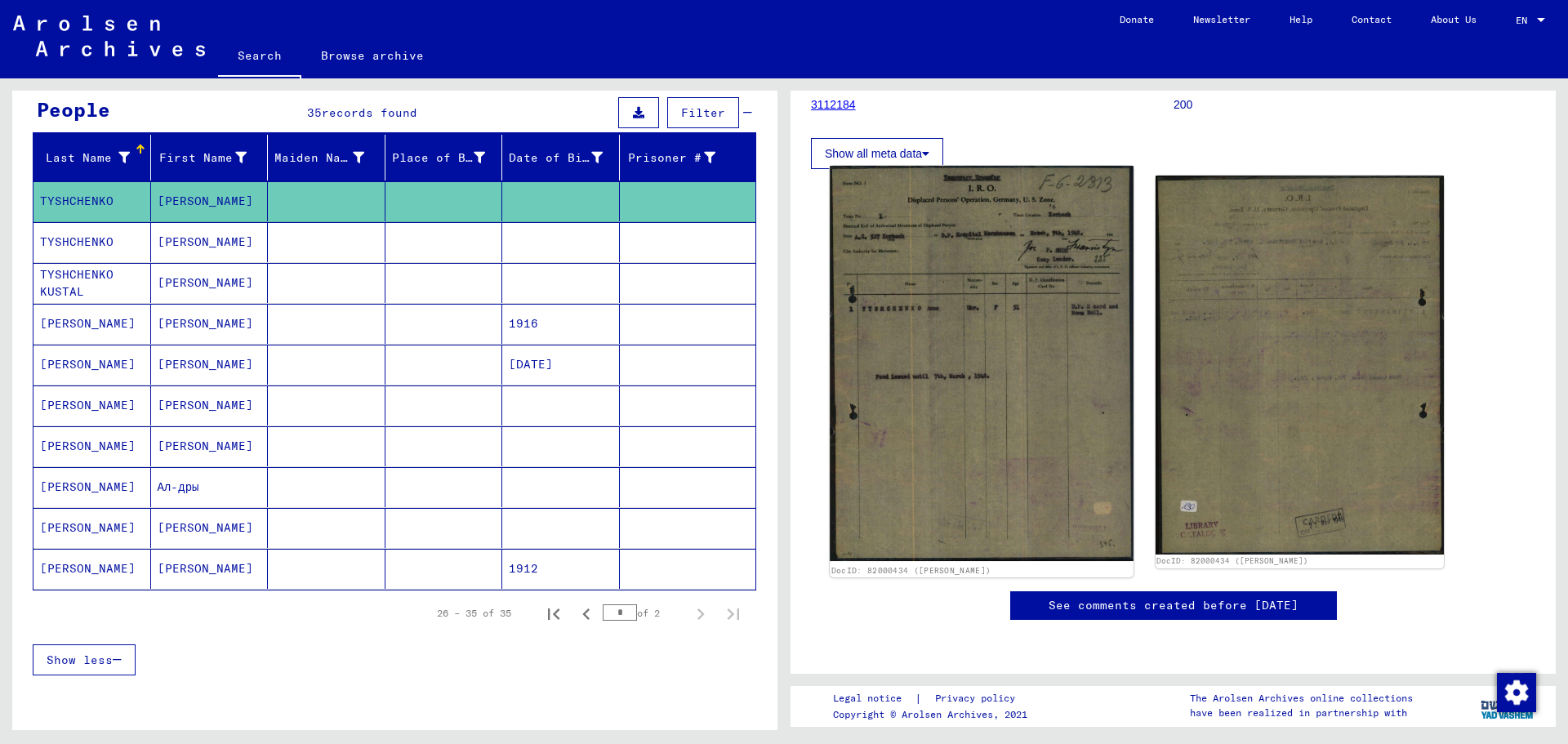
scroll to position [245, 0]
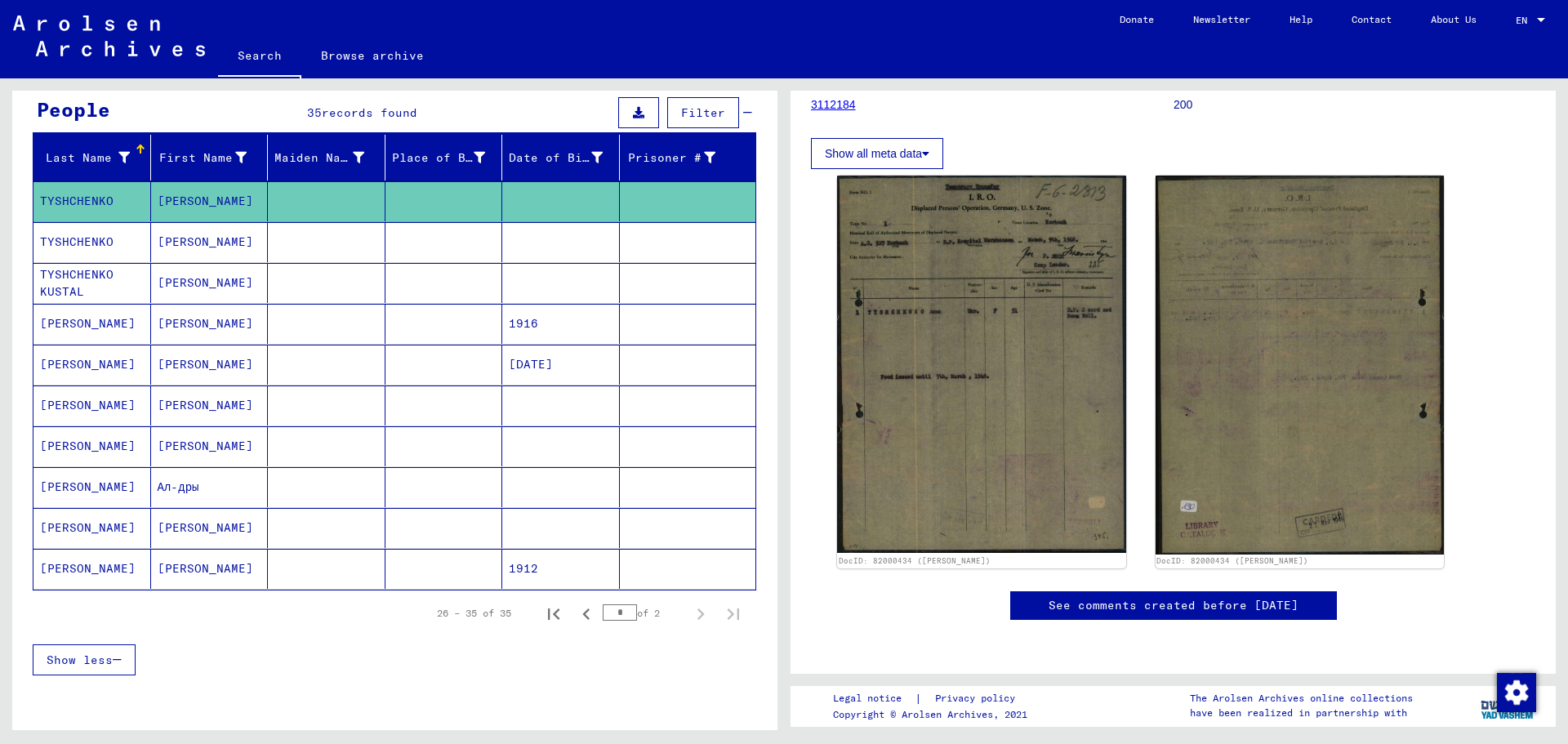
click at [184, 322] on mat-cell "[PERSON_NAME]" at bounding box center [210, 323] width 118 height 40
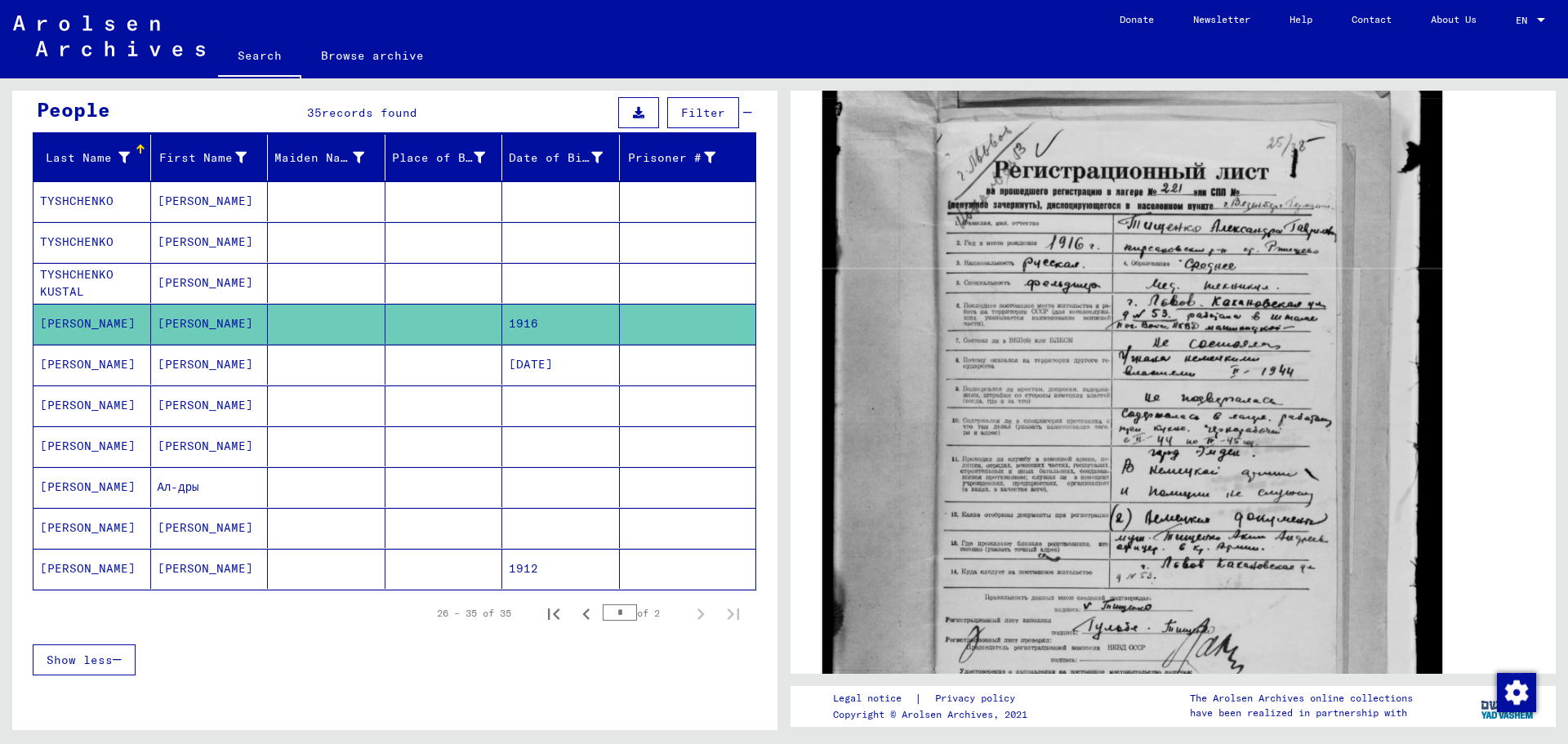
scroll to position [409, 0]
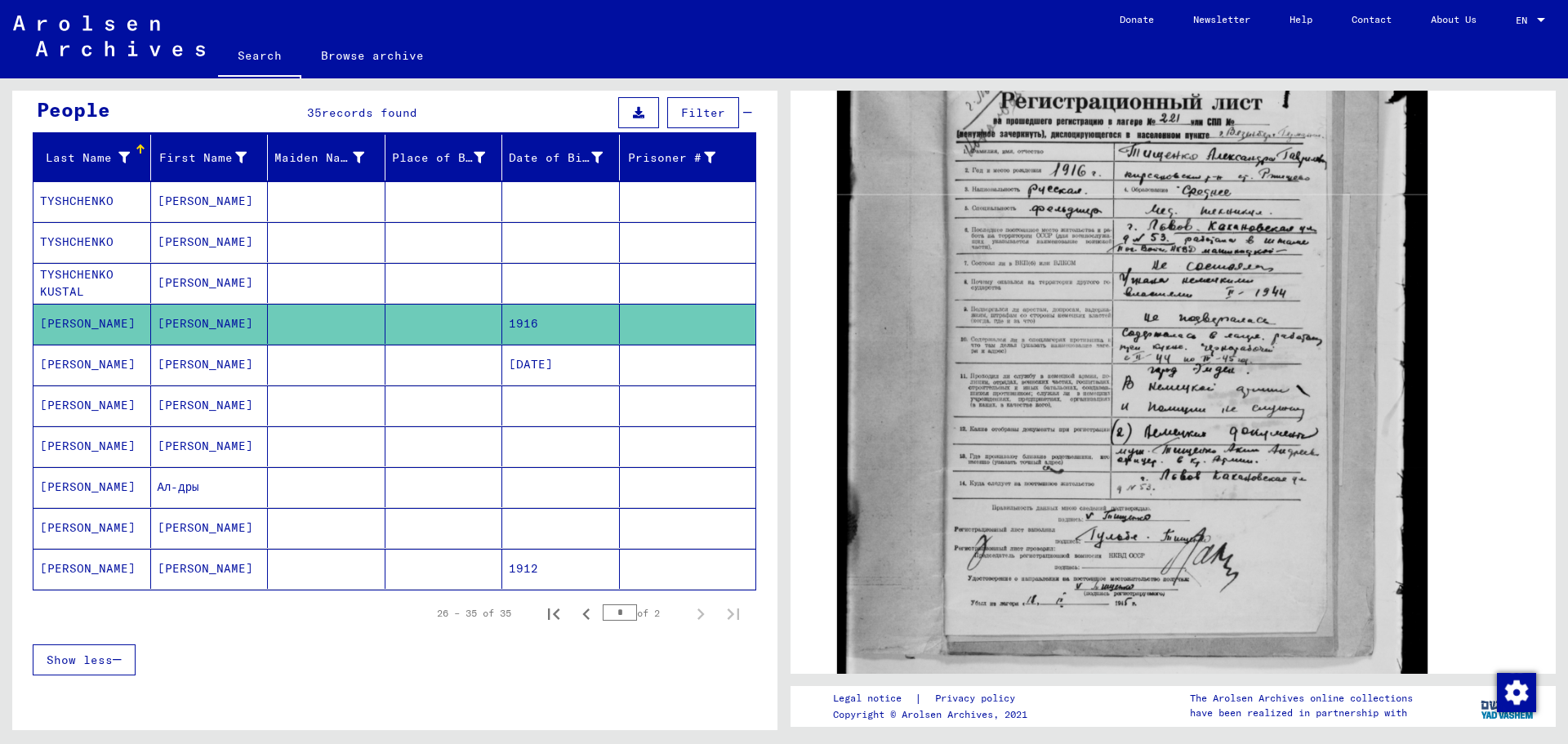
click at [220, 526] on mat-cell "[PERSON_NAME]" at bounding box center [210, 527] width 118 height 40
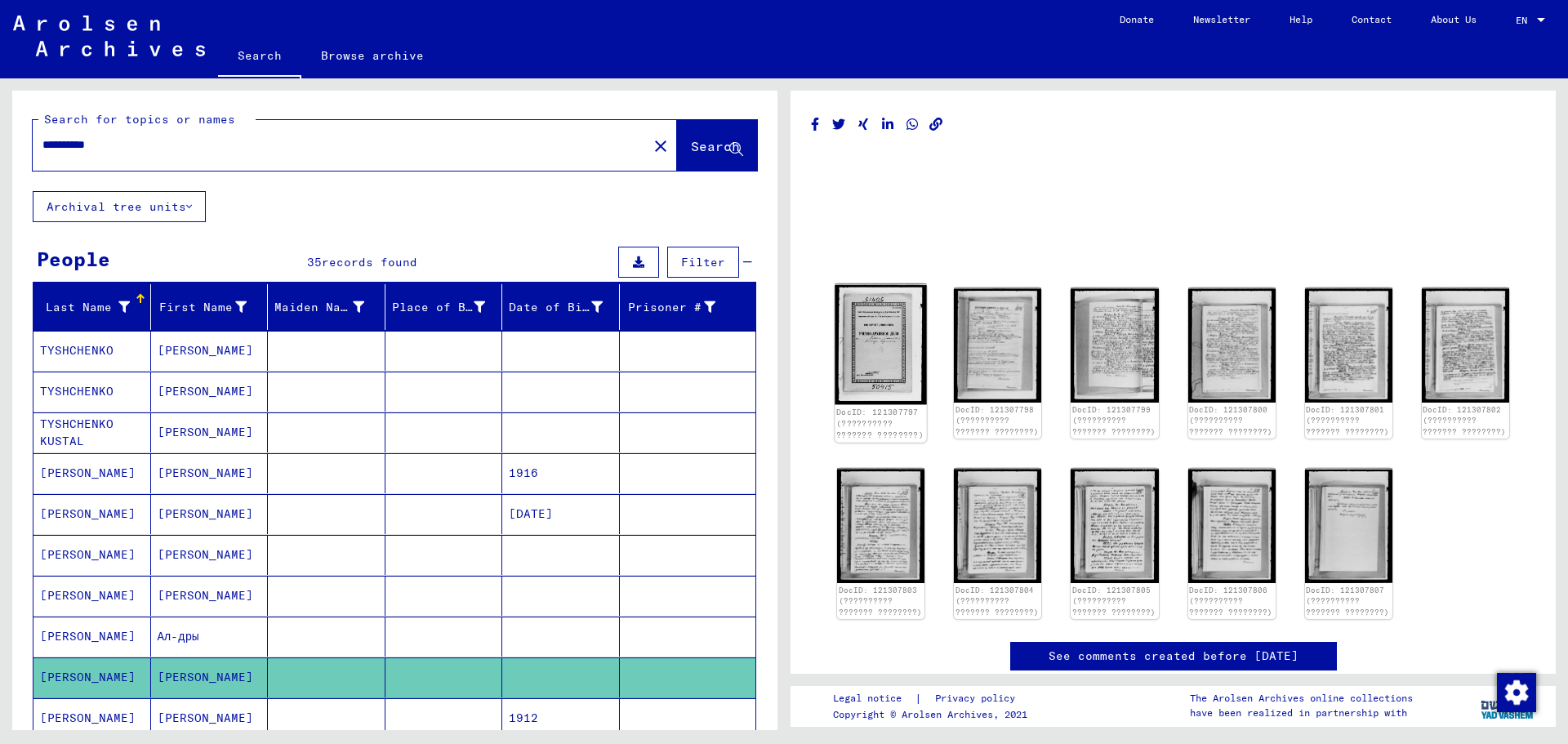
click at [883, 336] on img at bounding box center [881, 344] width 92 height 121
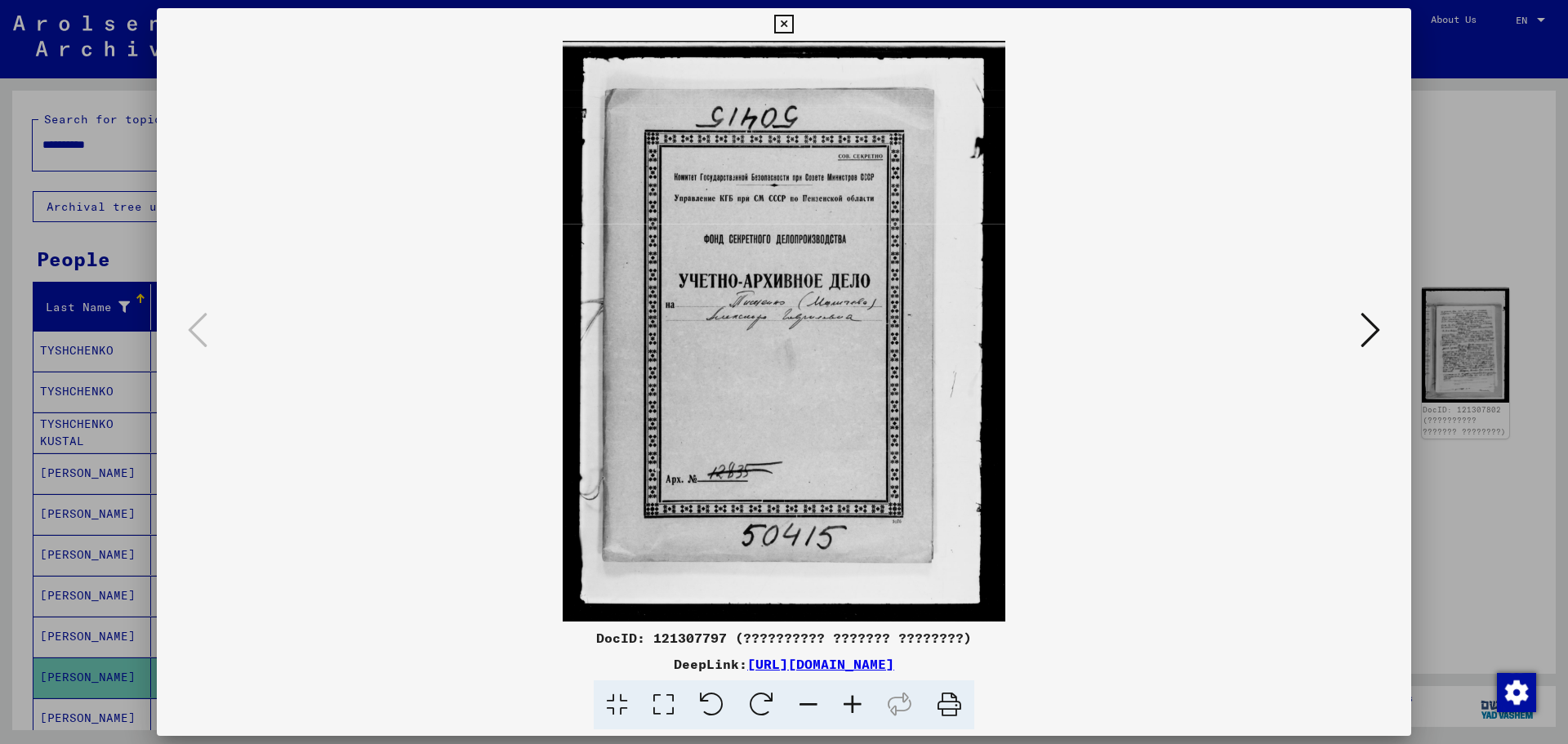
click at [1372, 324] on icon at bounding box center [1371, 330] width 20 height 39
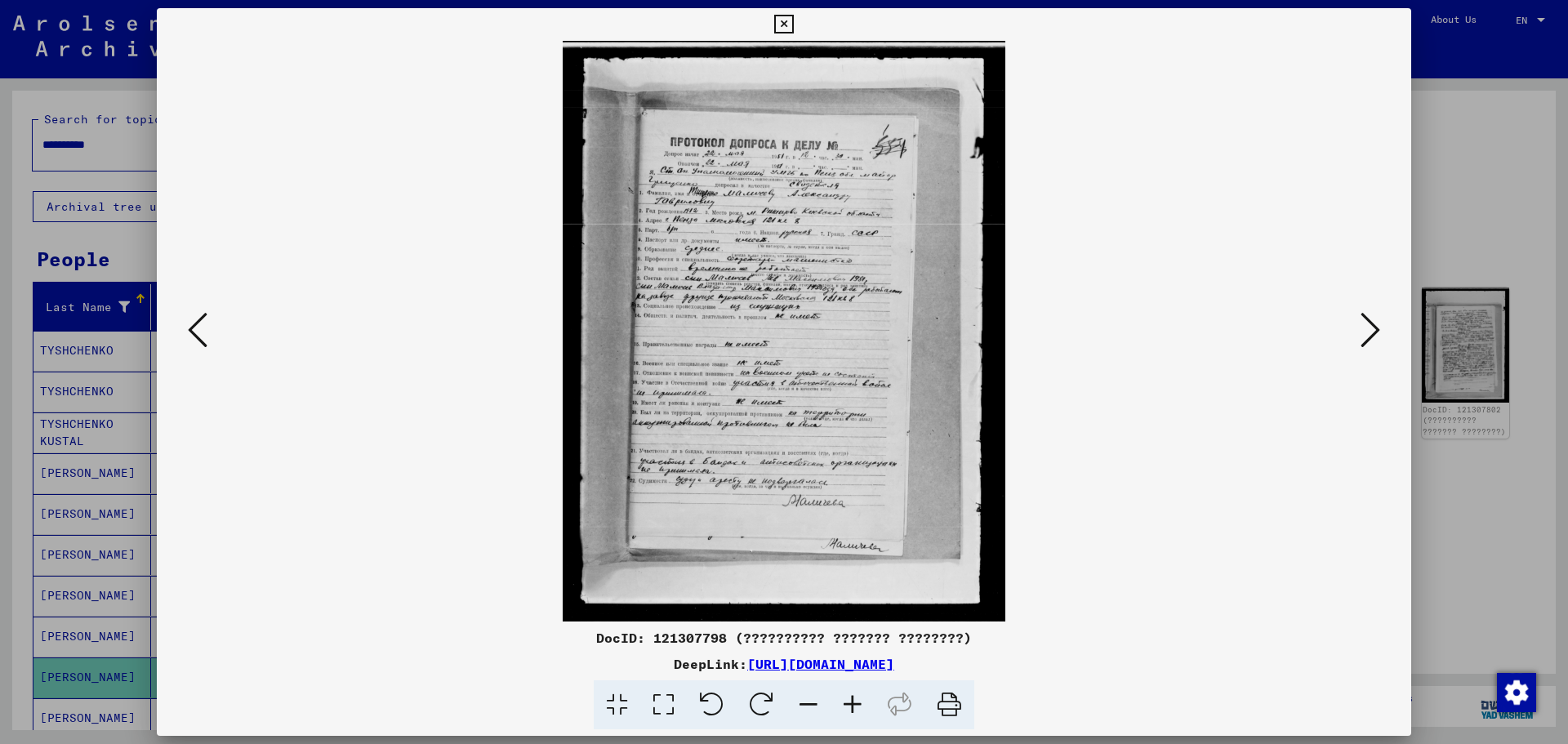
click at [669, 694] on icon at bounding box center [663, 705] width 47 height 50
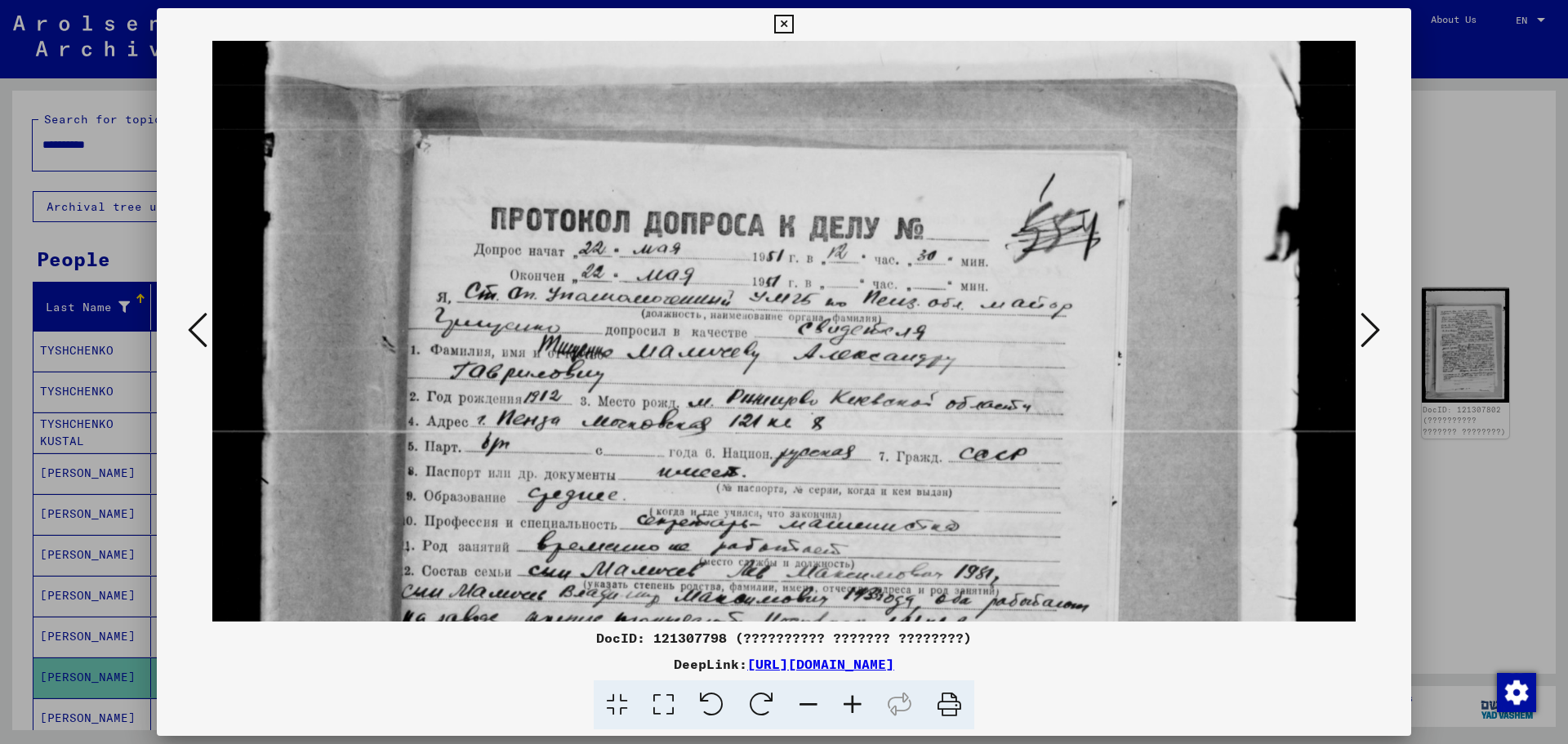
drag, startPoint x: 684, startPoint y: 376, endPoint x: 690, endPoint y: 208, distance: 168.1
click at [689, 227] on img at bounding box center [784, 709] width 1144 height 1503
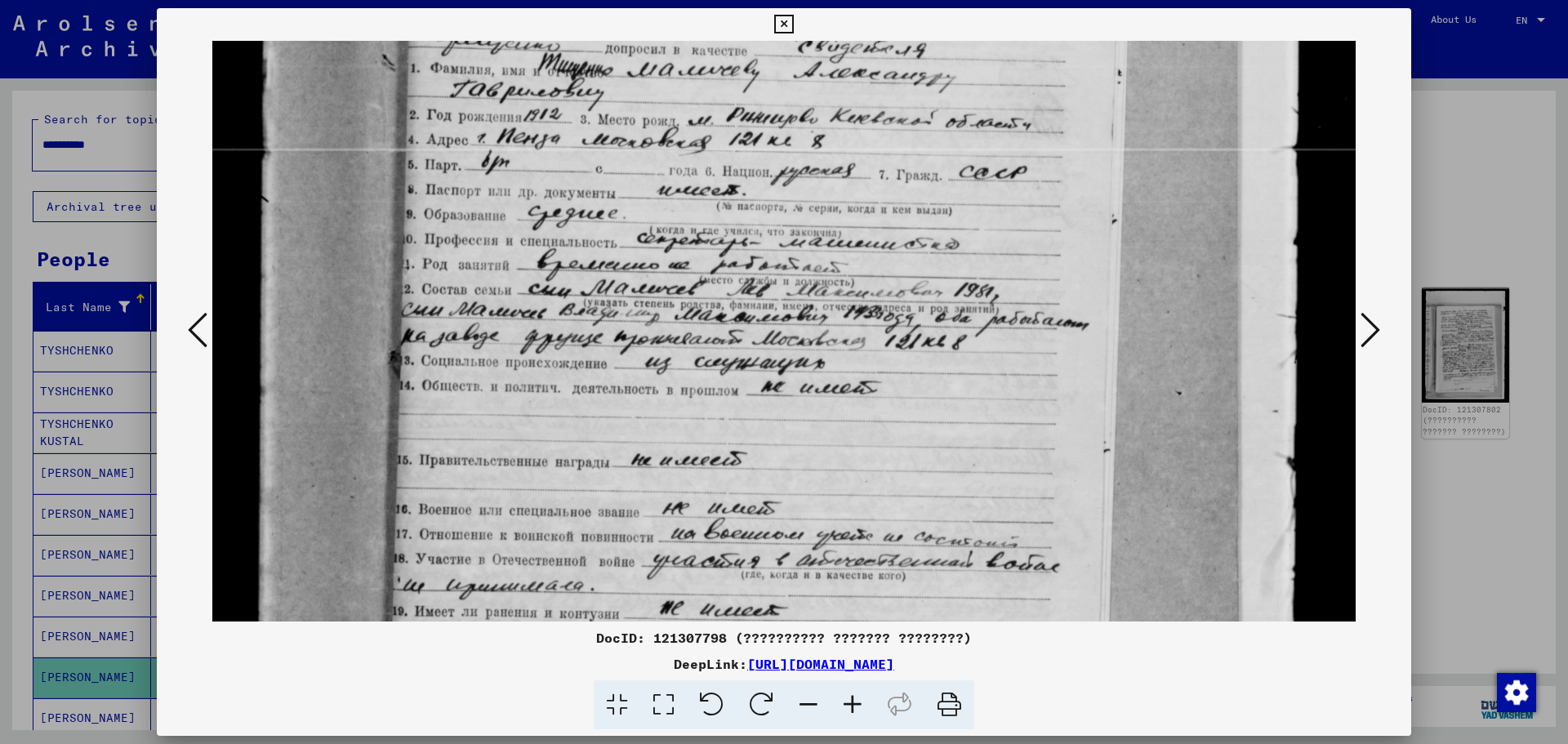
drag, startPoint x: 695, startPoint y: 480, endPoint x: 687, endPoint y: 281, distance: 199.2
click at [686, 270] on img at bounding box center [784, 426] width 1144 height 1503
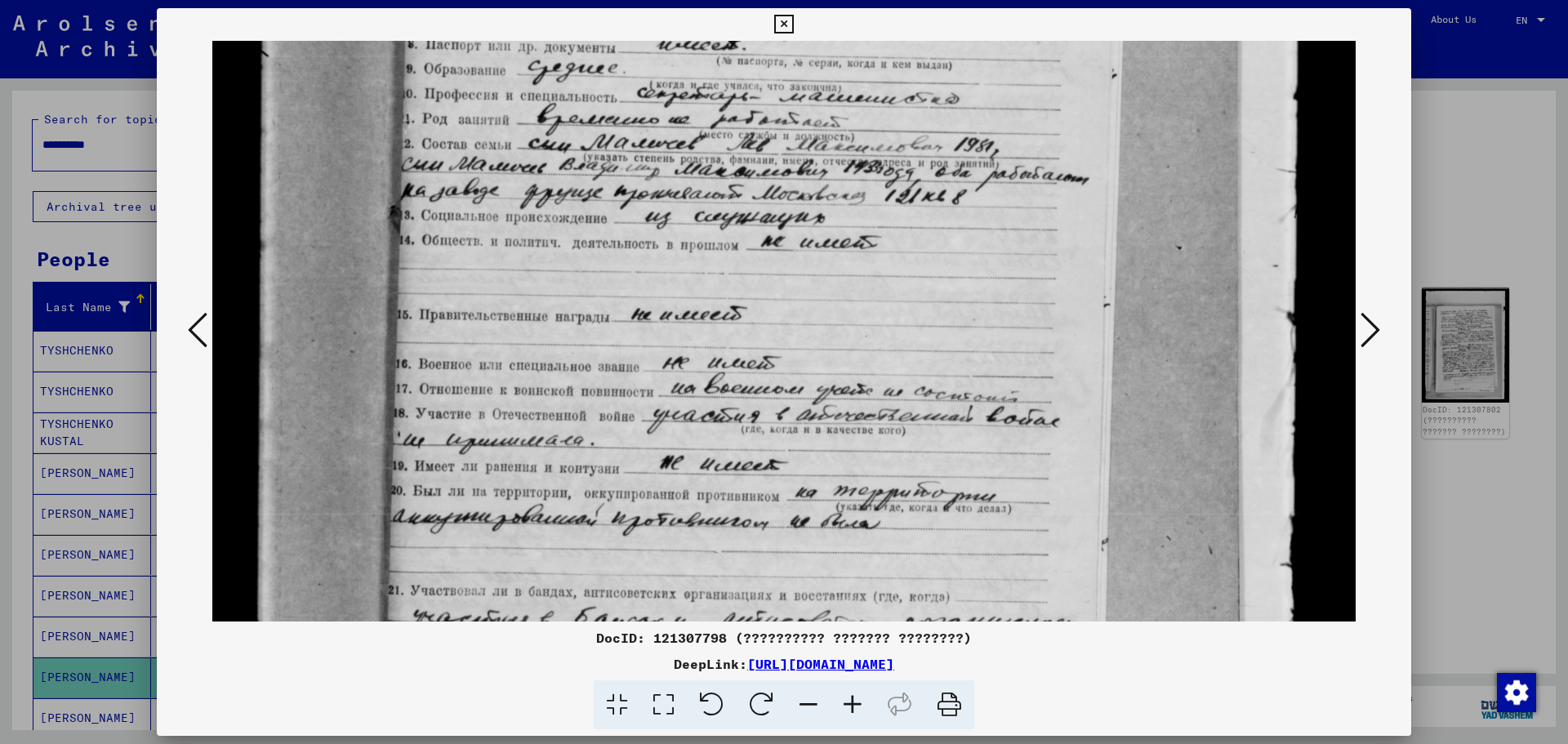
drag, startPoint x: 687, startPoint y: 514, endPoint x: 682, endPoint y: 367, distance: 147.1
click at [682, 367] on img at bounding box center [784, 281] width 1144 height 1503
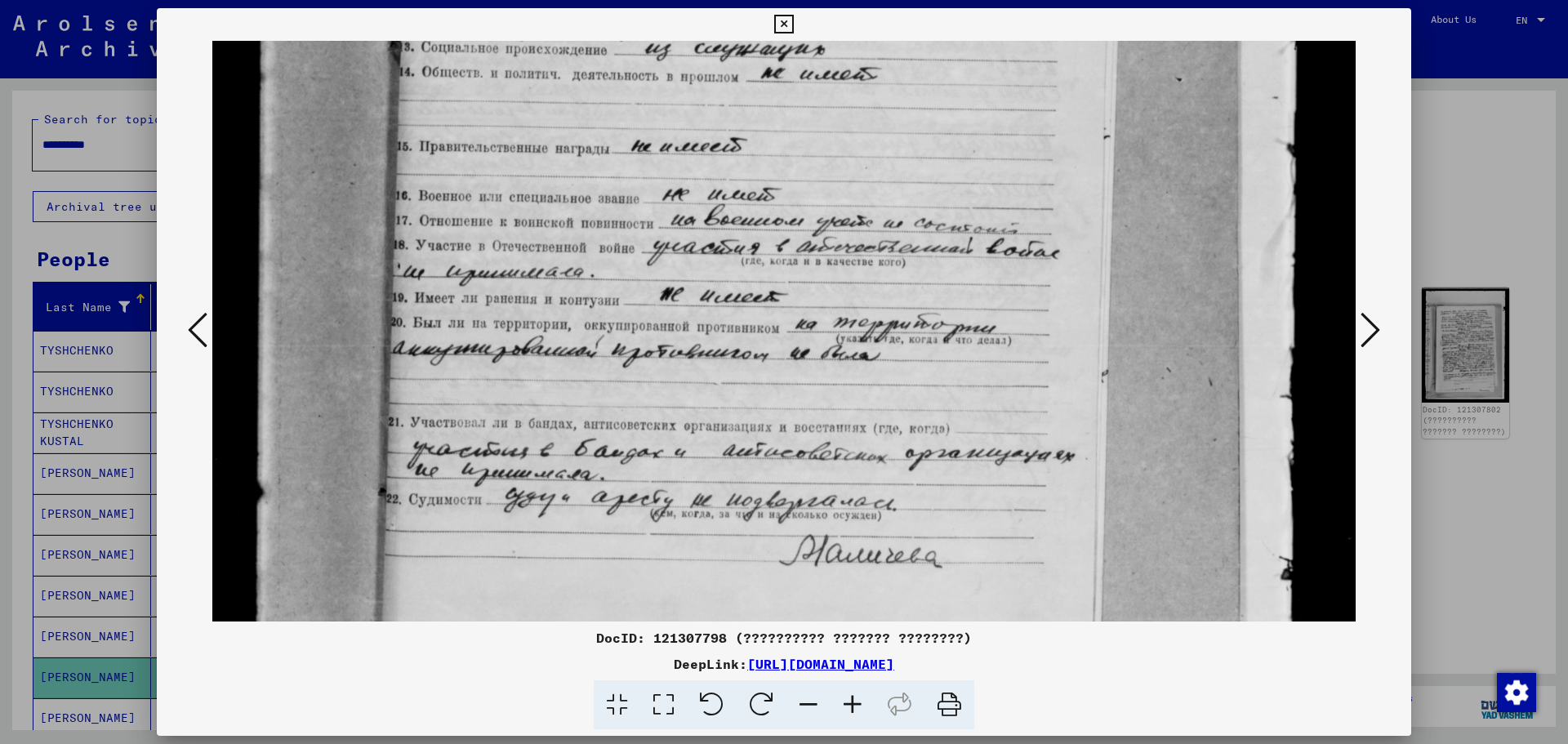
drag, startPoint x: 669, startPoint y: 517, endPoint x: 673, endPoint y: 347, distance: 170.0
click at [673, 348] on img at bounding box center [784, 113] width 1144 height 1503
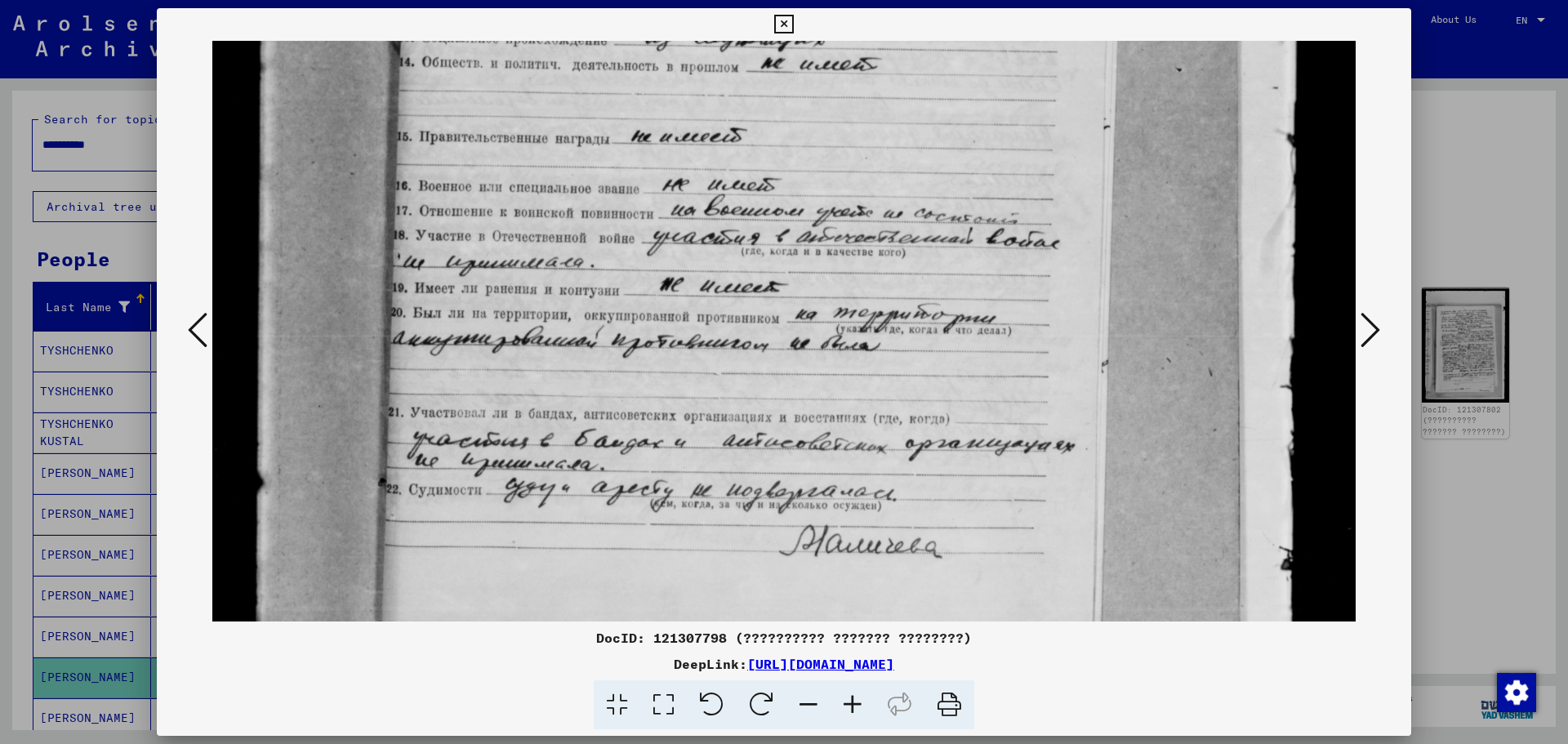
scroll to position [684, 0]
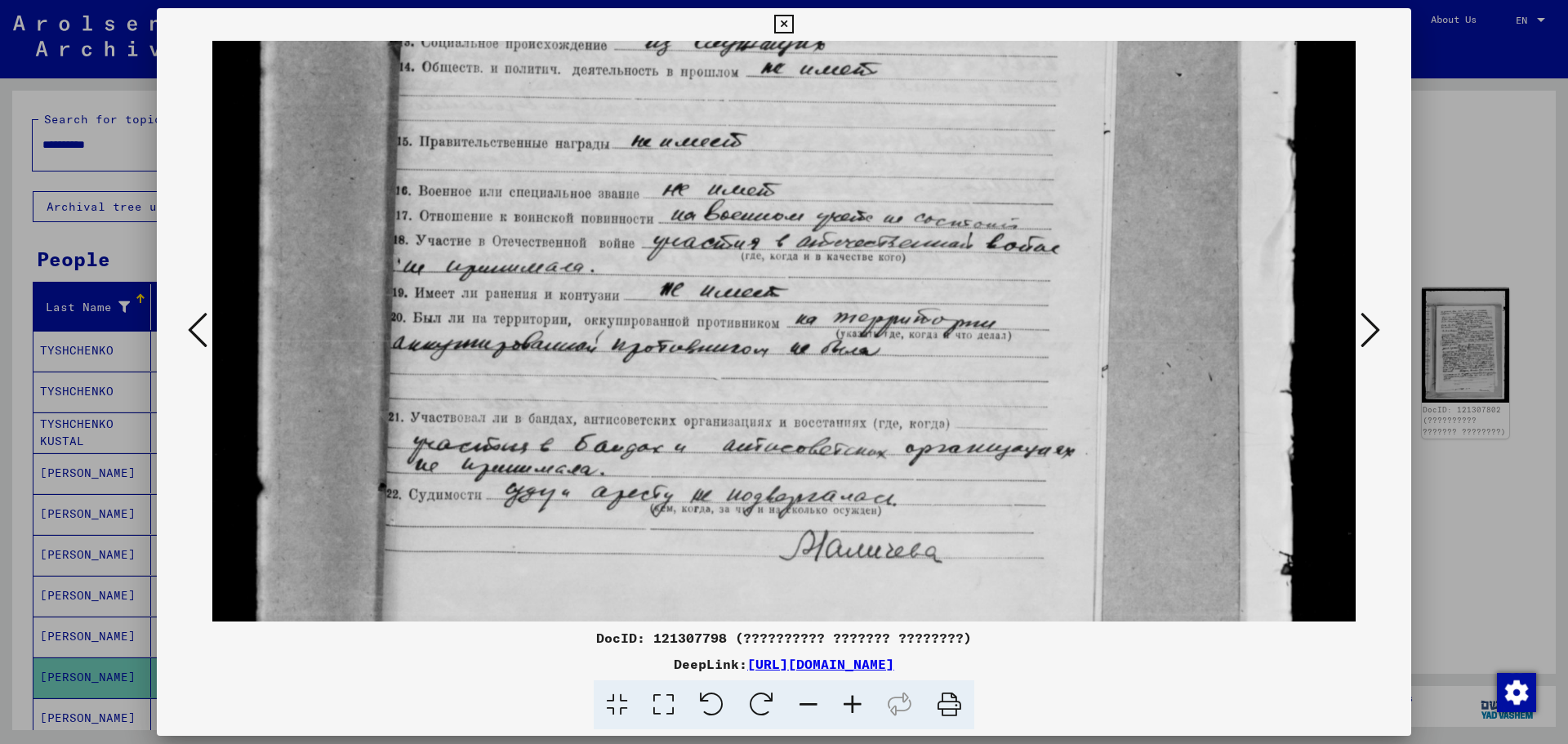
drag, startPoint x: 712, startPoint y: 381, endPoint x: 693, endPoint y: 411, distance: 35.5
click at [693, 411] on img at bounding box center [784, 108] width 1144 height 1503
click at [1366, 329] on icon at bounding box center [1371, 330] width 20 height 39
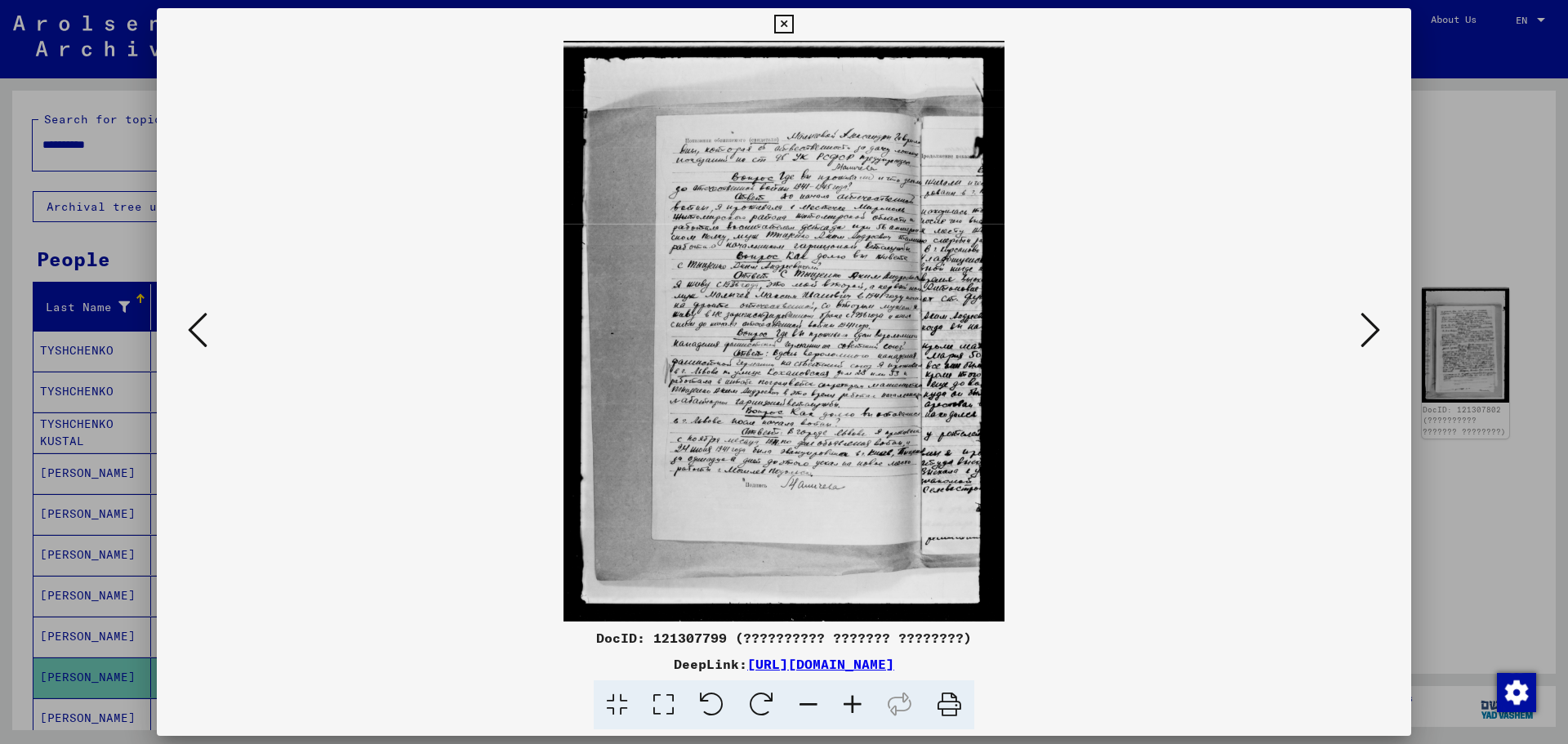
click at [775, 197] on img at bounding box center [784, 331] width 1144 height 581
click at [660, 707] on icon at bounding box center [663, 705] width 47 height 50
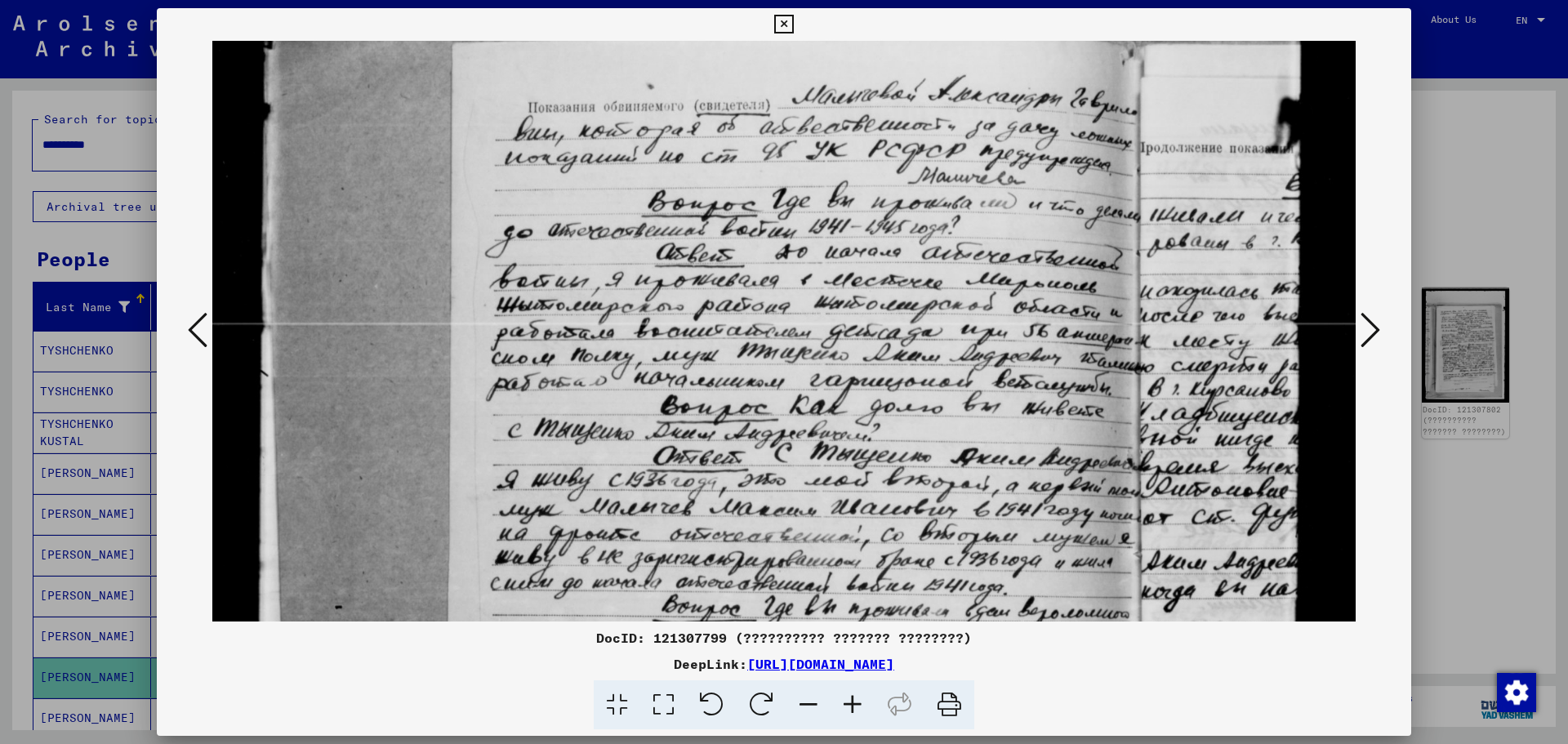
scroll to position [196, 0]
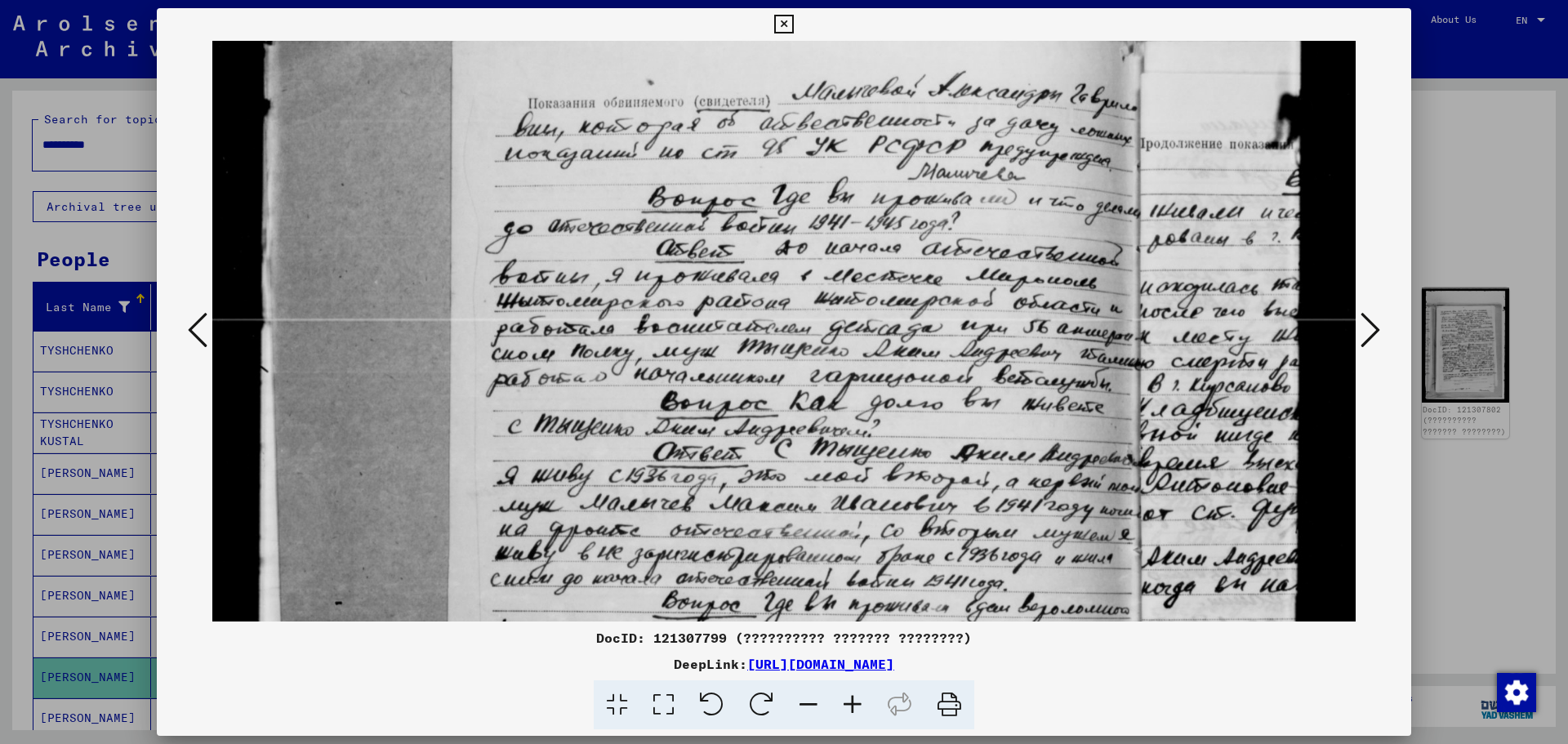
drag, startPoint x: 911, startPoint y: 387, endPoint x: 741, endPoint y: 191, distance: 259.5
click at [741, 191] on img at bounding box center [784, 598] width 1144 height 1506
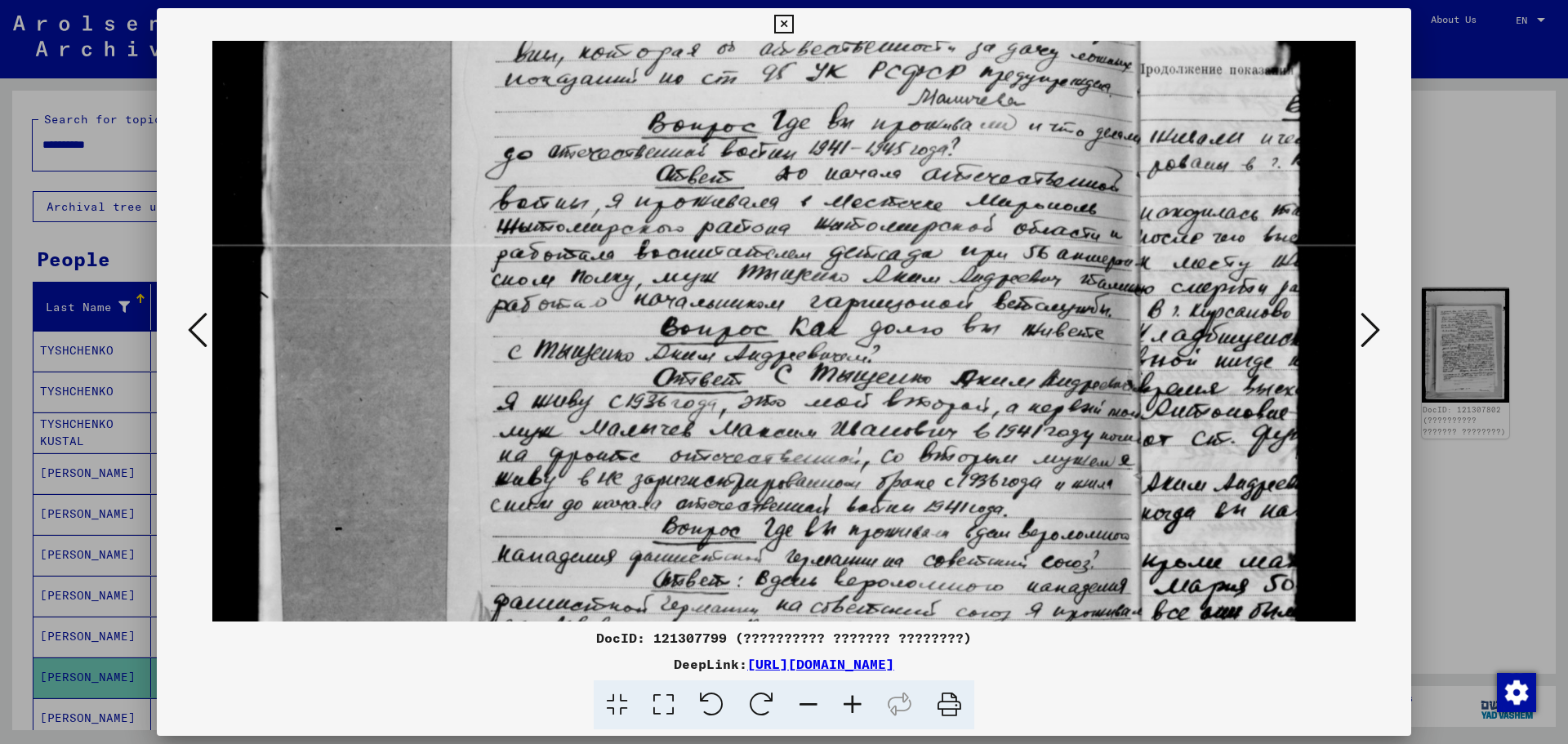
scroll to position [270, 0]
drag, startPoint x: 808, startPoint y: 302, endPoint x: 709, endPoint y: 228, distance: 123.6
click at [709, 228] on img at bounding box center [784, 524] width 1144 height 1506
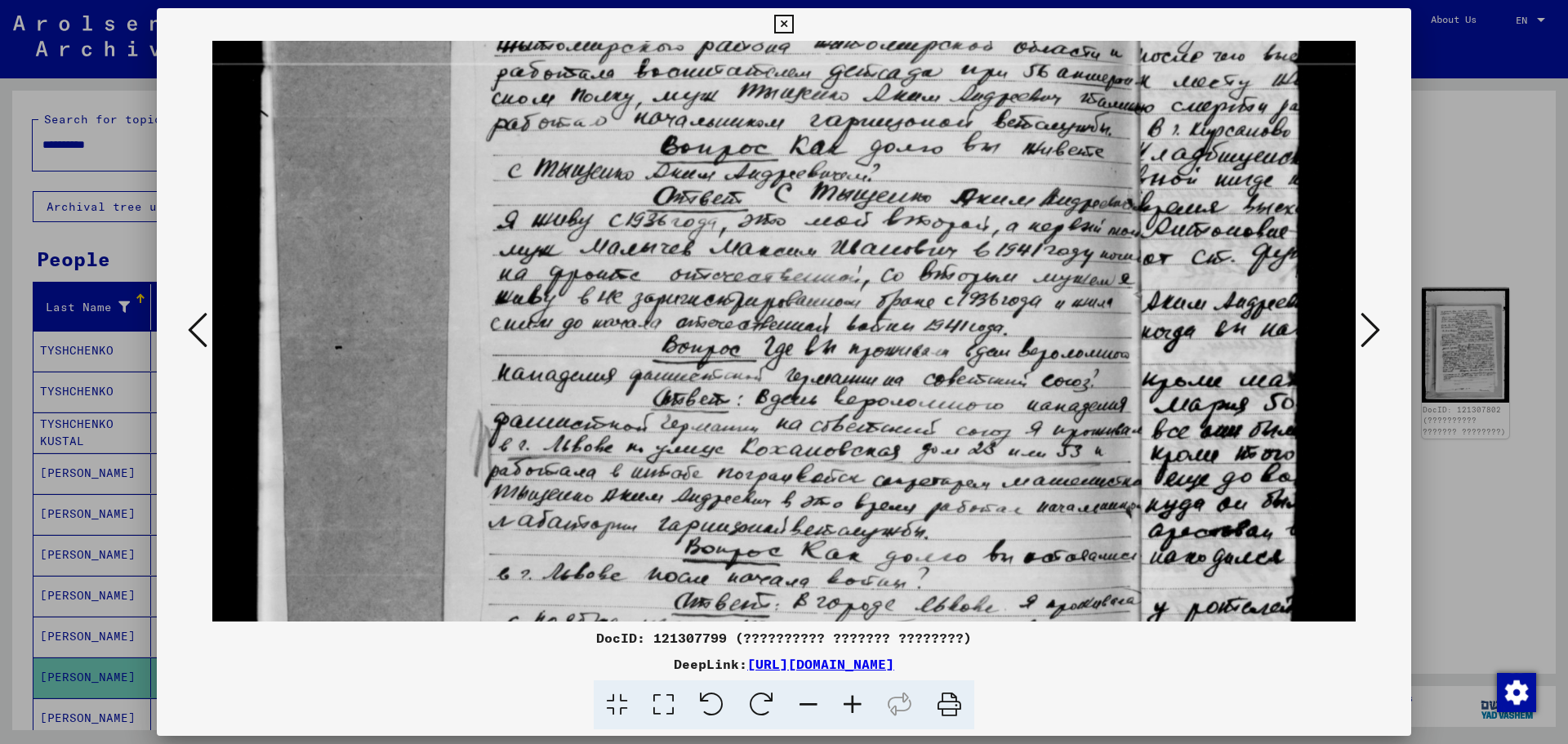
scroll to position [462, 0]
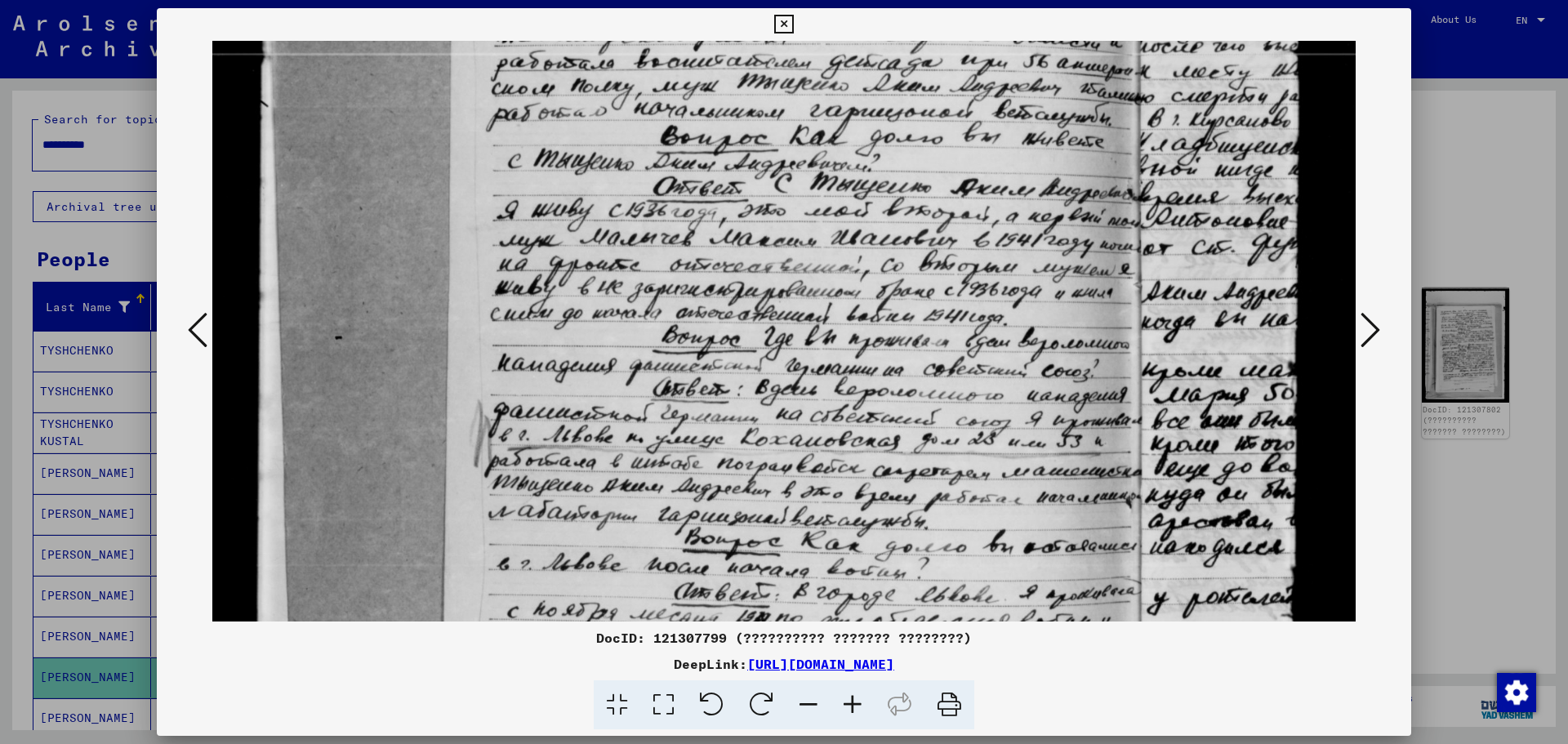
drag, startPoint x: 930, startPoint y: 304, endPoint x: 864, endPoint y: 112, distance: 203.0
click at [864, 112] on img at bounding box center [784, 332] width 1144 height 1506
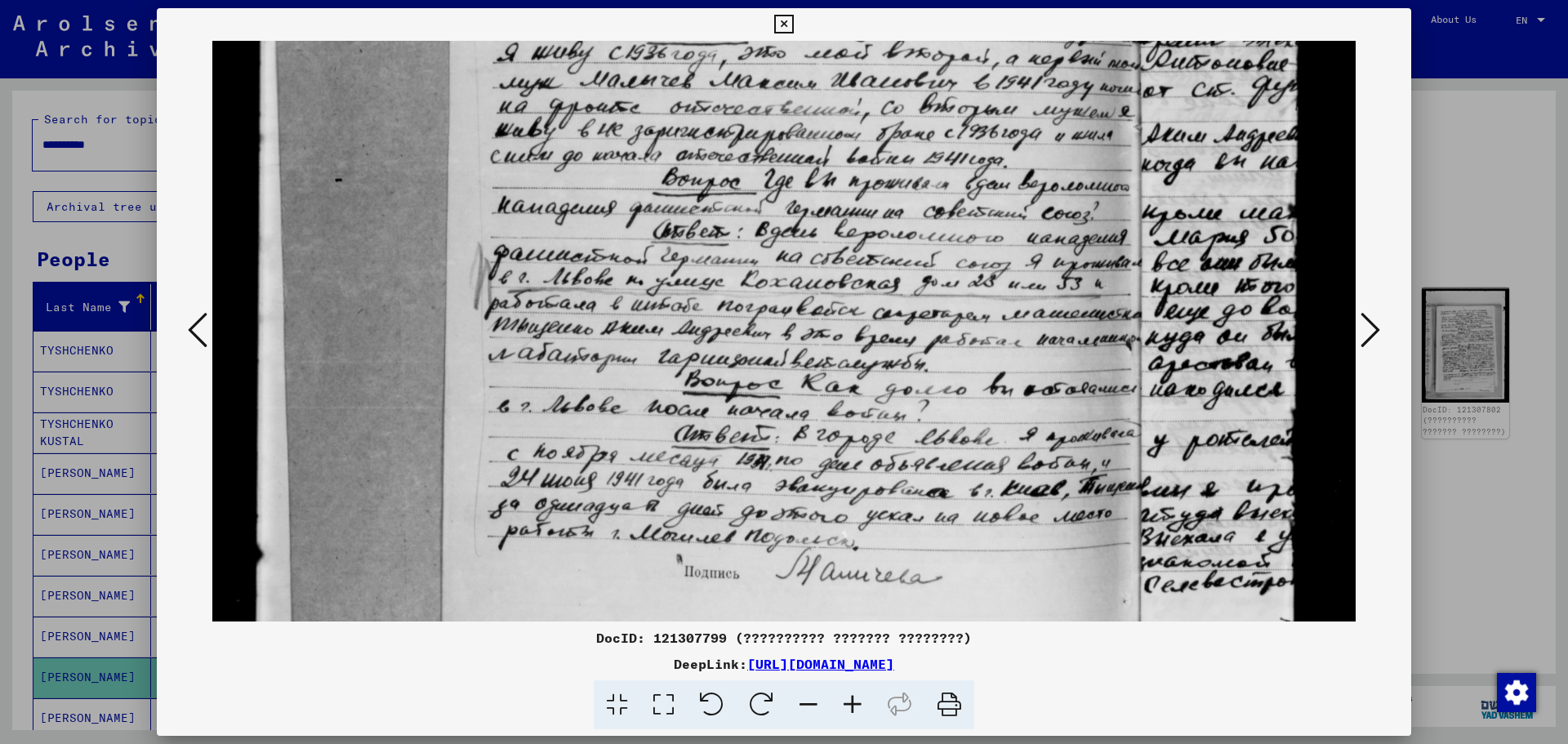
scroll to position [622, 0]
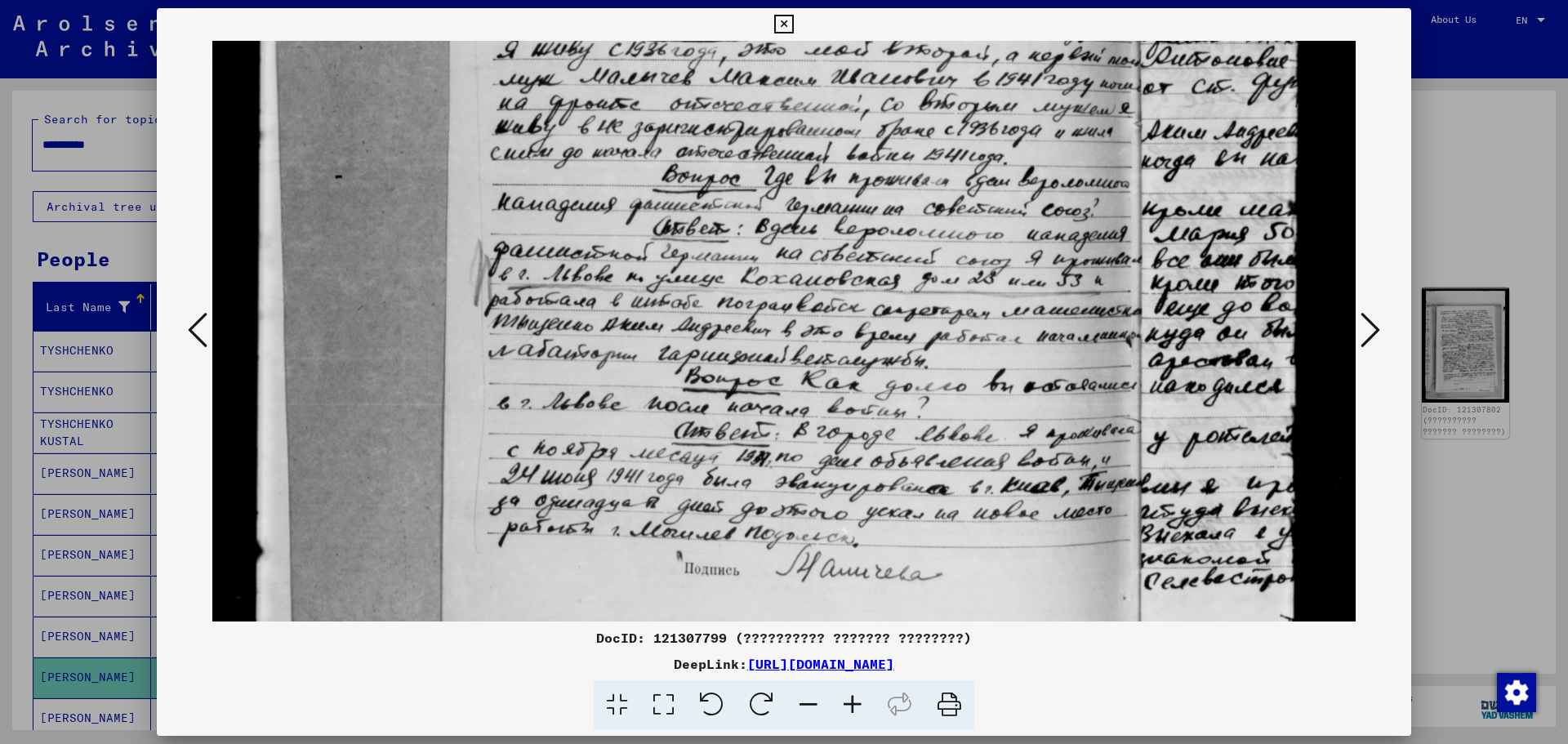
drag, startPoint x: 829, startPoint y: 405, endPoint x: 774, endPoint y: 244, distance: 170.1
click at [774, 244] on img at bounding box center [784, 172] width 1144 height 1506
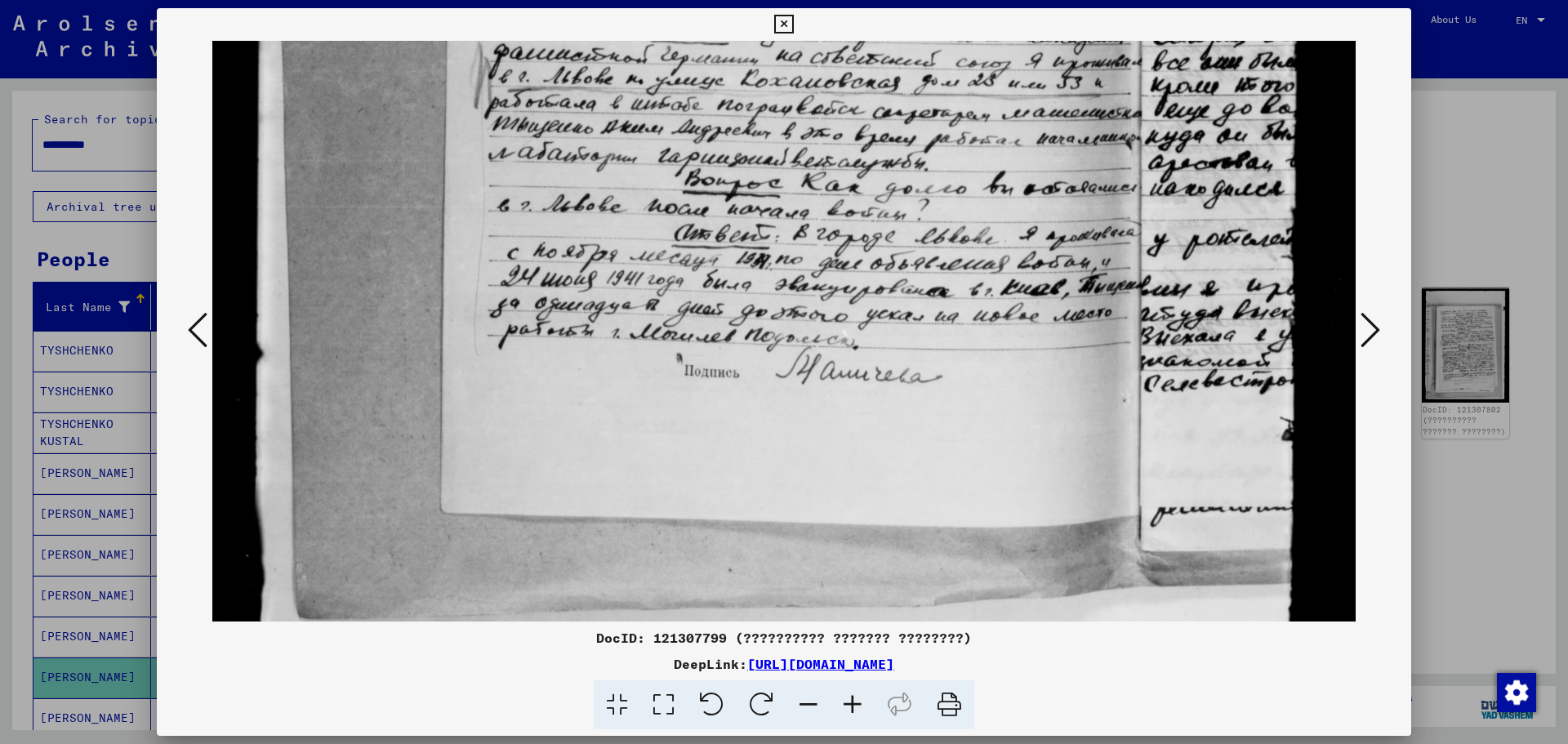
scroll to position [806, 0]
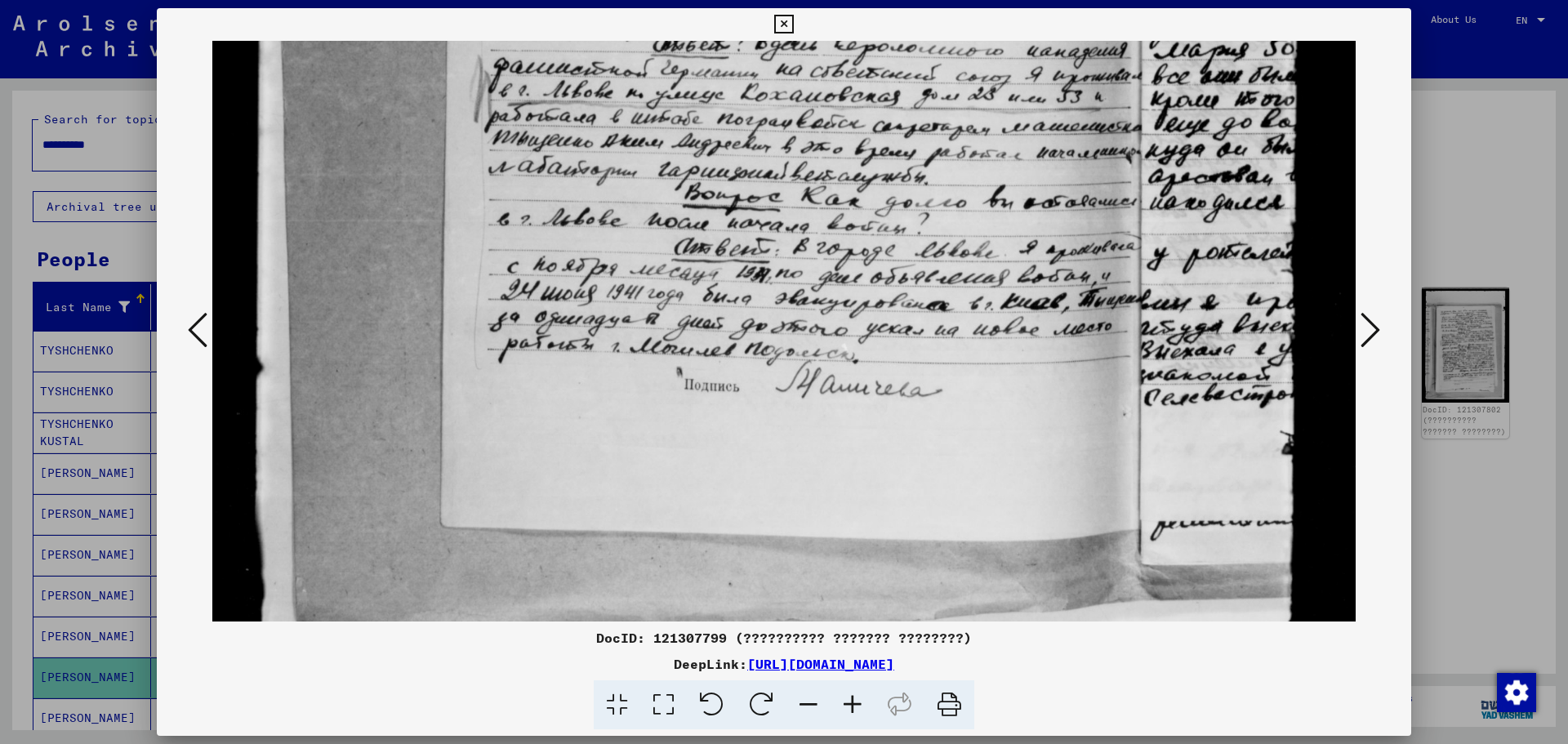
drag, startPoint x: 802, startPoint y: 459, endPoint x: 737, endPoint y: 288, distance: 182.9
click at [1366, 327] on icon at bounding box center [1371, 330] width 20 height 39
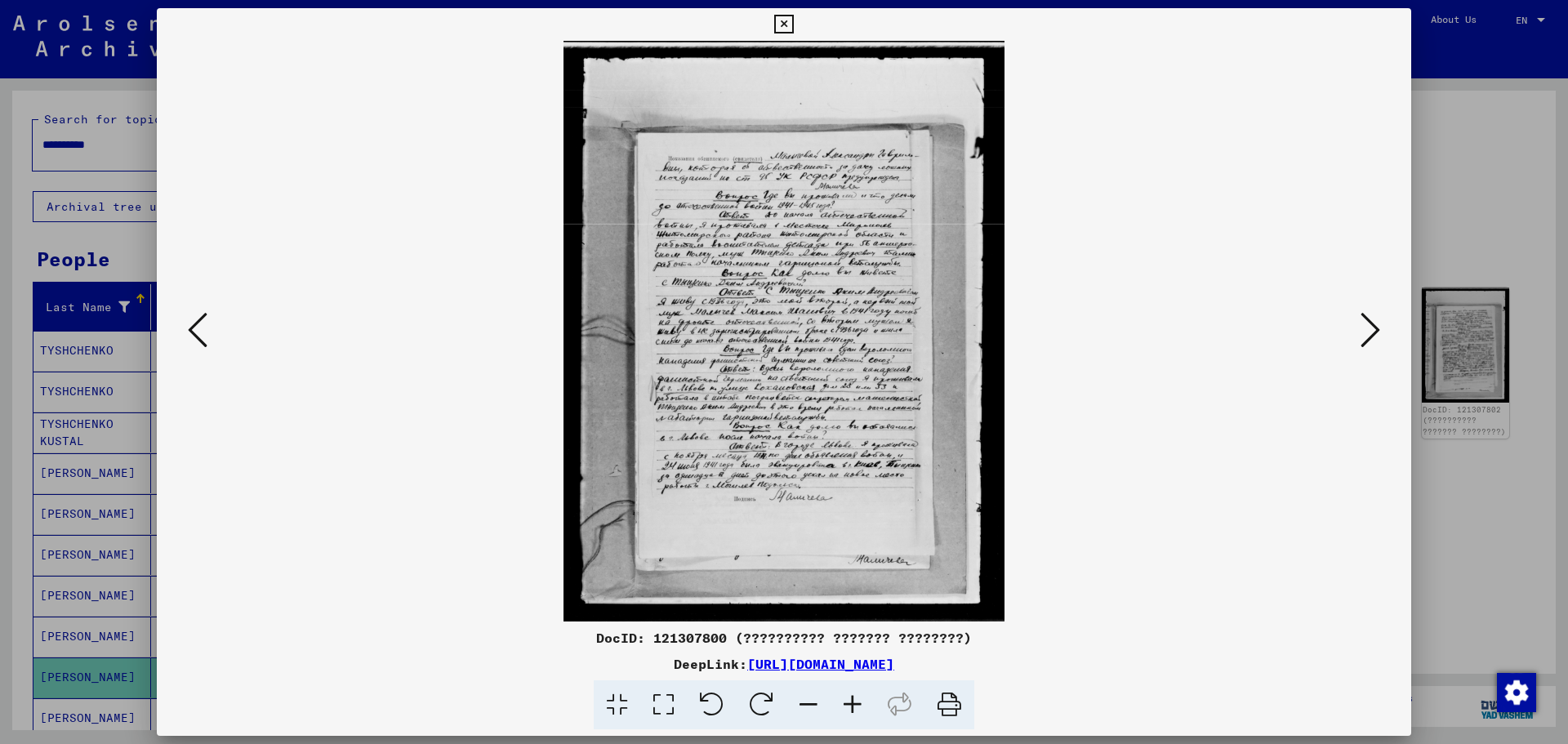
scroll to position [0, 0]
click at [1366, 327] on icon at bounding box center [1371, 330] width 20 height 39
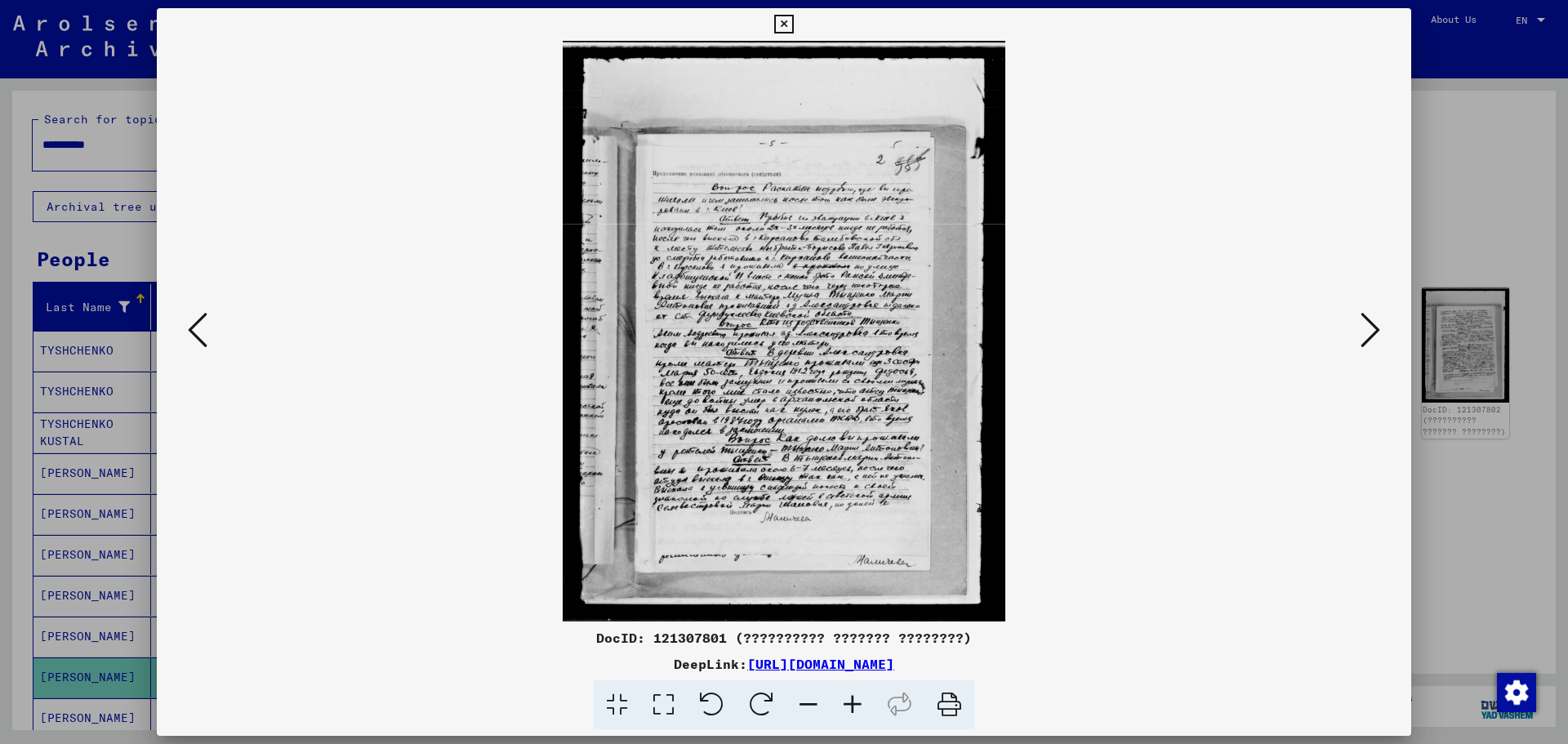
click at [1366, 327] on icon at bounding box center [1371, 330] width 20 height 39
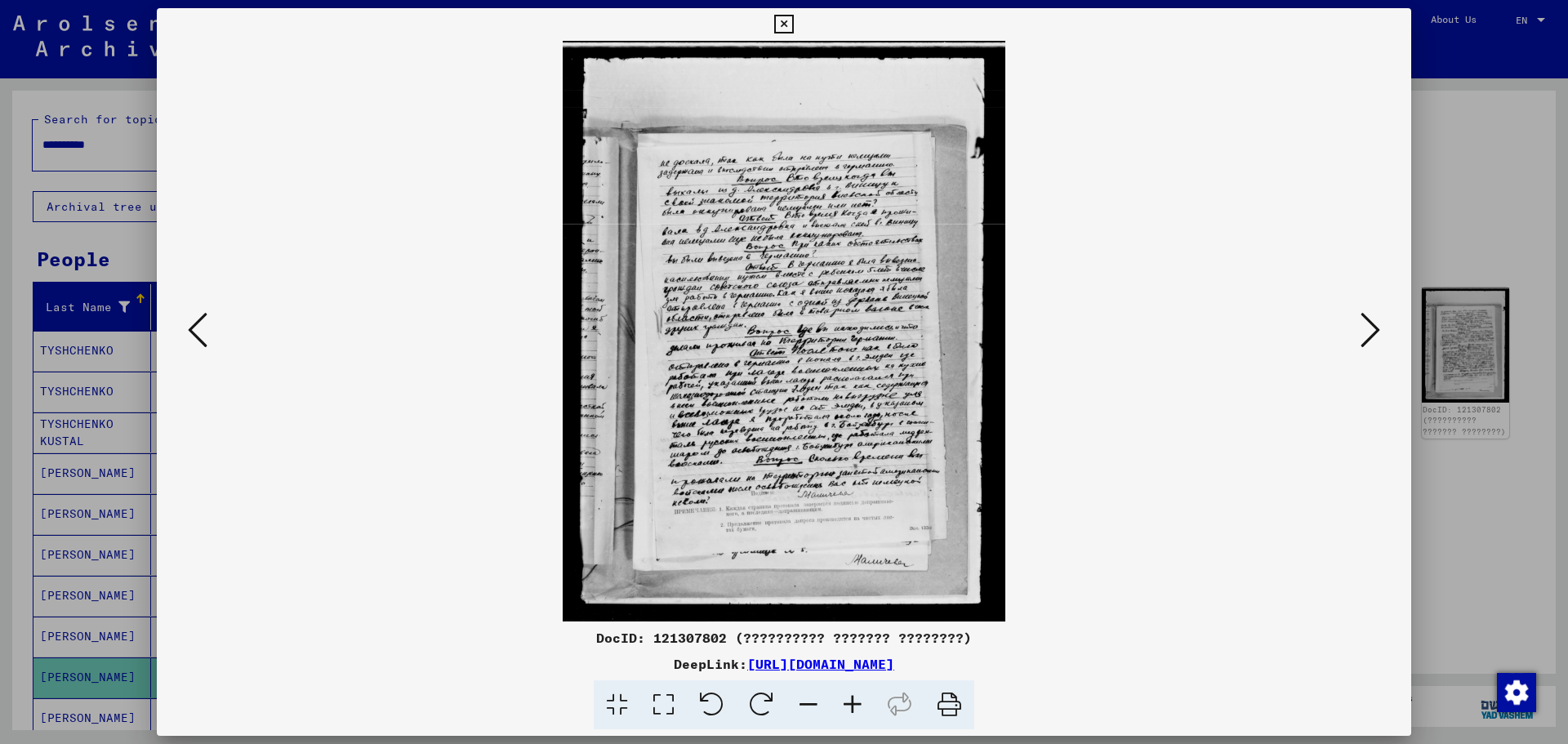
click at [1366, 327] on icon at bounding box center [1371, 330] width 20 height 39
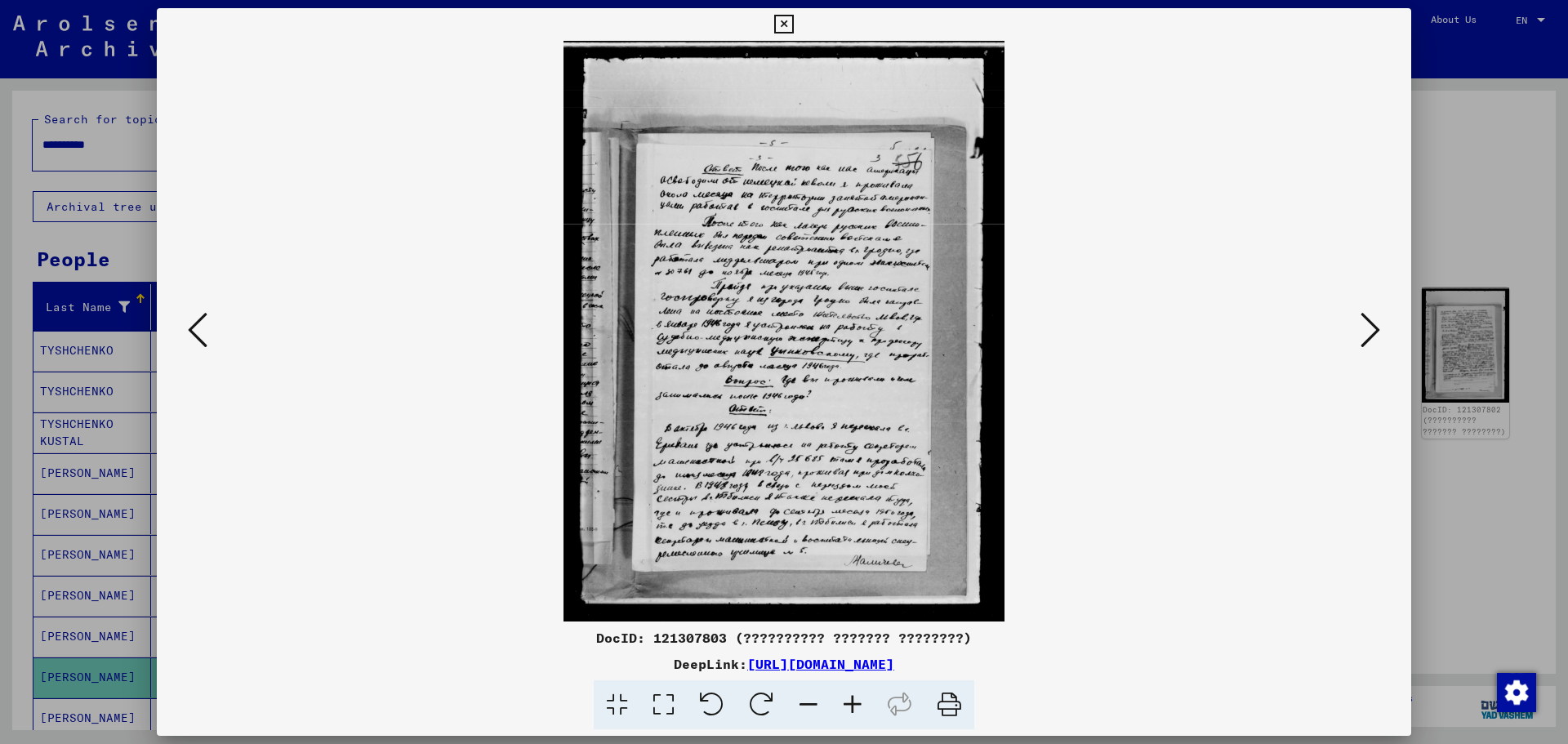
click at [1366, 327] on icon at bounding box center [1371, 330] width 20 height 39
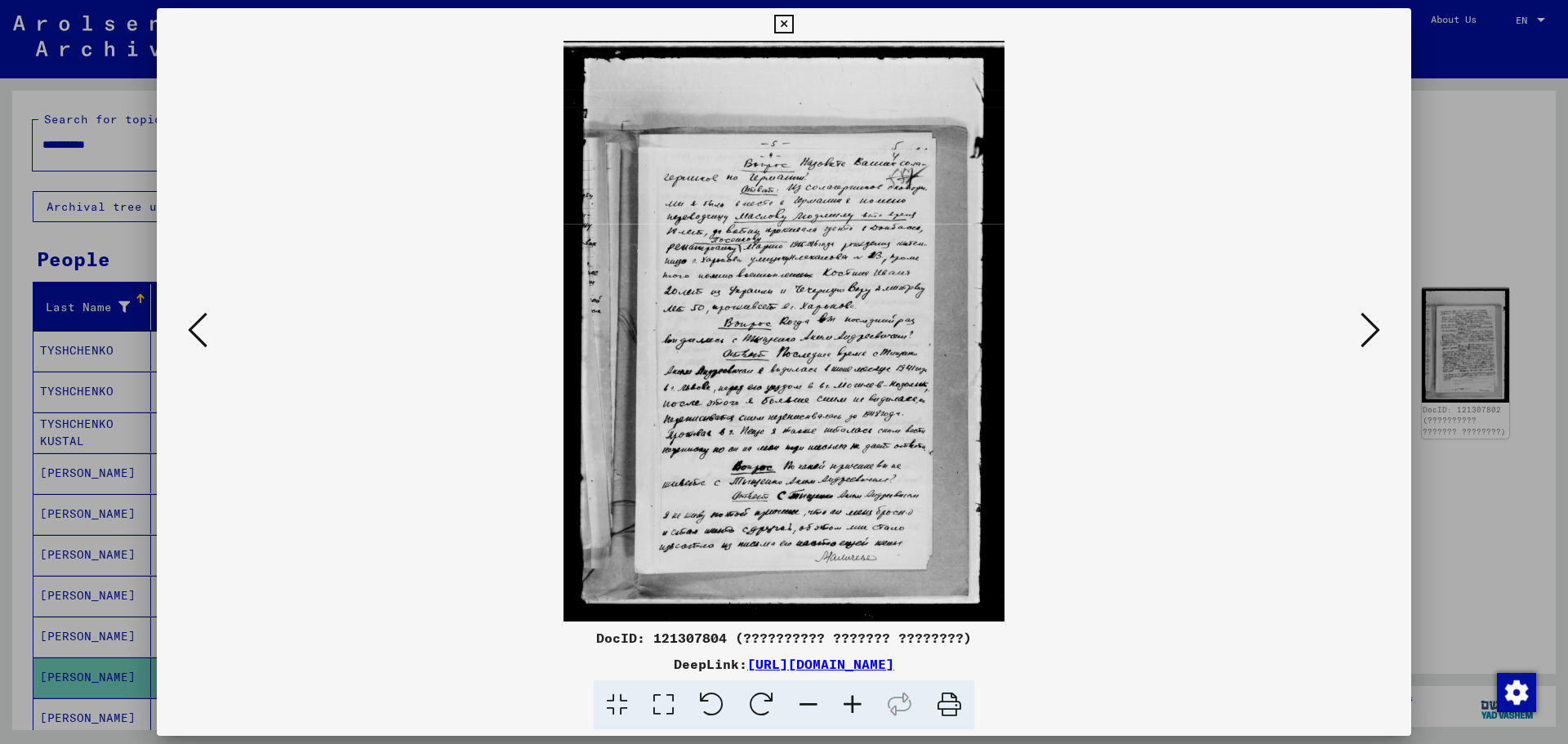
click at [1366, 327] on icon at bounding box center [1371, 330] width 20 height 39
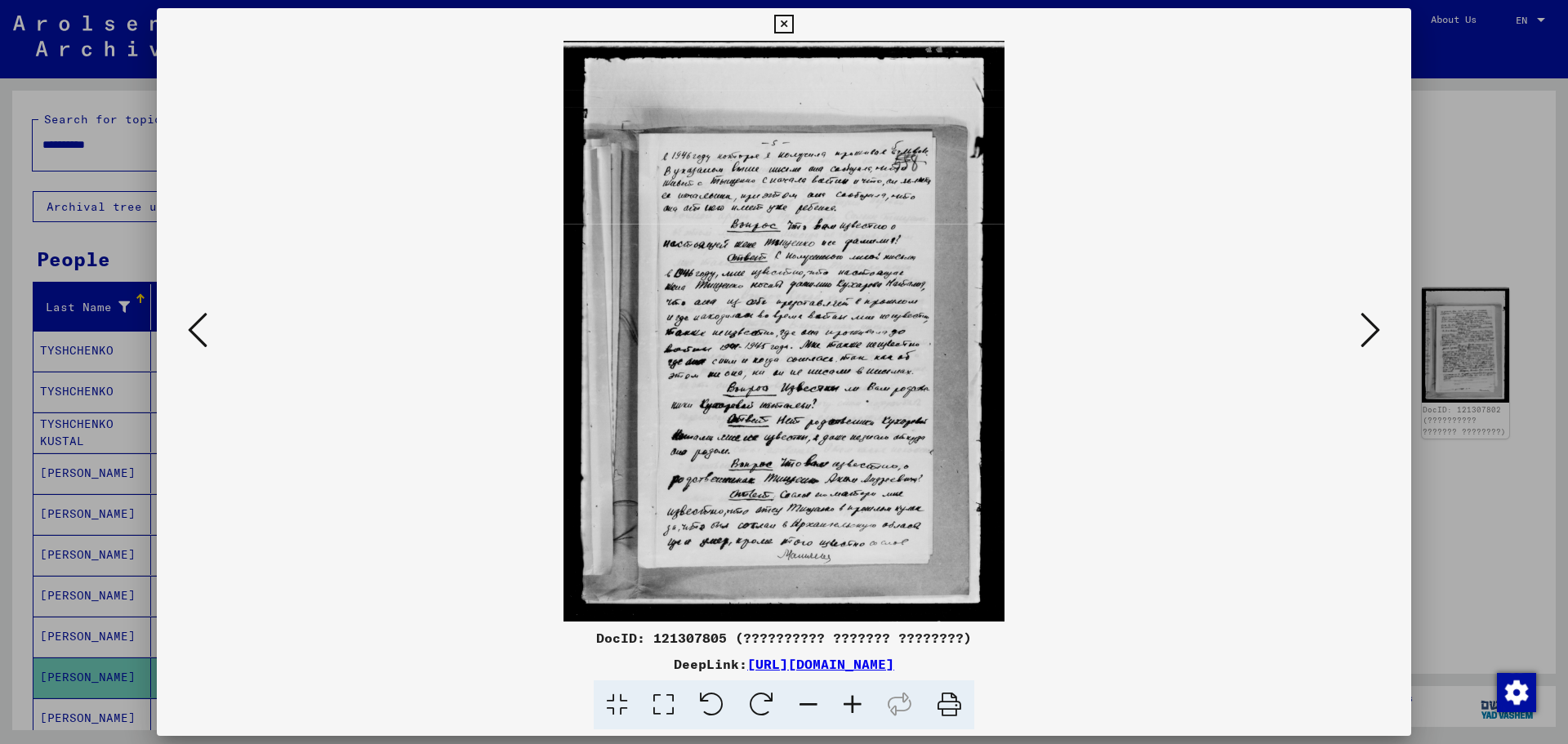
click at [1366, 327] on icon at bounding box center [1371, 330] width 20 height 39
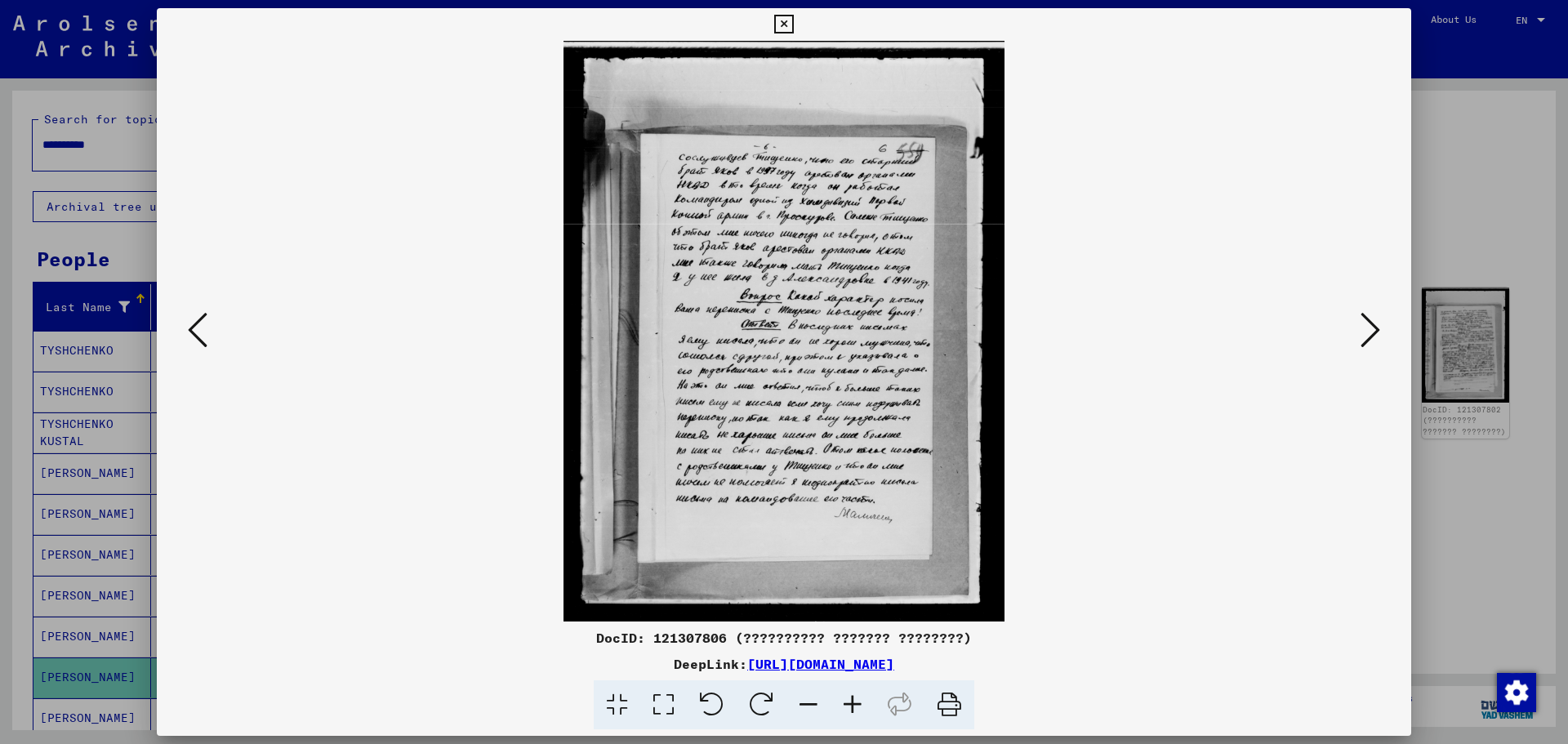
click at [1366, 327] on icon at bounding box center [1371, 330] width 20 height 39
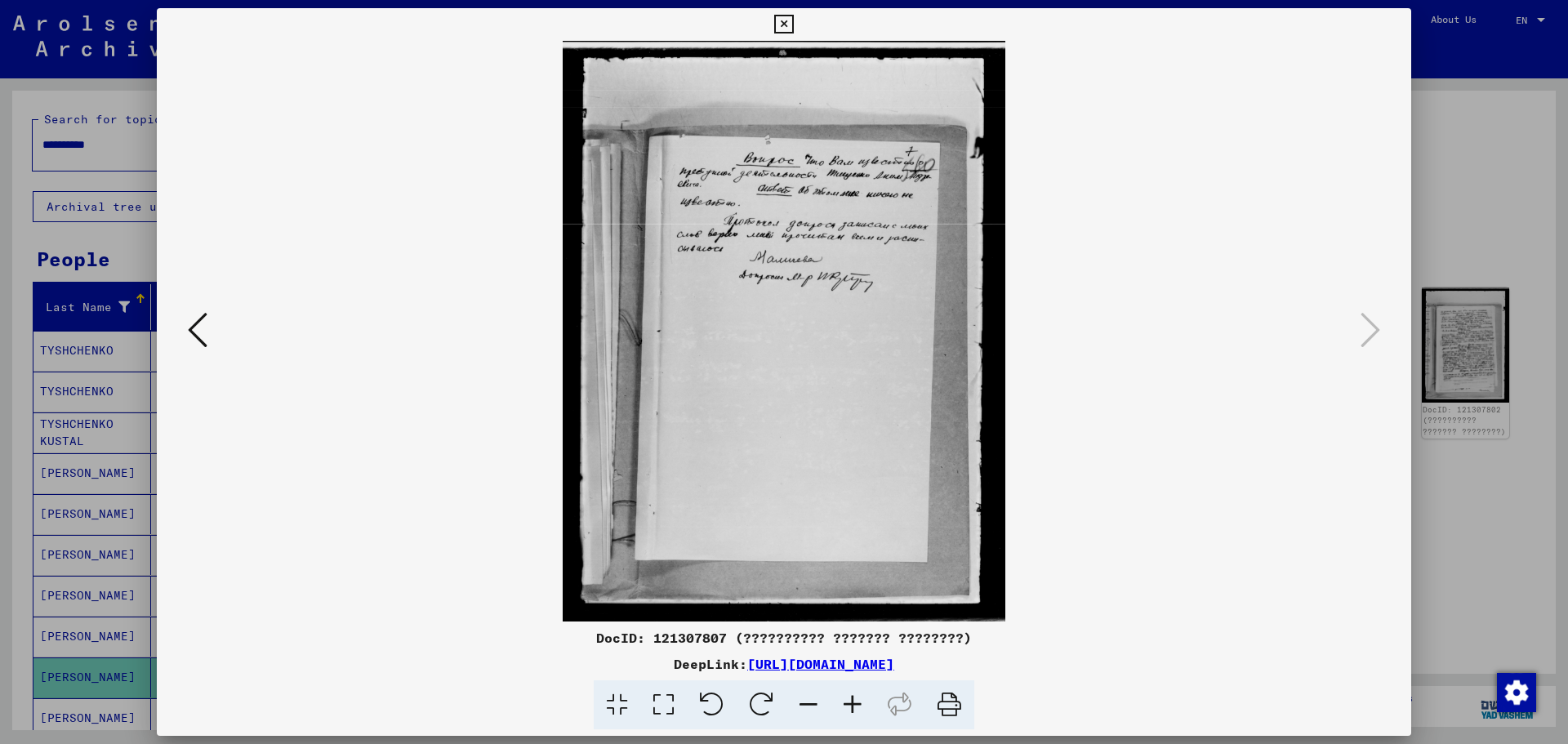
click at [785, 20] on icon at bounding box center [783, 25] width 19 height 20
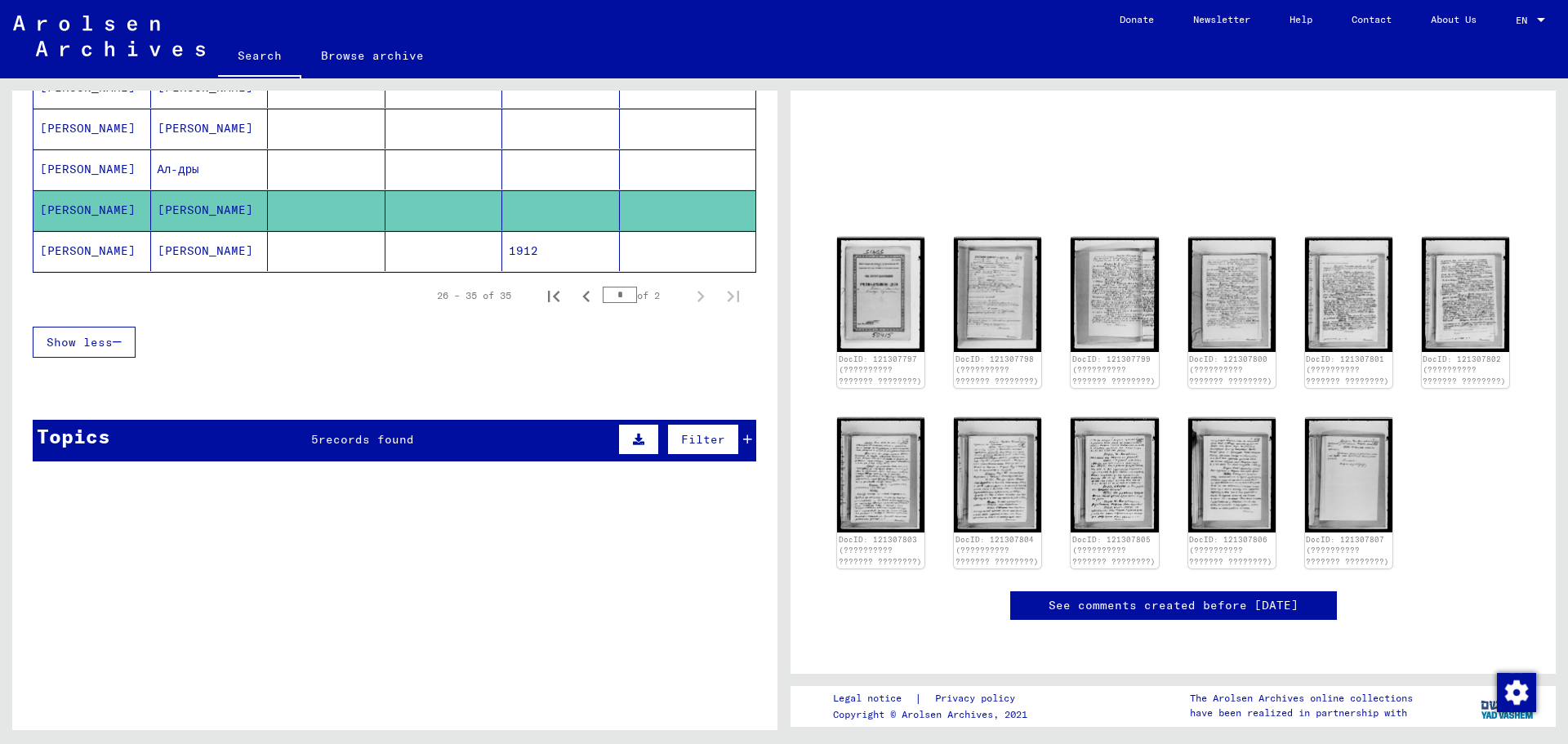
scroll to position [490, 0]
